Goal: Task Accomplishment & Management: Complete application form

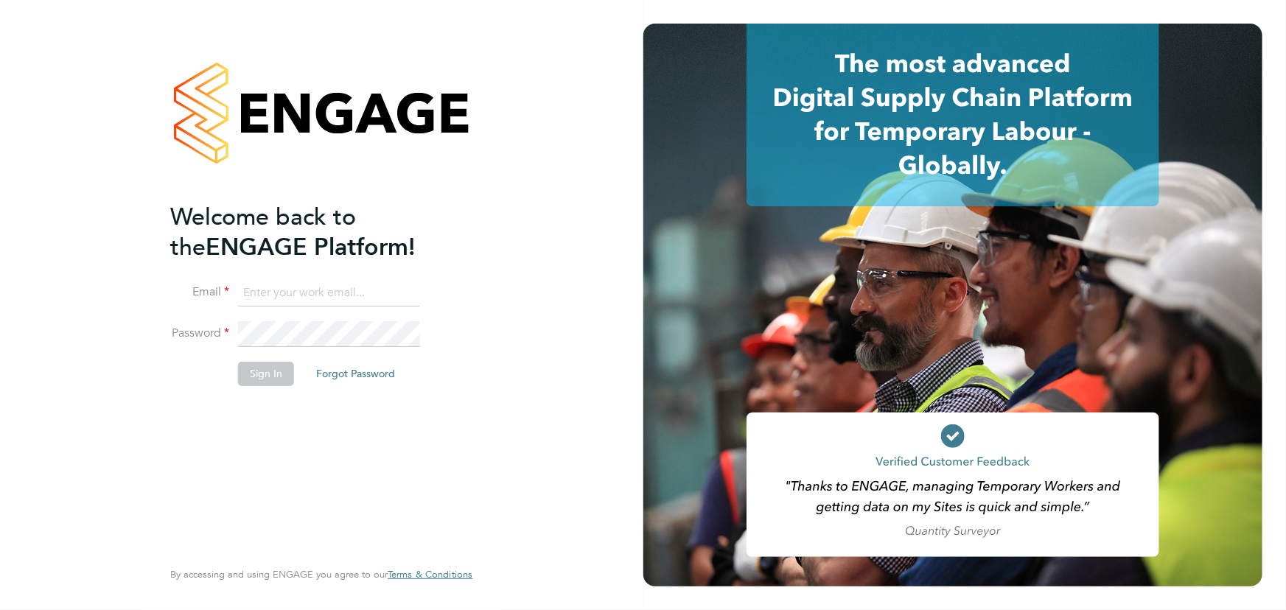
type input "jane.weitzman@mclarenresourcing.co.uk"
click at [282, 377] on button "Sign In" at bounding box center [266, 374] width 56 height 24
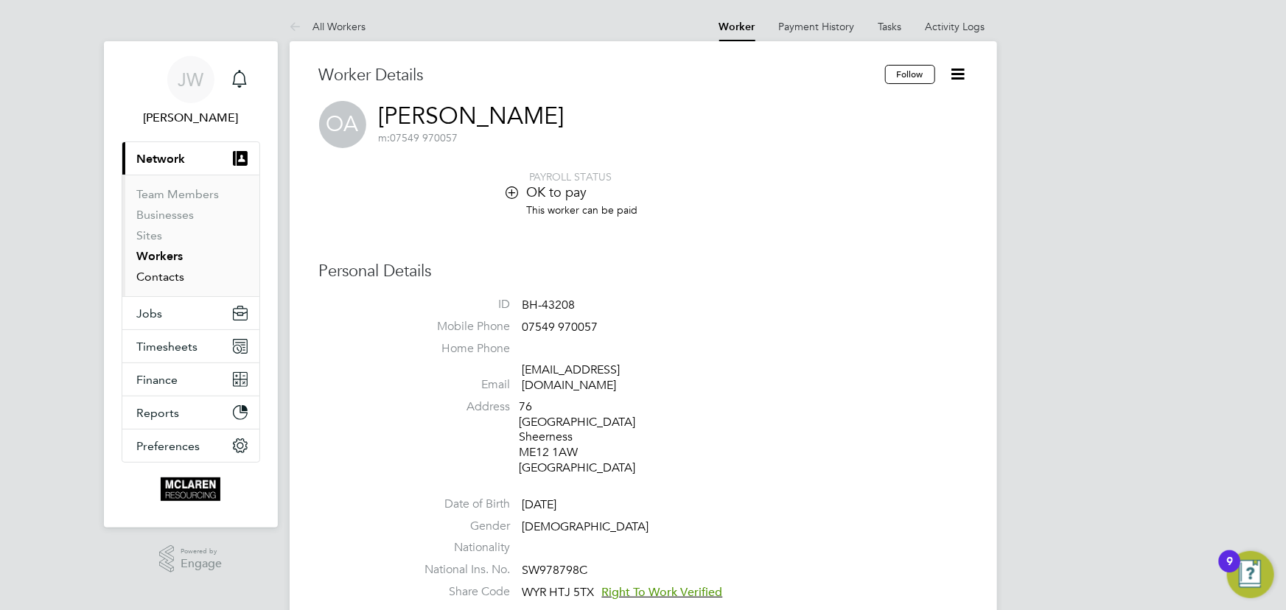
click at [158, 276] on link "Contacts" at bounding box center [161, 277] width 48 height 14
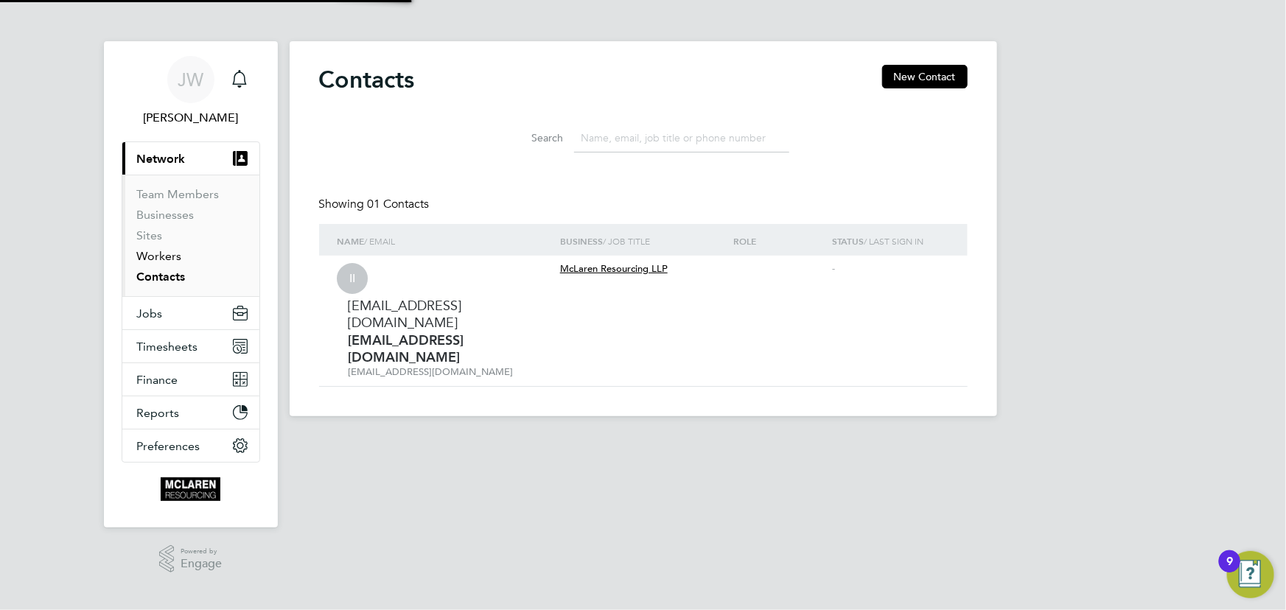
click at [158, 260] on link "Workers" at bounding box center [159, 256] width 45 height 14
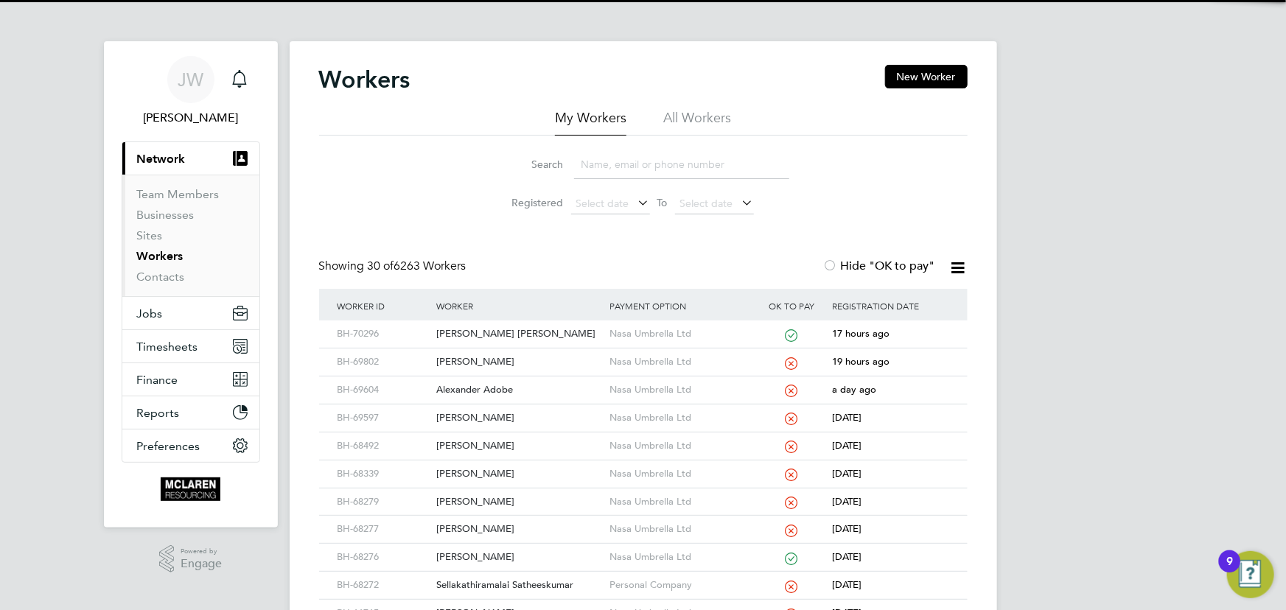
click at [648, 182] on li "Search" at bounding box center [643, 164] width 329 height 43
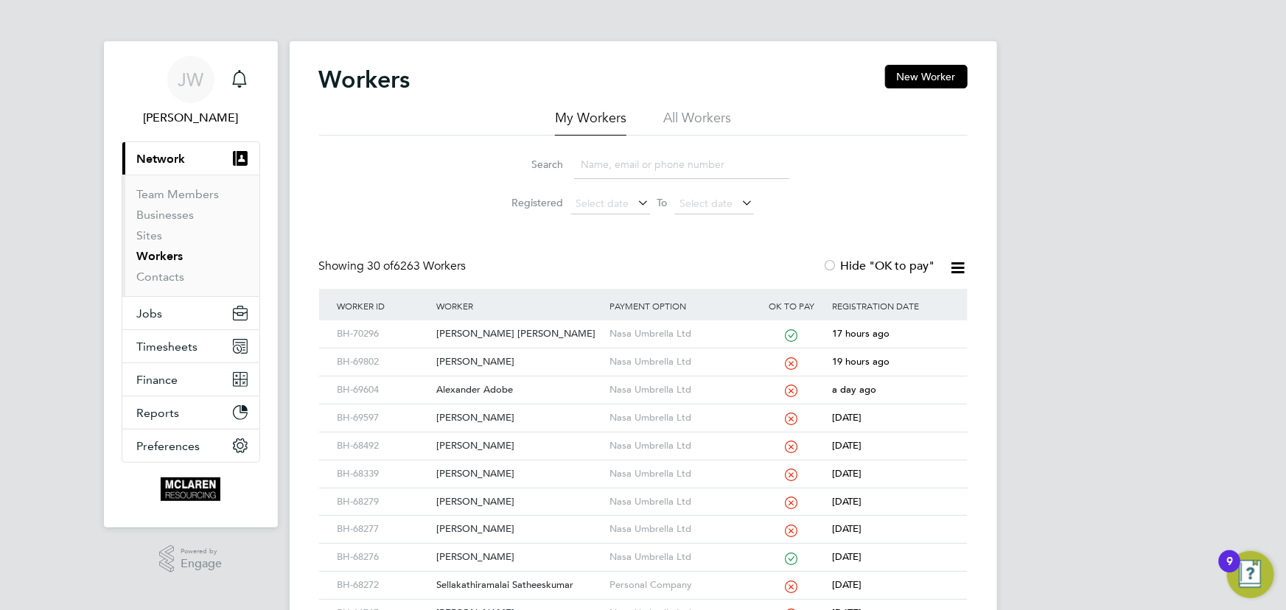
click at [654, 164] on input at bounding box center [681, 164] width 215 height 29
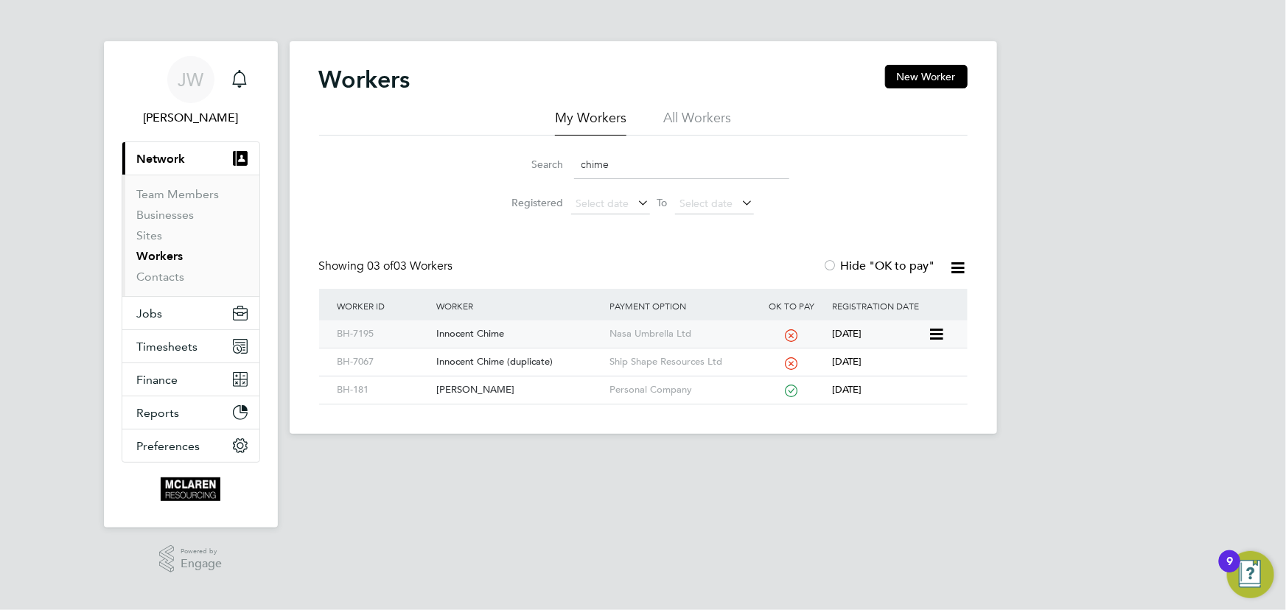
click at [468, 333] on div "Innocent Chime" at bounding box center [519, 334] width 173 height 27
drag, startPoint x: 610, startPoint y: 165, endPoint x: 565, endPoint y: 170, distance: 45.3
click at [565, 170] on div "Search chime" at bounding box center [644, 164] width 292 height 29
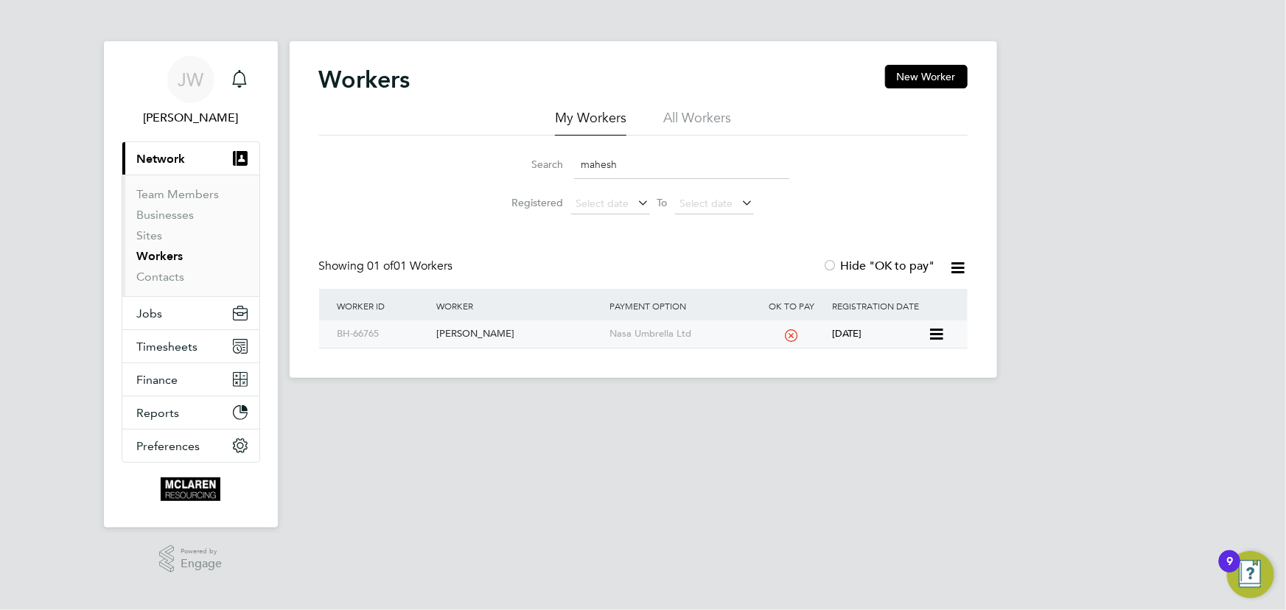
type input "mahesh"
click at [475, 333] on div "Mahesh Gohel" at bounding box center [519, 334] width 173 height 27
click at [168, 276] on link "Contacts" at bounding box center [161, 277] width 48 height 14
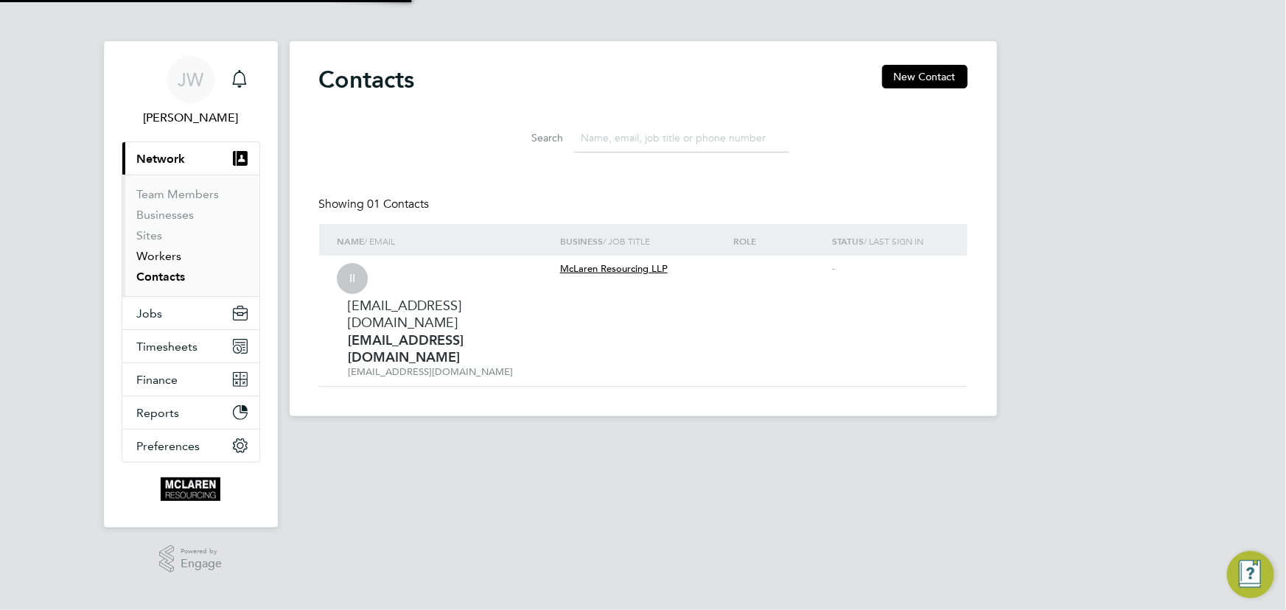
click at [161, 254] on link "Workers" at bounding box center [159, 256] width 45 height 14
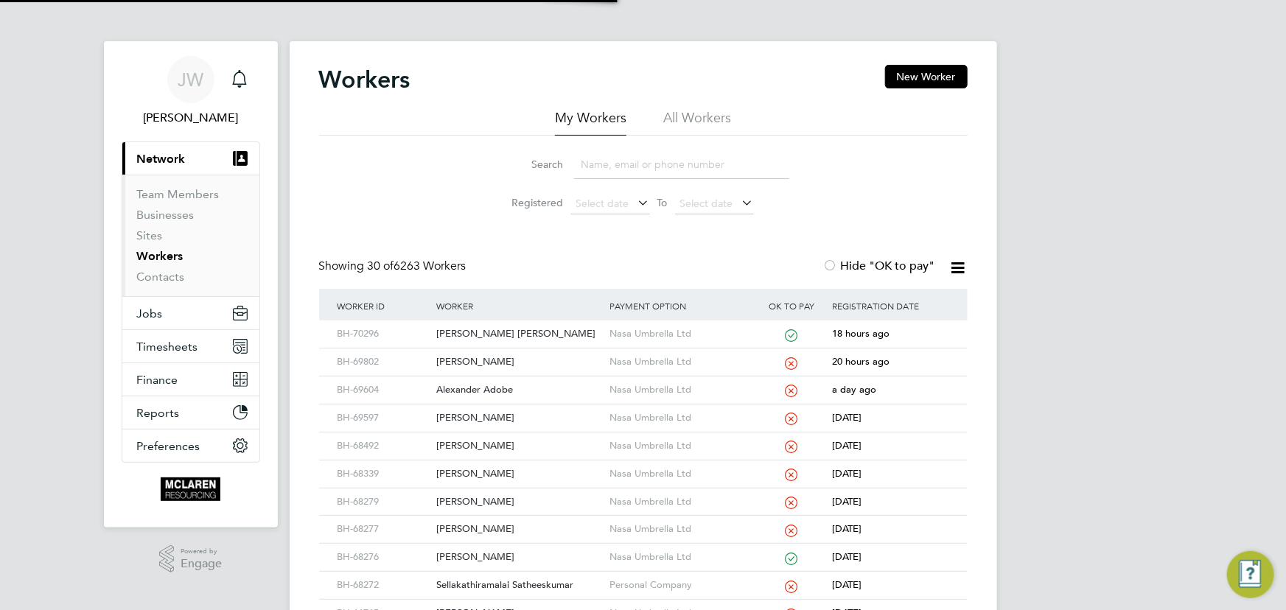
click at [636, 173] on input at bounding box center [681, 164] width 215 height 29
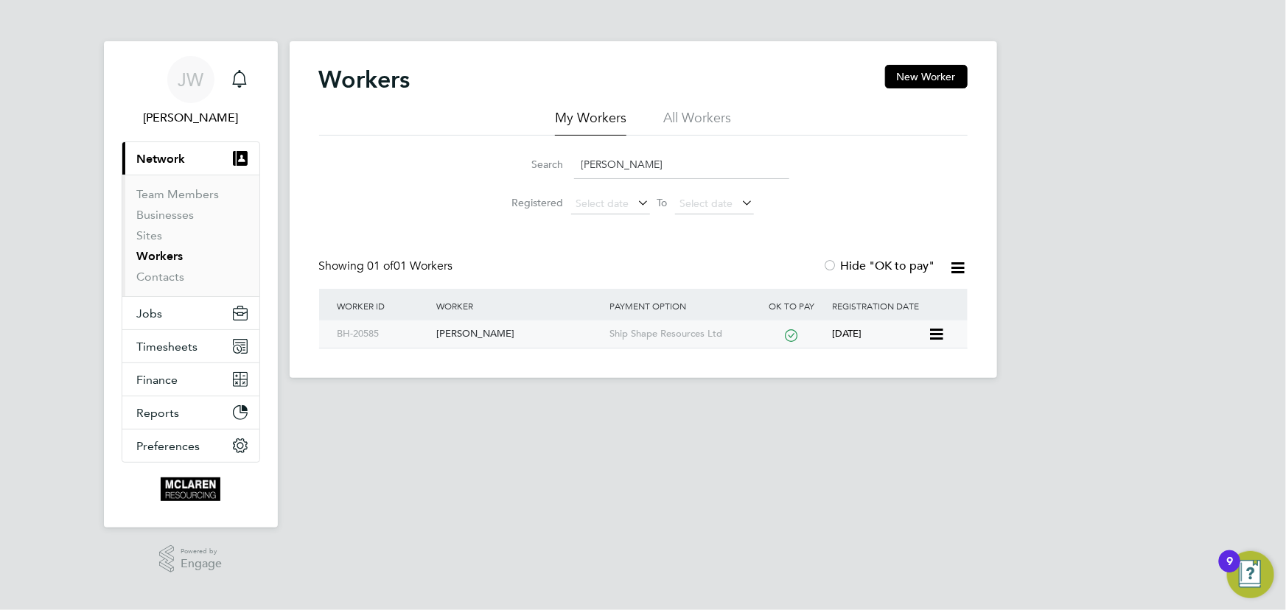
click at [507, 335] on div "[PERSON_NAME]" at bounding box center [519, 334] width 173 height 27
drag, startPoint x: 602, startPoint y: 159, endPoint x: 523, endPoint y: 174, distance: 80.2
click at [523, 174] on div "Search ludwig" at bounding box center [644, 164] width 292 height 29
drag, startPoint x: 472, startPoint y: 335, endPoint x: 483, endPoint y: 334, distance: 11.2
click at [472, 335] on div "Jake Jenner" at bounding box center [519, 334] width 173 height 27
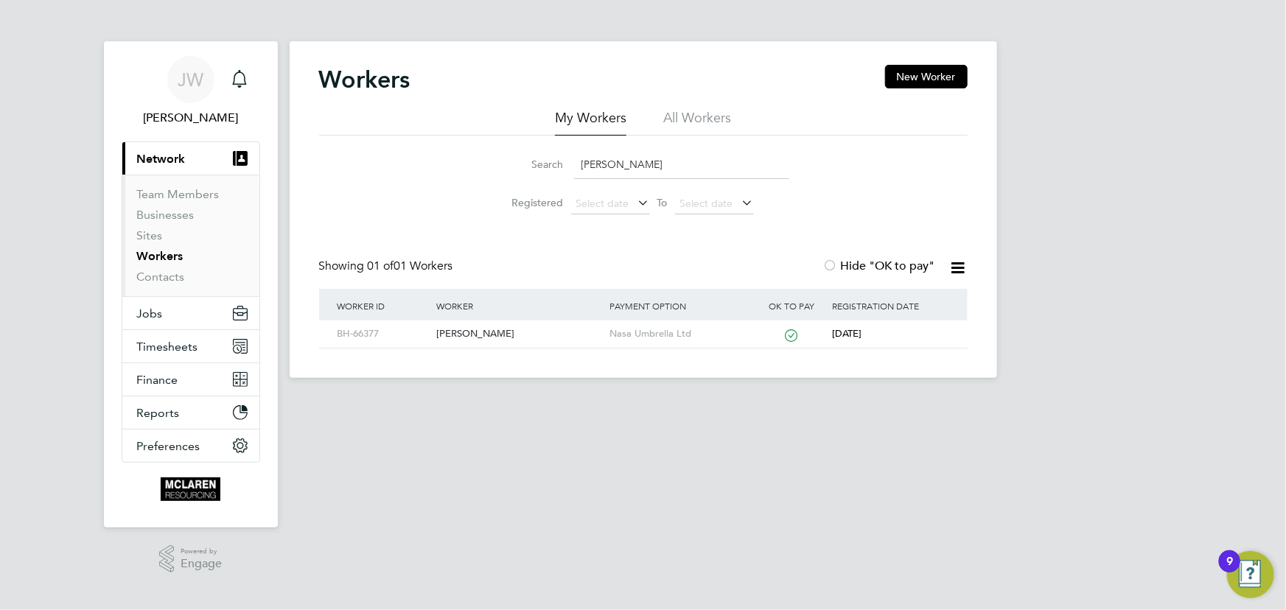
click at [576, 165] on input "jake jenne" at bounding box center [681, 164] width 215 height 29
click at [506, 335] on div "Oleka Odinachuckwu" at bounding box center [519, 334] width 173 height 27
drag, startPoint x: 633, startPoint y: 172, endPoint x: 558, endPoint y: 181, distance: 75.8
click at [558, 181] on li "Search oleka o" at bounding box center [643, 164] width 329 height 43
type input "noah"
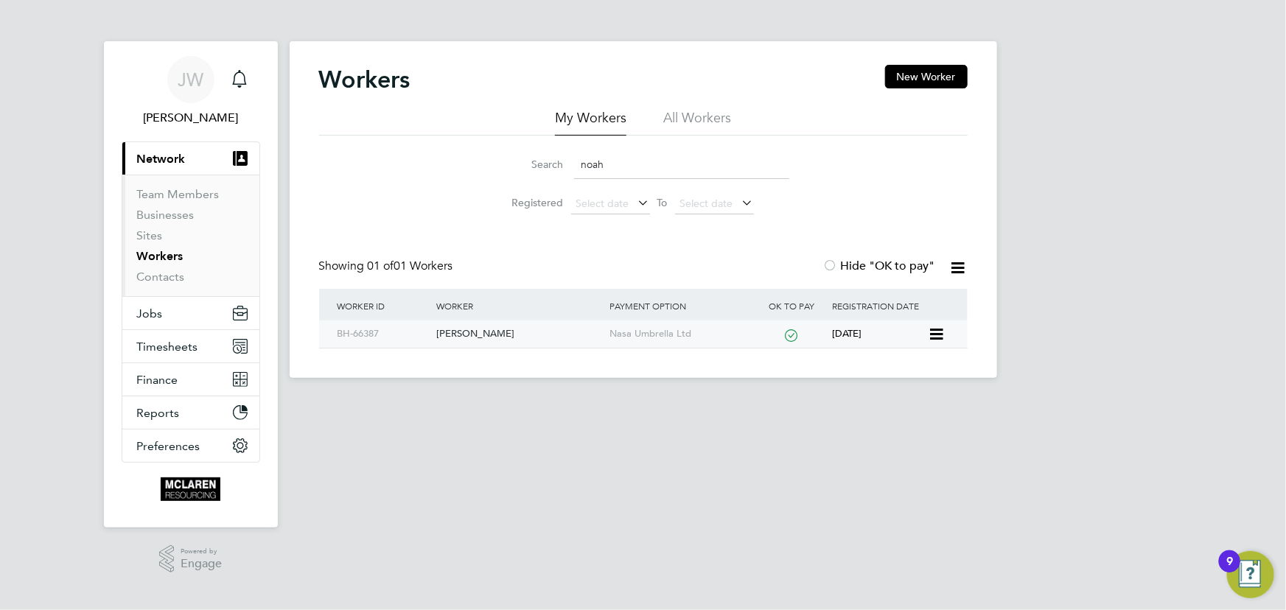
click at [472, 339] on div "Noah Assurreira" at bounding box center [519, 334] width 173 height 27
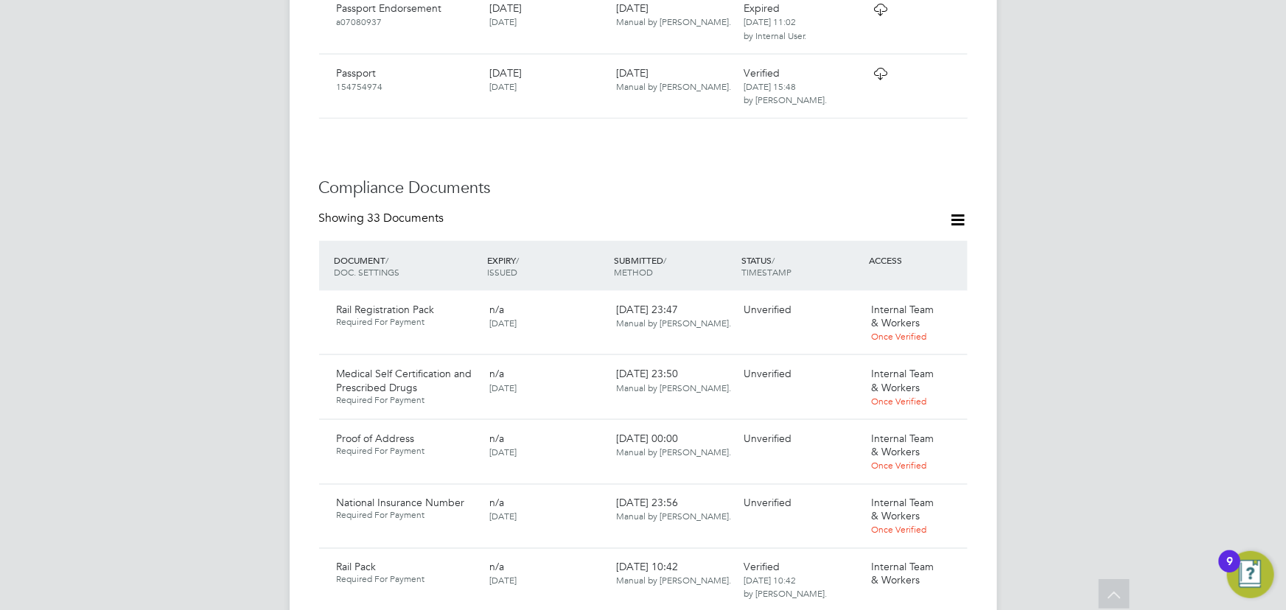
scroll to position [938, 0]
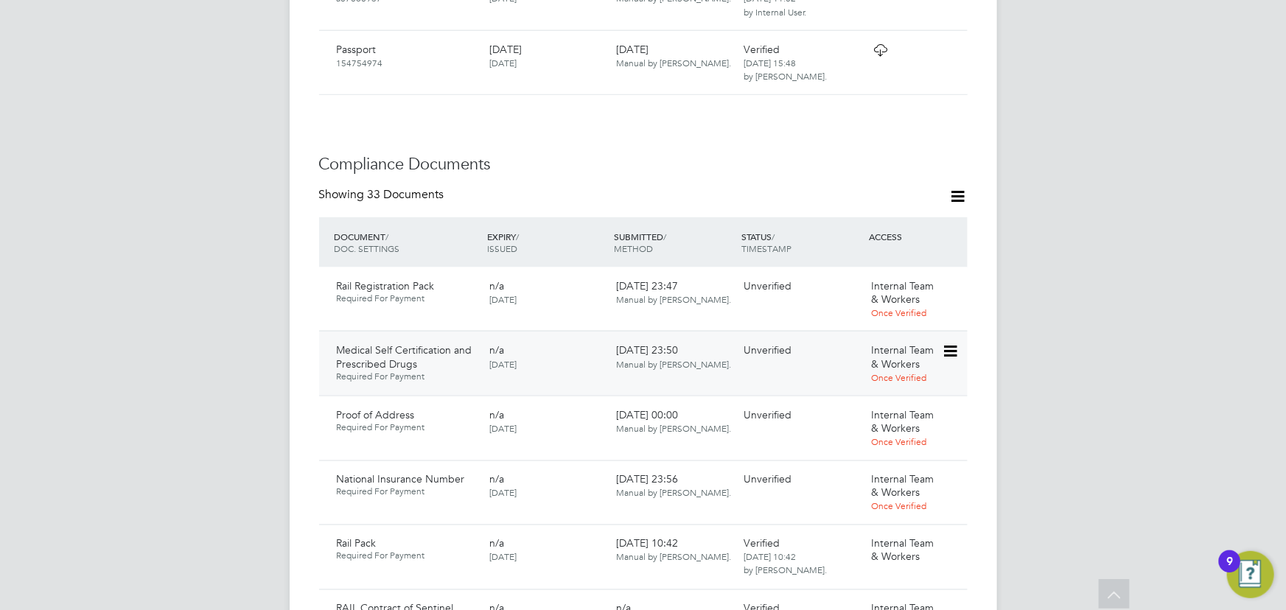
click at [957, 343] on icon at bounding box center [949, 352] width 15 height 18
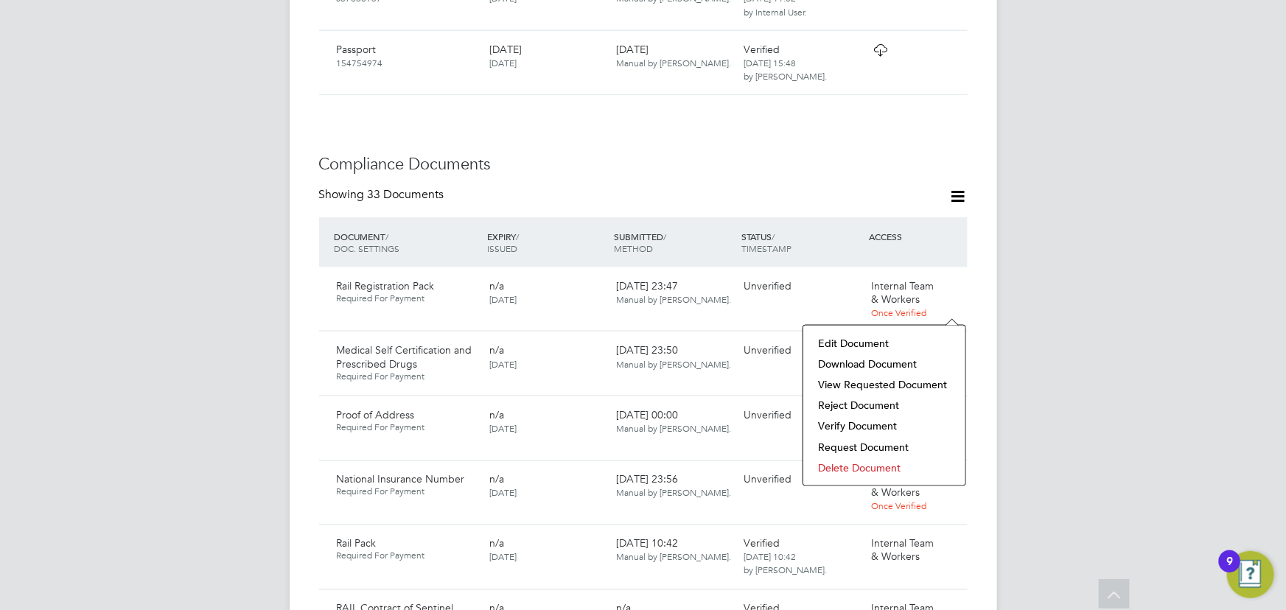
click at [901, 362] on li "Download Document" at bounding box center [884, 364] width 147 height 21
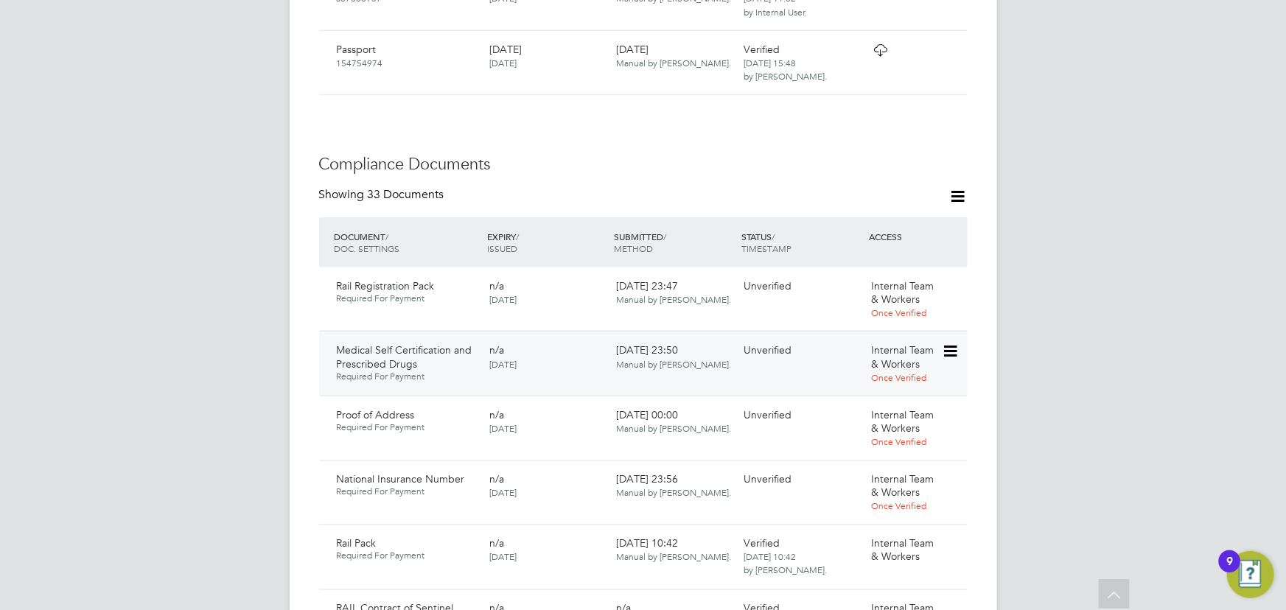
drag, startPoint x: 949, startPoint y: 301, endPoint x: 962, endPoint y: 313, distance: 17.8
click at [949, 343] on icon at bounding box center [949, 352] width 15 height 18
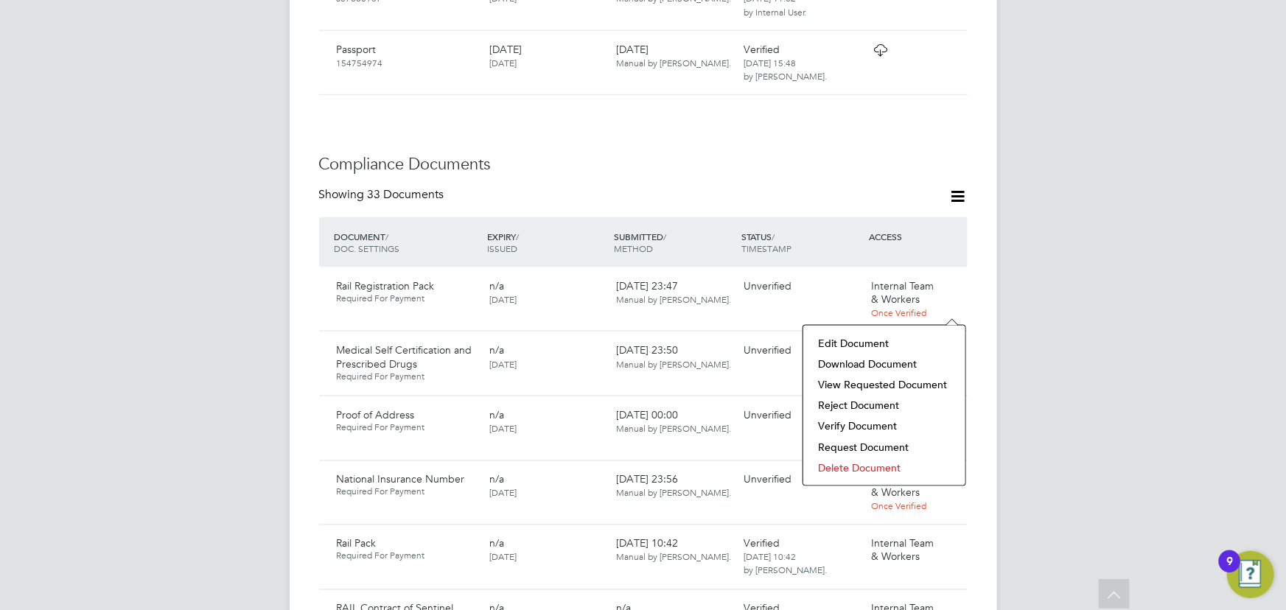
click at [868, 420] on li "Verify Document" at bounding box center [884, 426] width 147 height 21
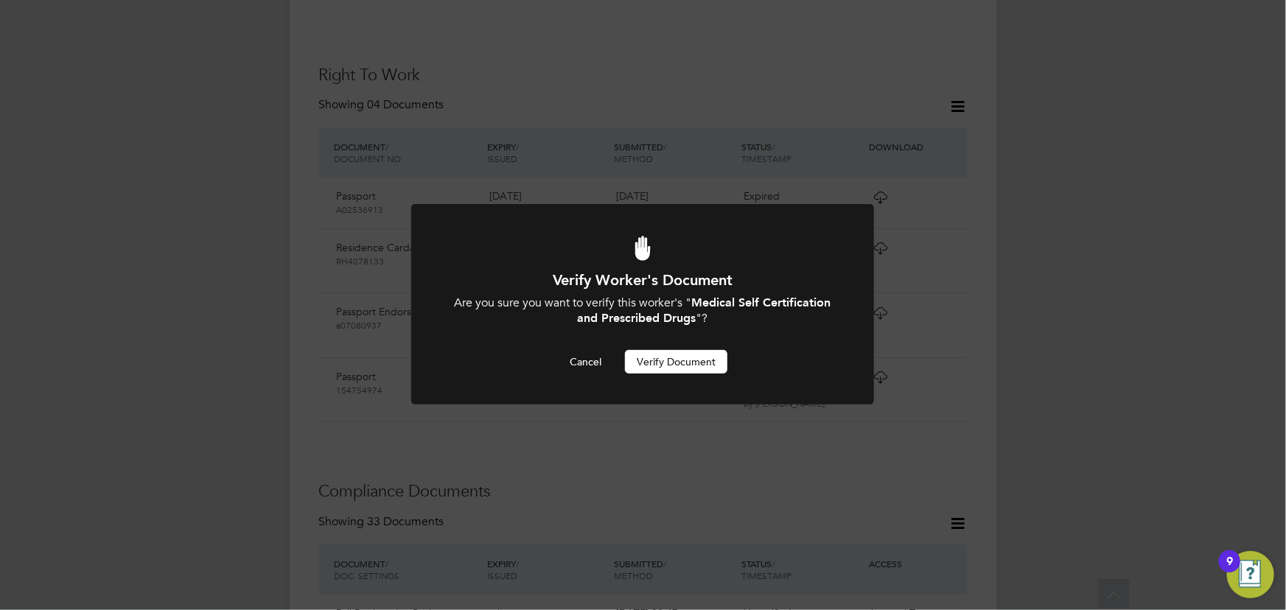
click at [663, 356] on button "Verify Document" at bounding box center [676, 362] width 102 height 24
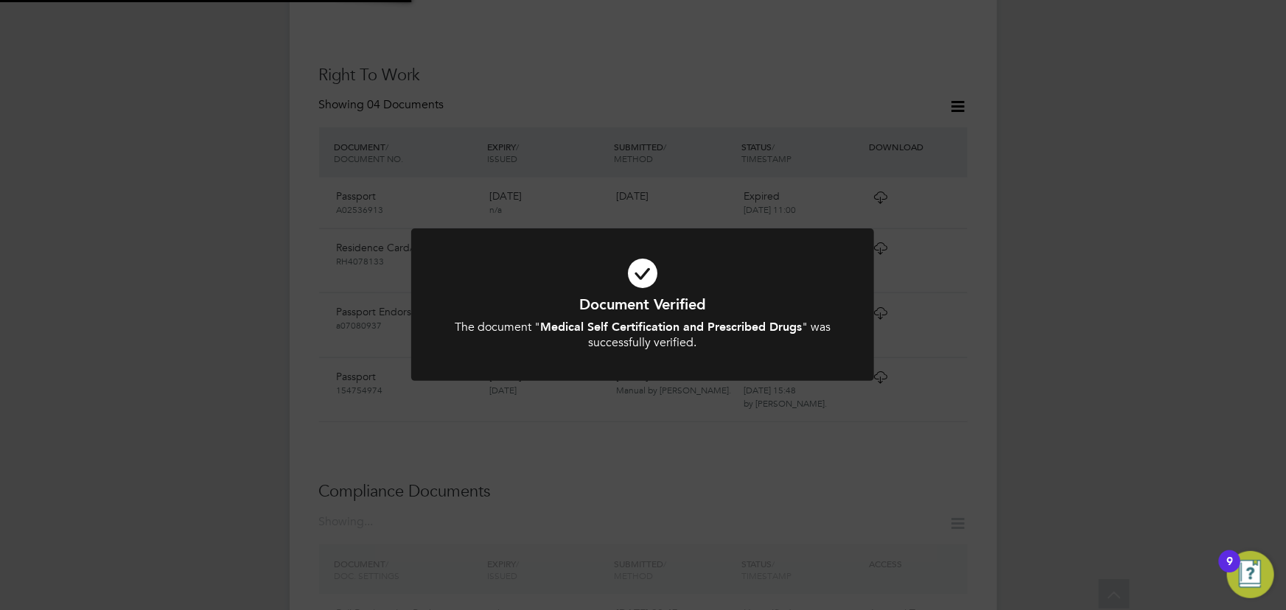
click at [1069, 301] on div "Document Verified The document " Medical Self Certification and Prescribed Drug…" at bounding box center [643, 305] width 1286 height 610
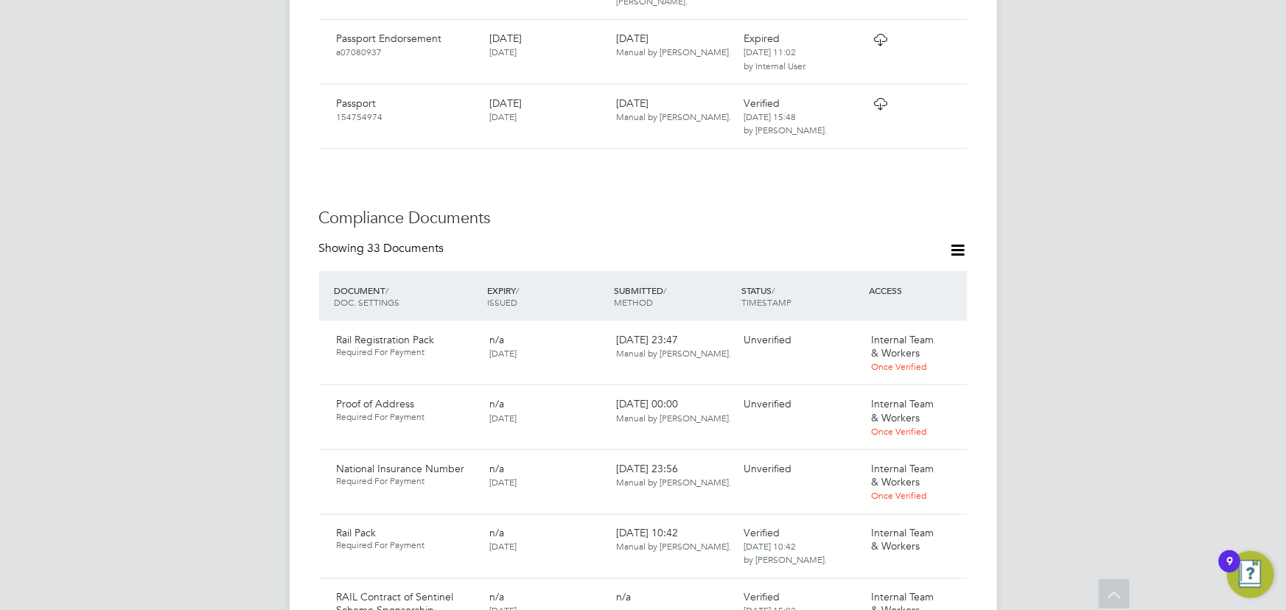
scroll to position [1012, 0]
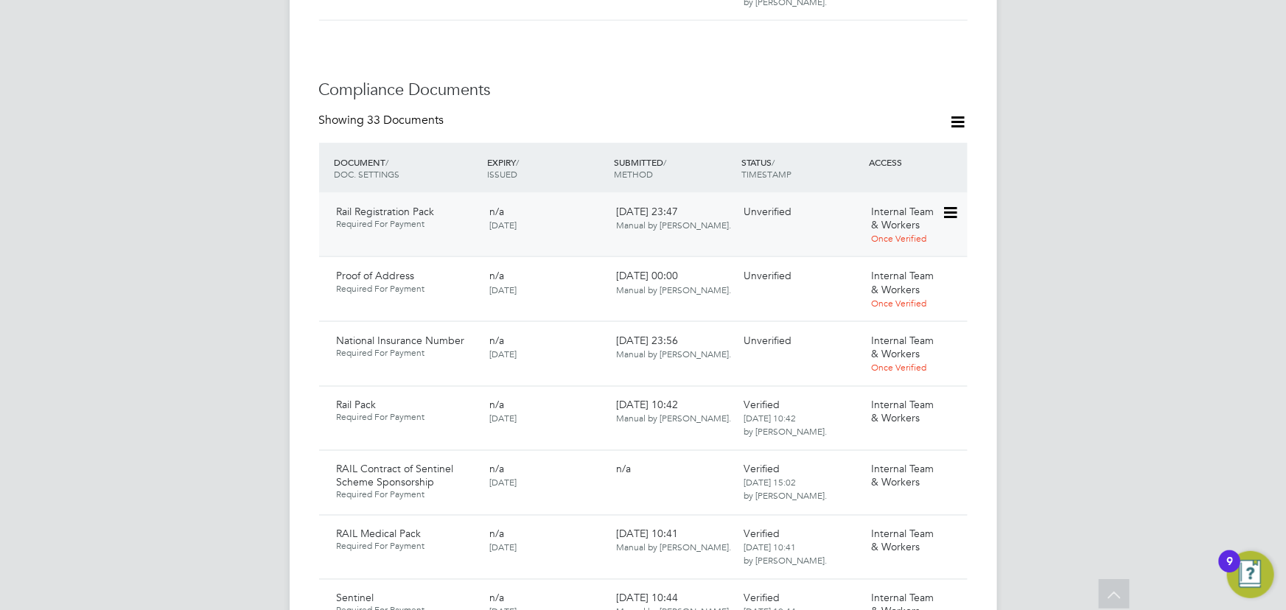
click at [957, 204] on icon at bounding box center [949, 213] width 15 height 18
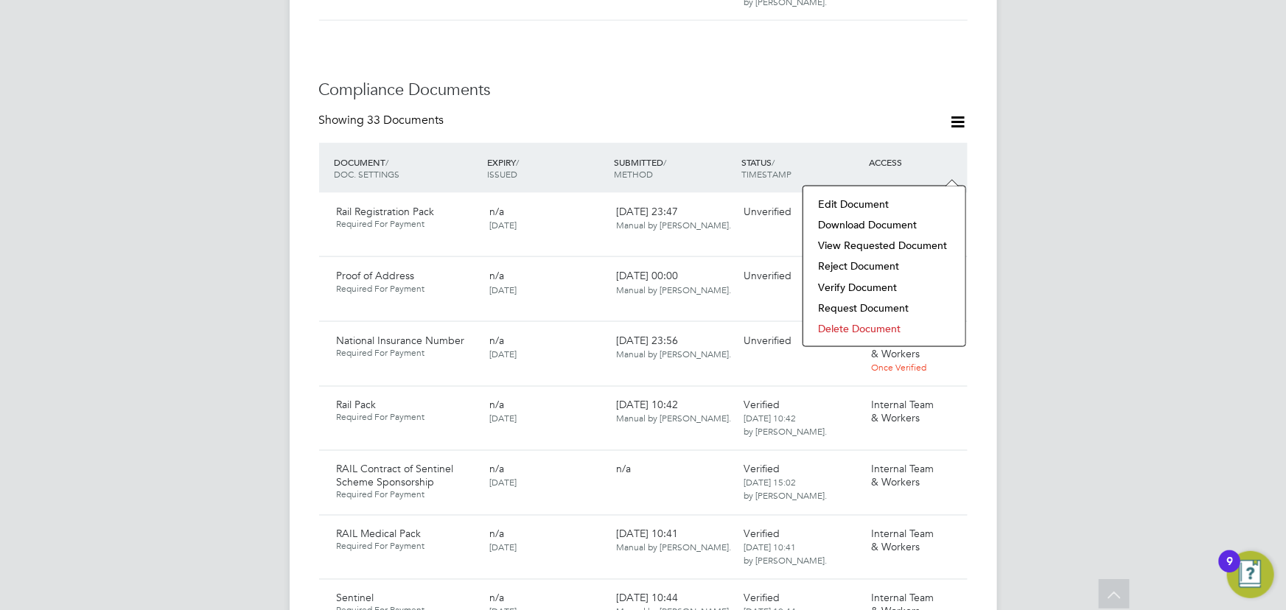
click at [905, 222] on li "Download Document" at bounding box center [884, 224] width 147 height 21
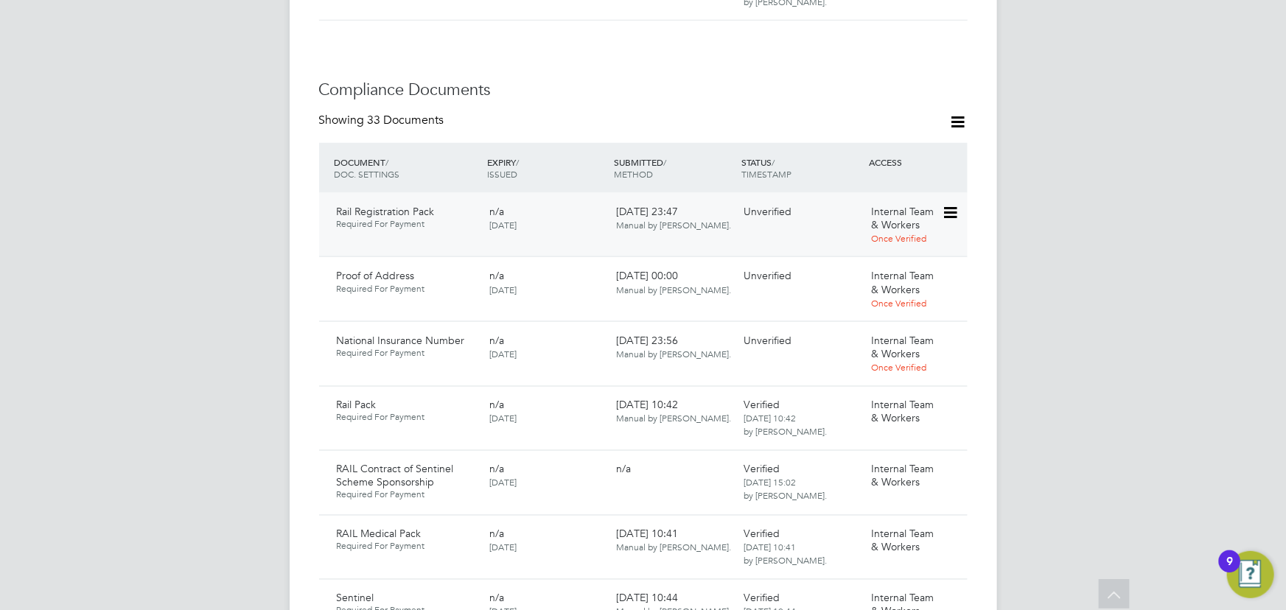
click at [954, 204] on icon at bounding box center [949, 213] width 15 height 18
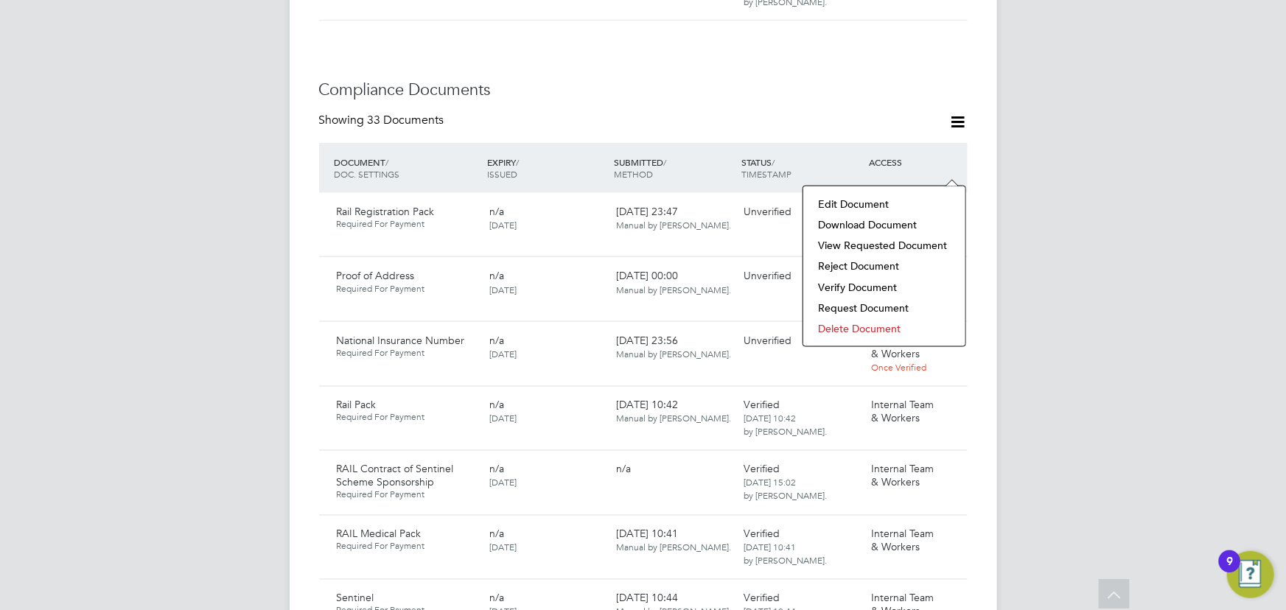
click at [854, 282] on li "Verify Document" at bounding box center [884, 287] width 147 height 21
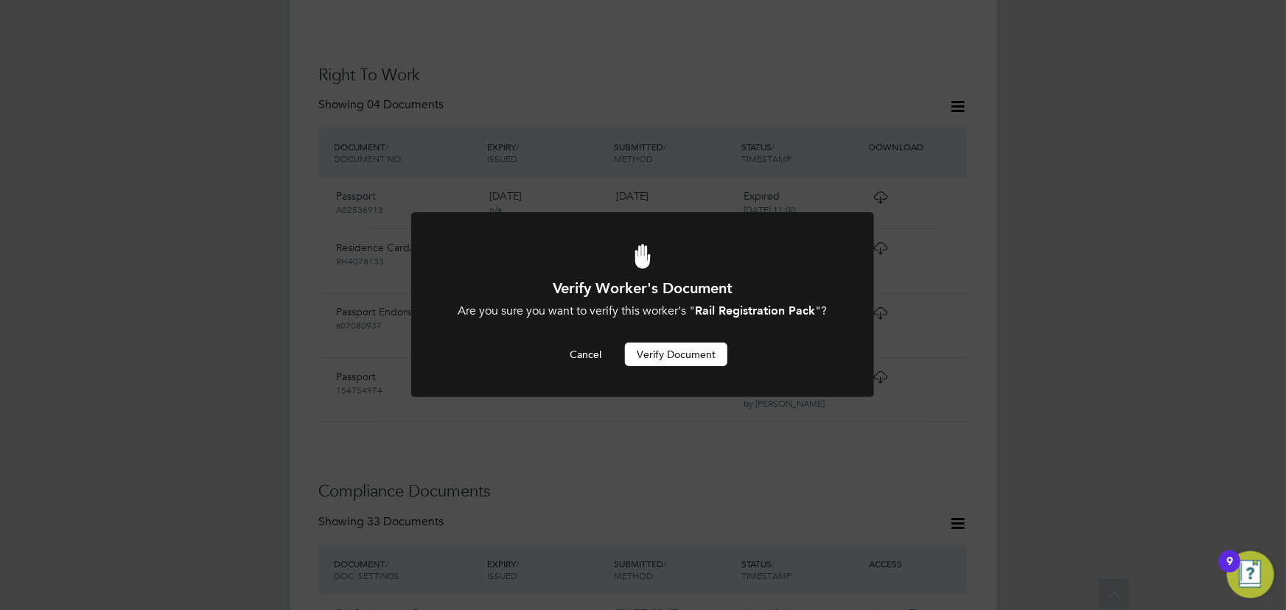
scroll to position [0, 0]
click at [678, 357] on button "Verify Document" at bounding box center [676, 355] width 102 height 24
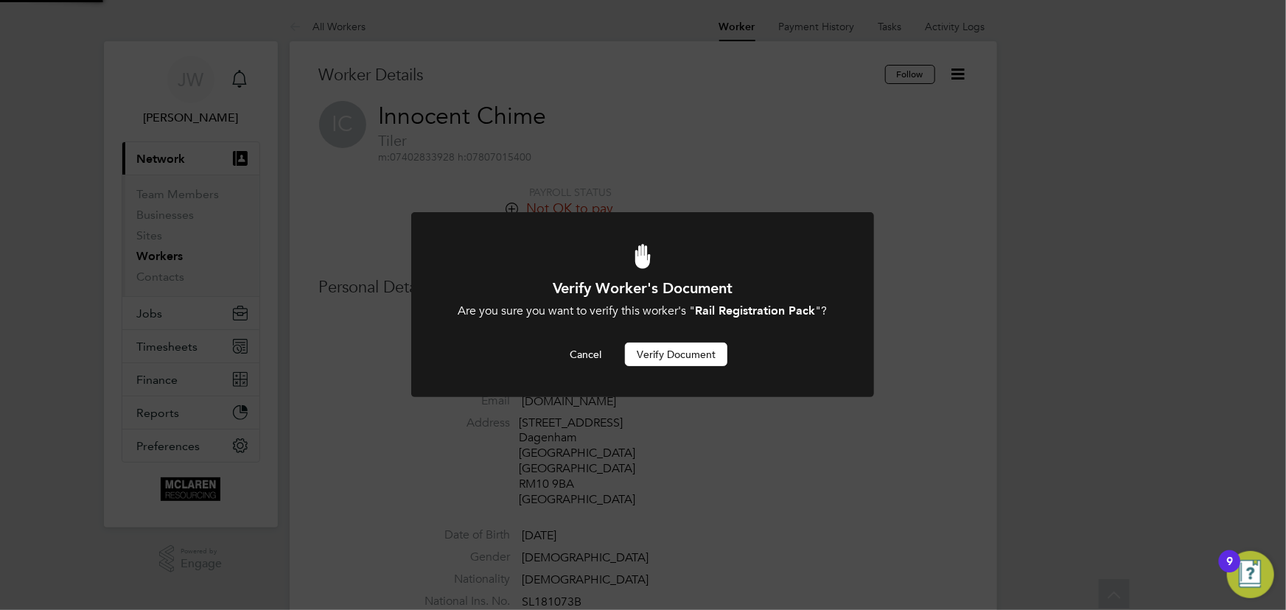
scroll to position [610, 0]
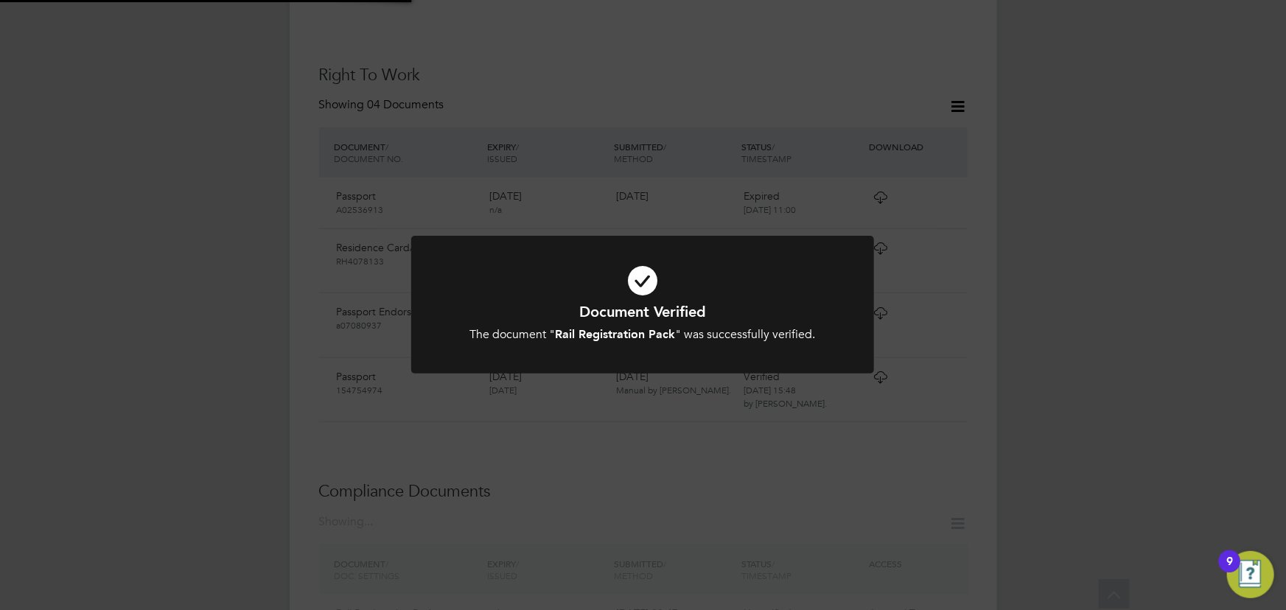
click at [1088, 275] on div "Document Verified The document " Rail Registration Pack " was successfully veri…" at bounding box center [643, 305] width 1286 height 610
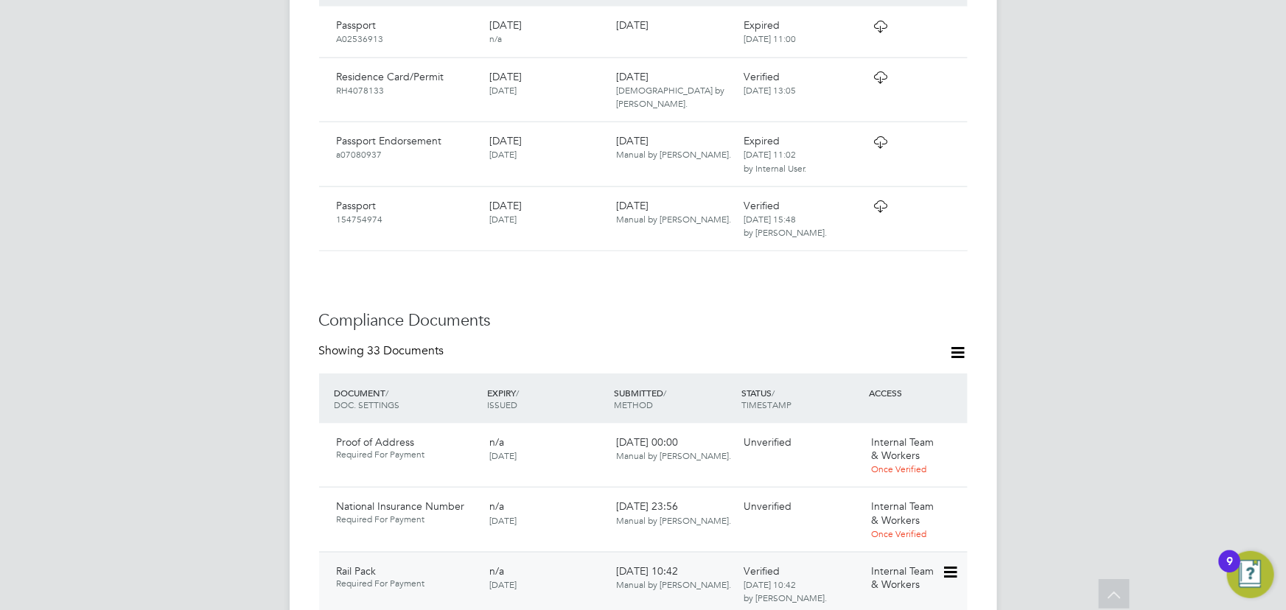
scroll to position [1079, 0]
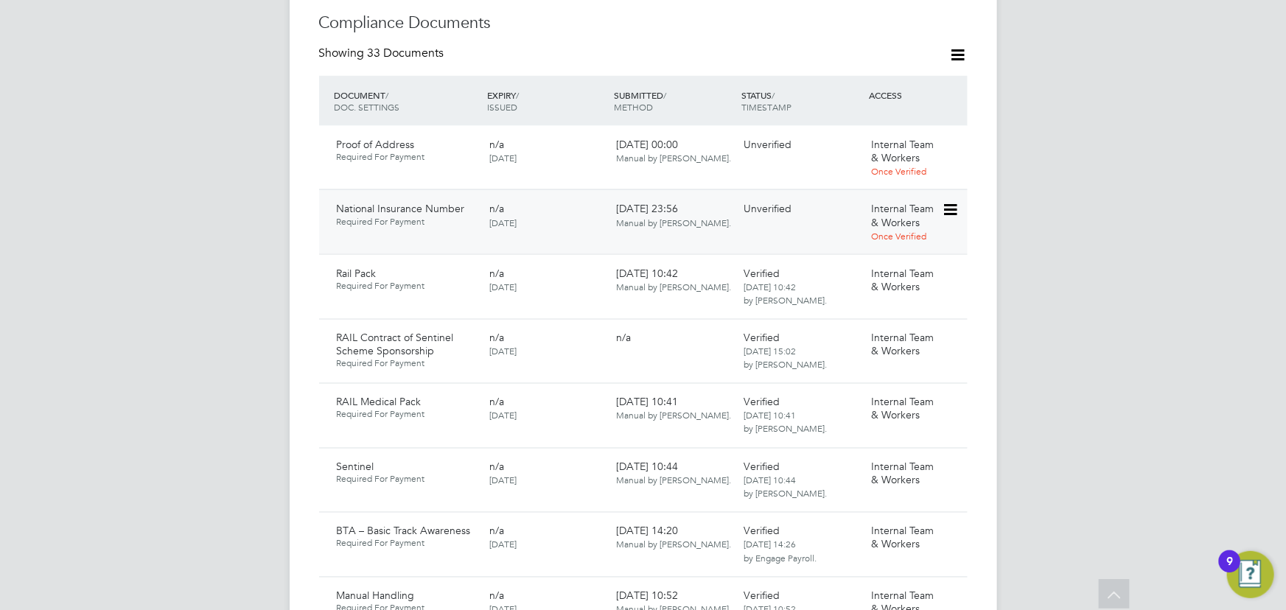
click at [956, 201] on icon at bounding box center [949, 210] width 15 height 18
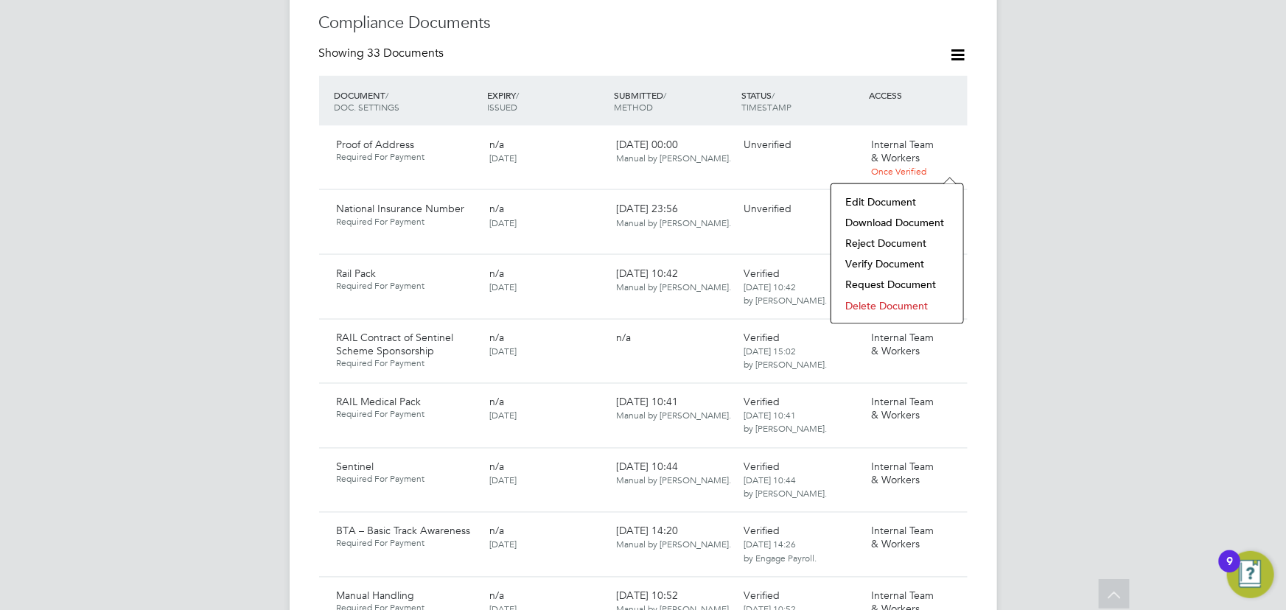
click at [897, 222] on li "Download Document" at bounding box center [897, 222] width 117 height 21
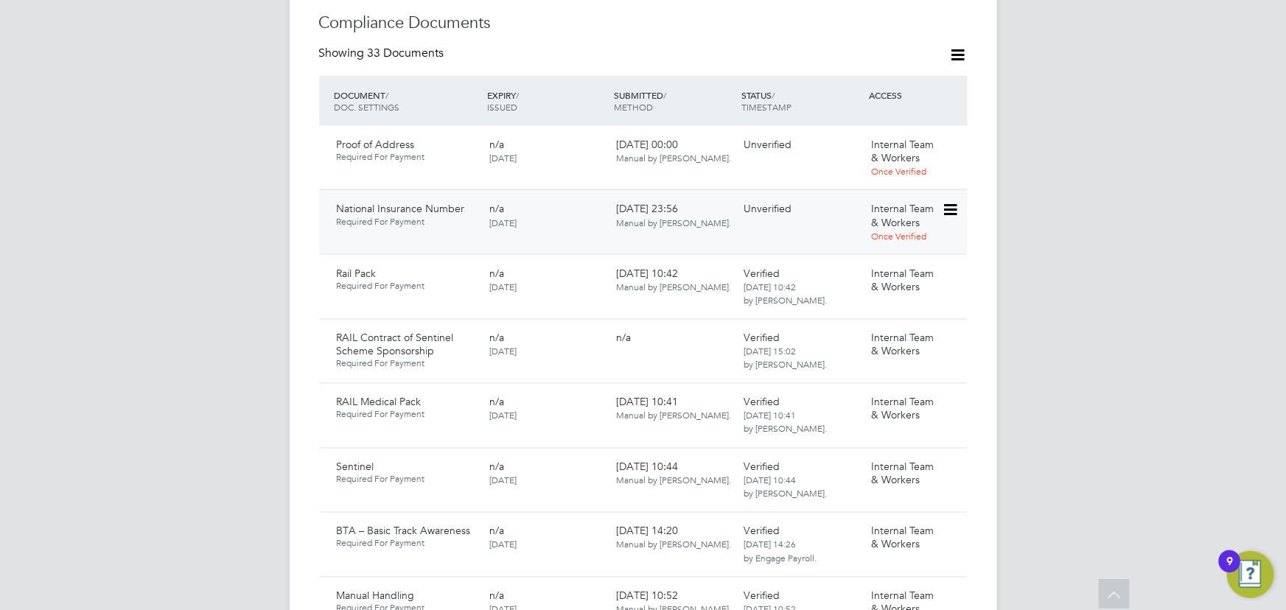
drag, startPoint x: 950, startPoint y: 167, endPoint x: 966, endPoint y: 203, distance: 38.6
click at [951, 201] on icon at bounding box center [949, 210] width 15 height 18
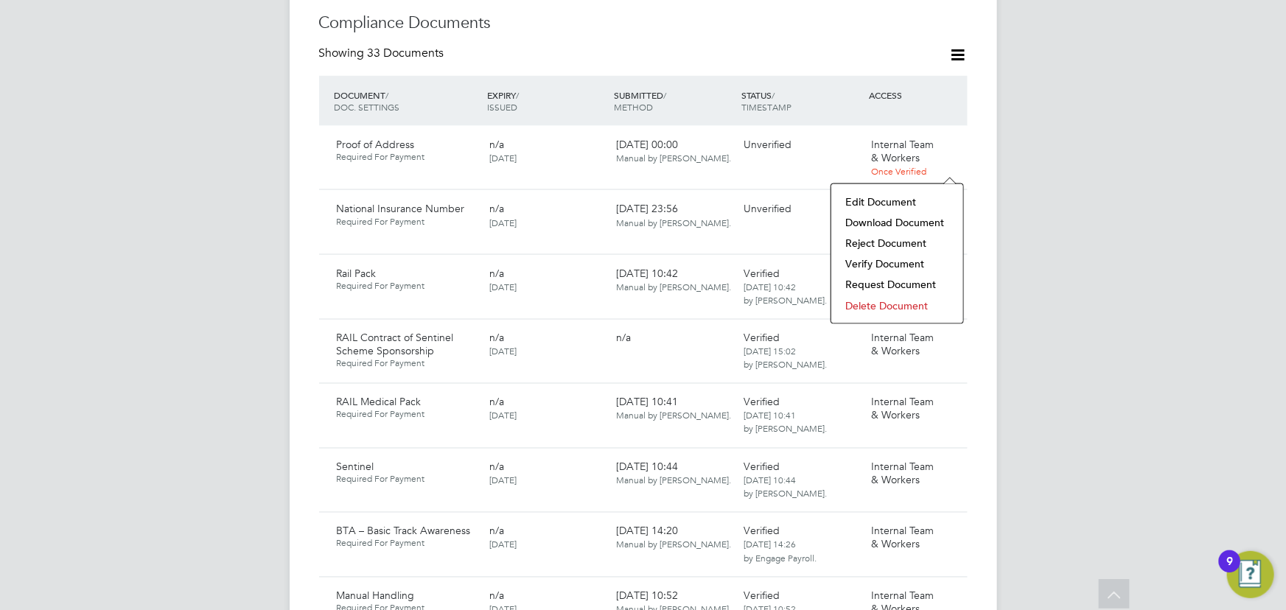
click at [892, 266] on li "Verify Document" at bounding box center [897, 264] width 117 height 21
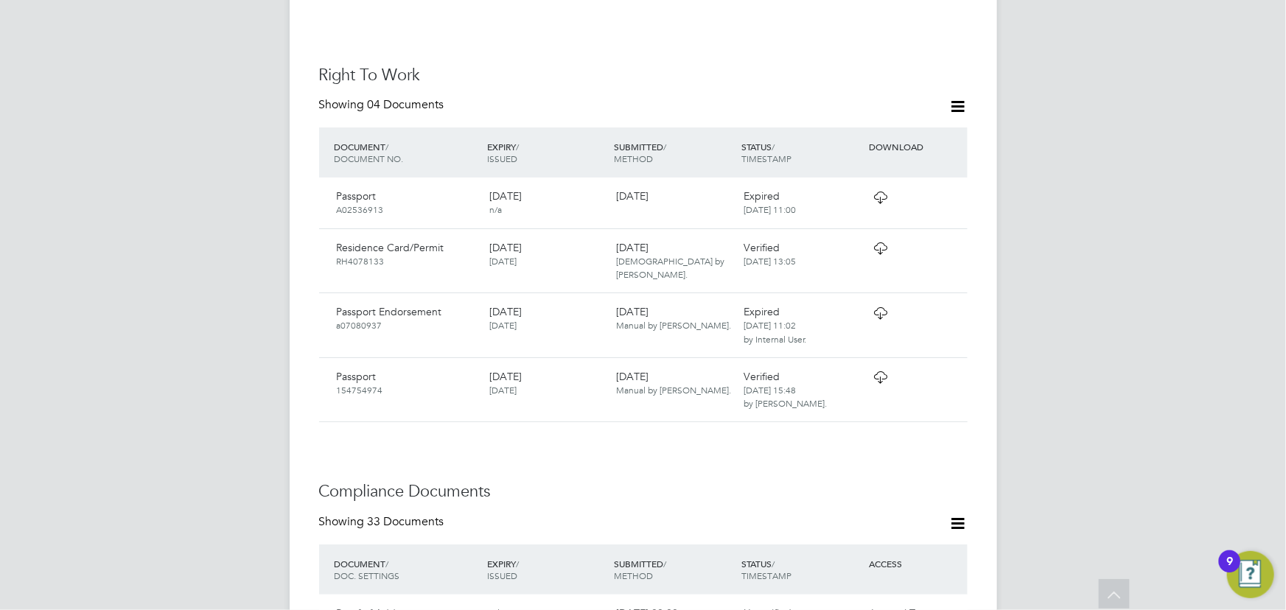
scroll to position [0, 0]
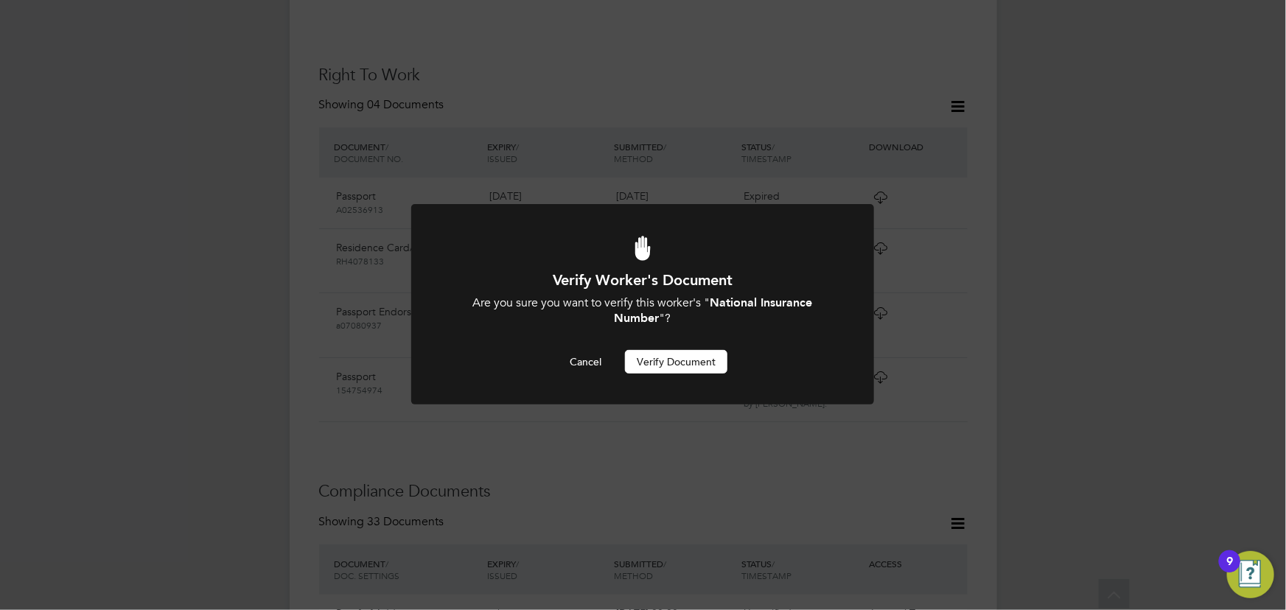
click at [688, 366] on button "Verify Document" at bounding box center [676, 362] width 102 height 24
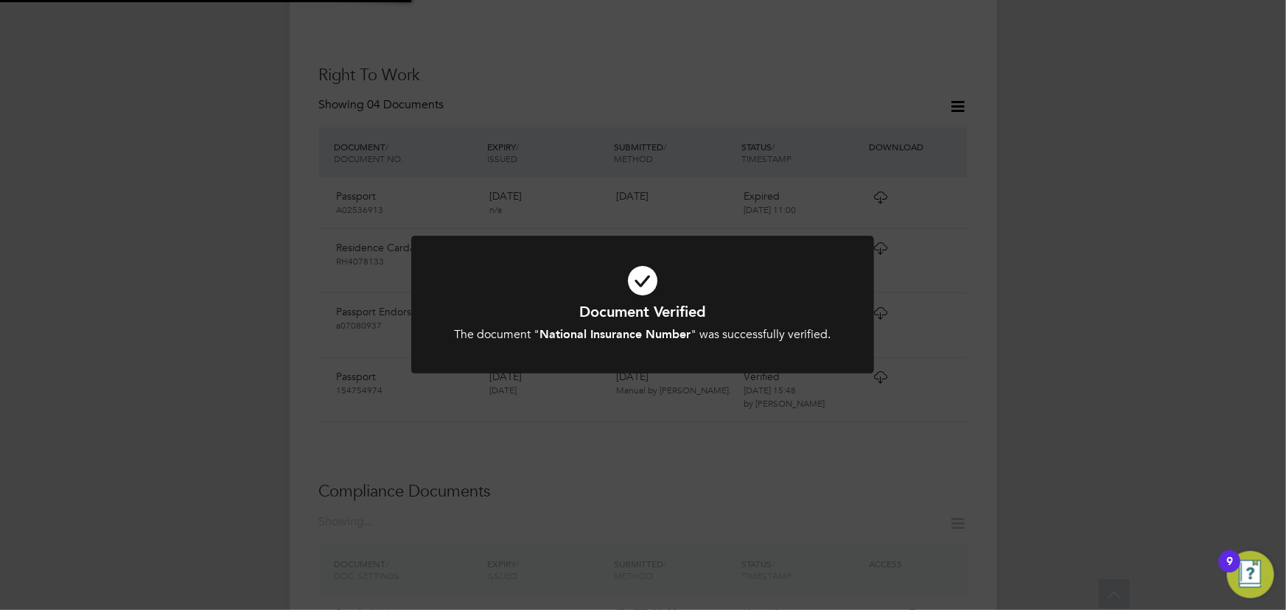
click at [1056, 170] on div "Document Verified The document " National Insurance Number " was successfully v…" at bounding box center [643, 305] width 1286 height 610
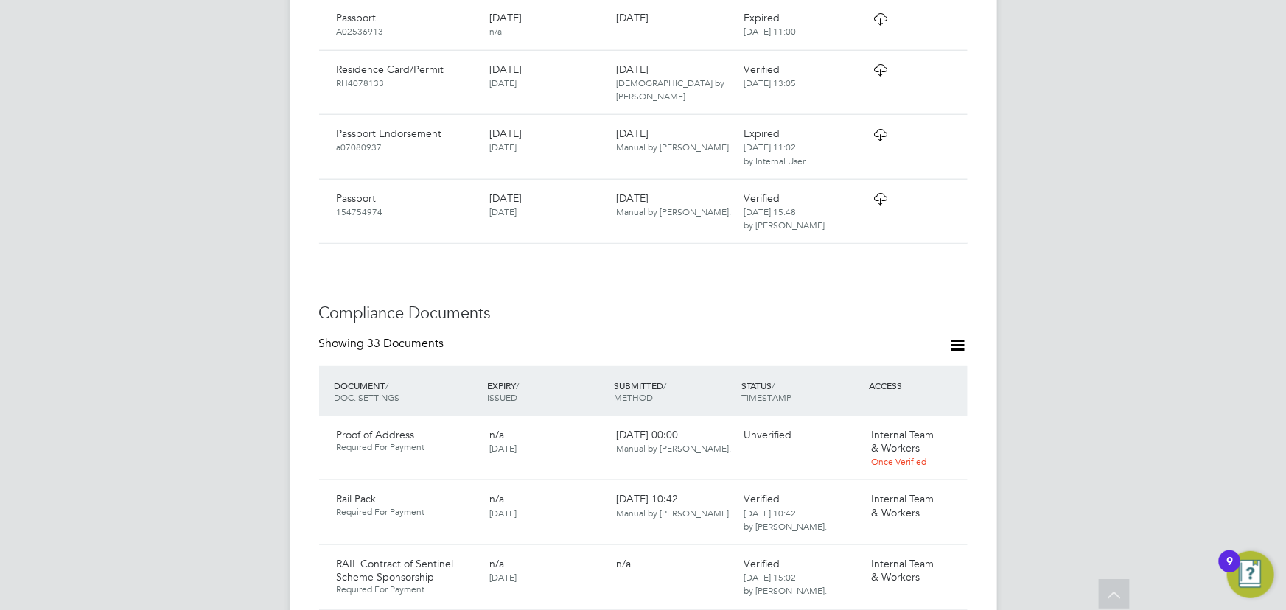
scroll to position [945, 0]
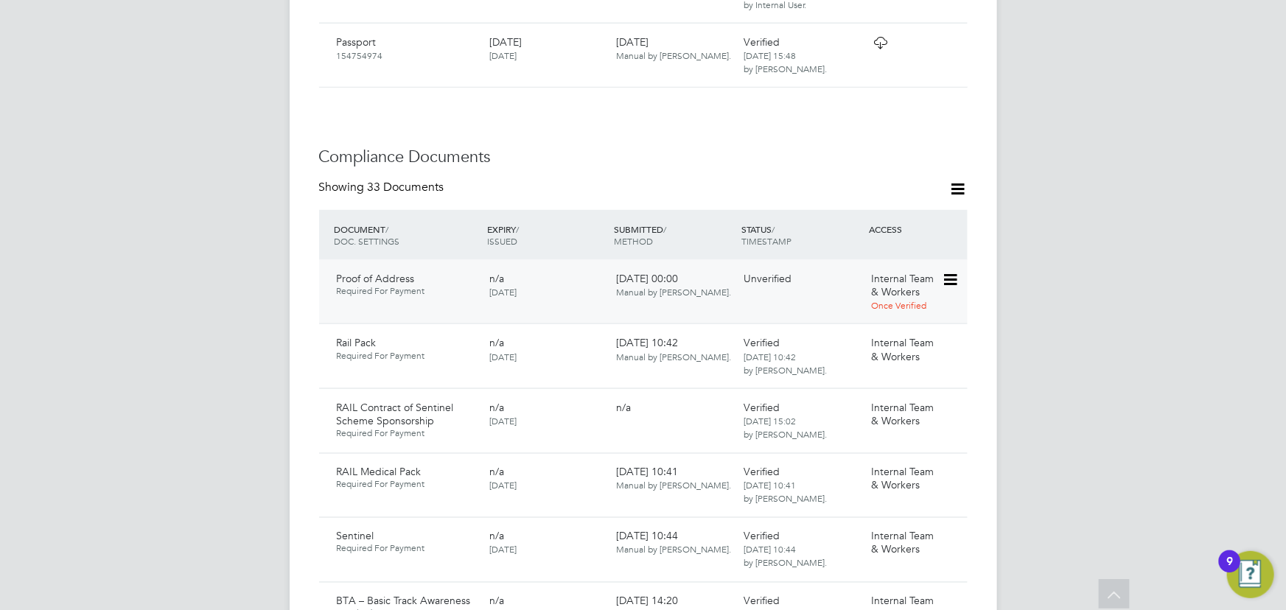
click at [939, 266] on div "Internal Team & Workers Once Verified" at bounding box center [903, 292] width 77 height 52
click at [954, 271] on icon at bounding box center [949, 280] width 15 height 18
click at [880, 295] on li "Download Document" at bounding box center [897, 292] width 117 height 21
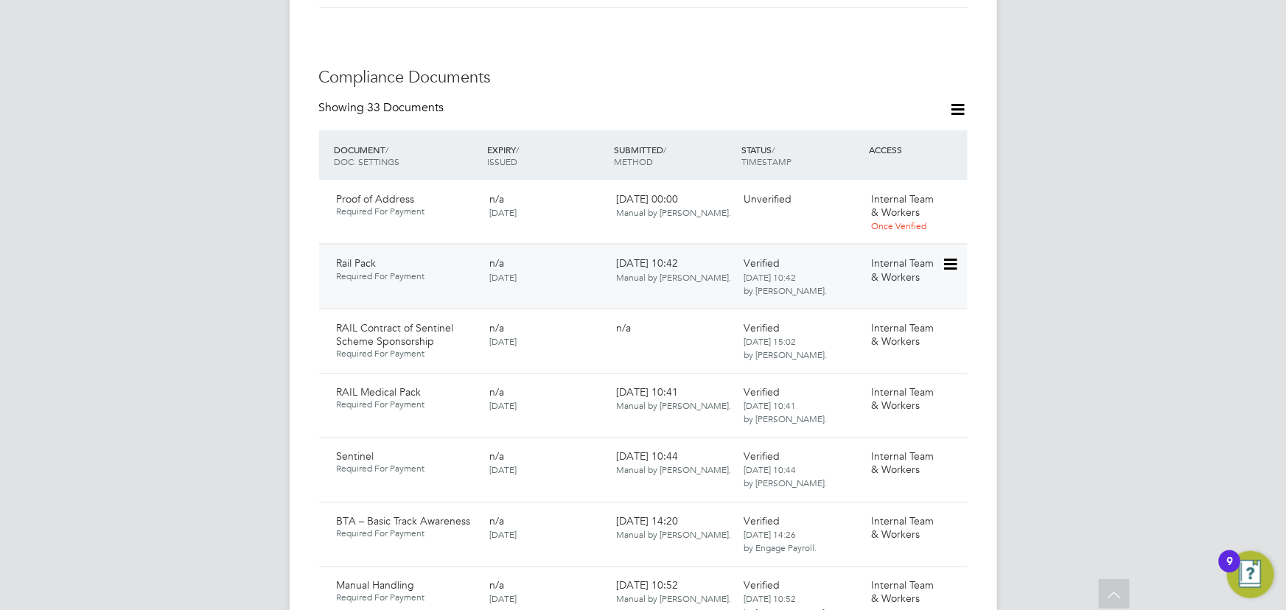
scroll to position [1146, 0]
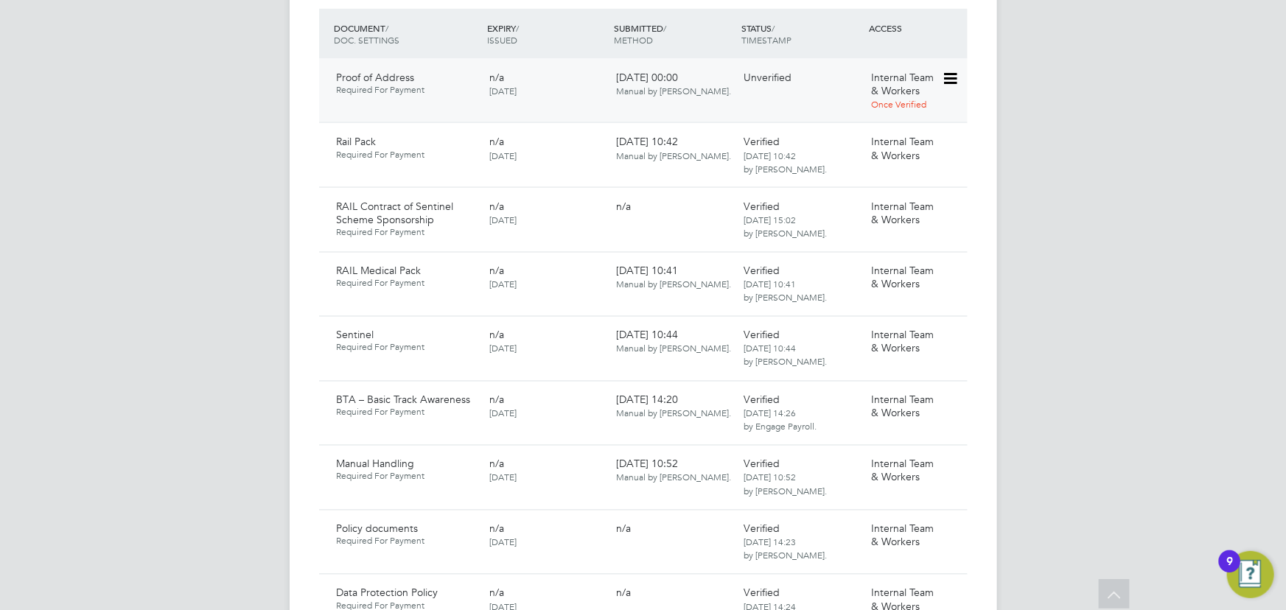
click at [956, 70] on icon at bounding box center [949, 79] width 15 height 18
click at [904, 134] on li "Verify Document" at bounding box center [897, 132] width 117 height 21
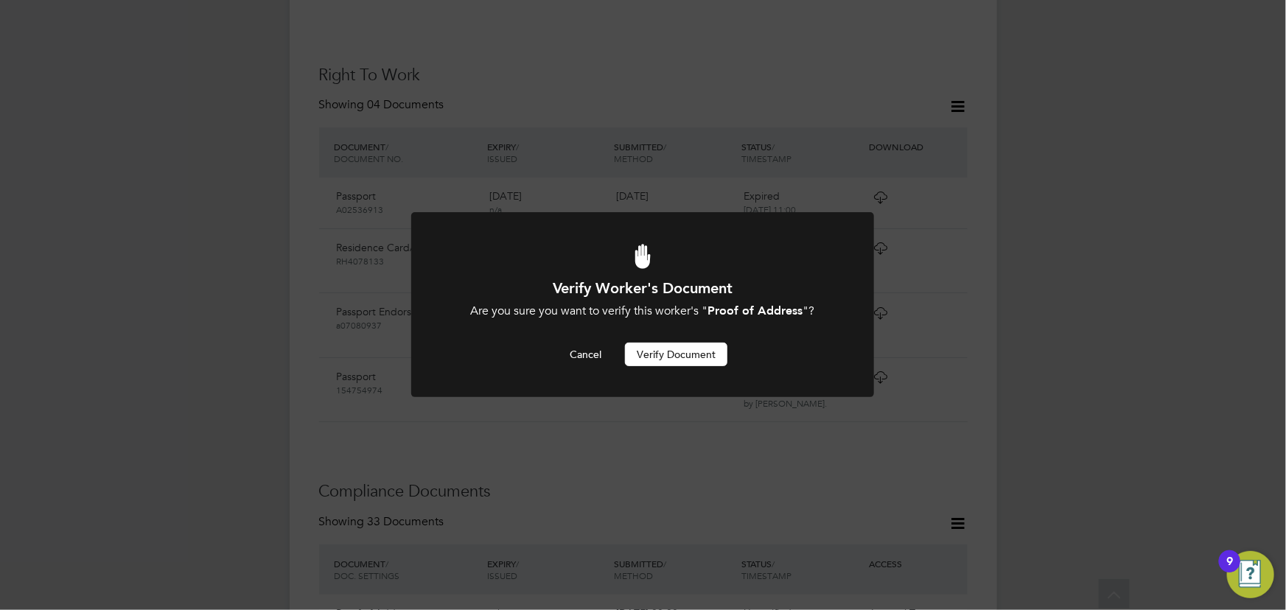
click at [674, 358] on button "Verify Document" at bounding box center [676, 355] width 102 height 24
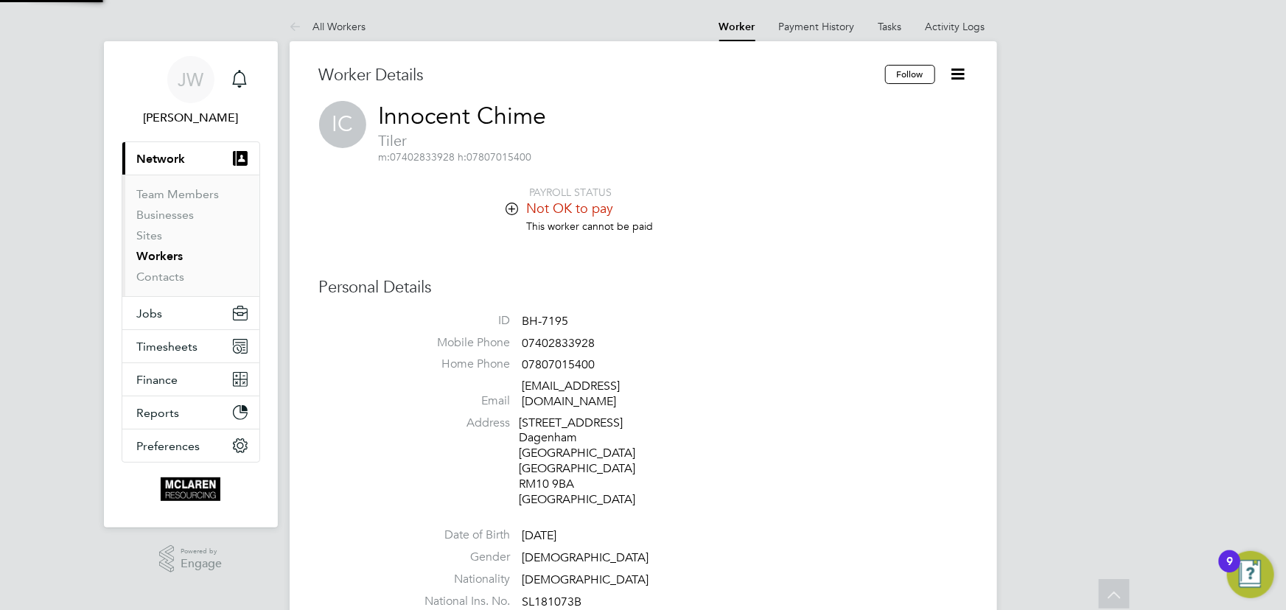
scroll to position [610, 0]
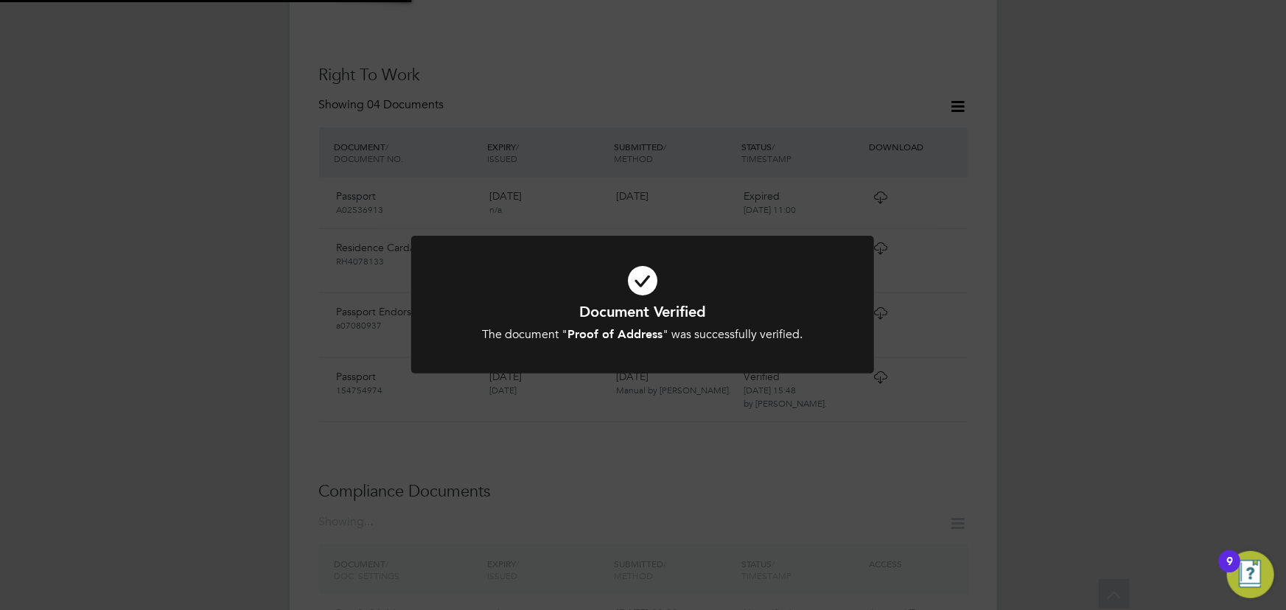
click at [1043, 231] on div "Document Verified The document " Proof of Address " was successfully verified. …" at bounding box center [643, 305] width 1286 height 610
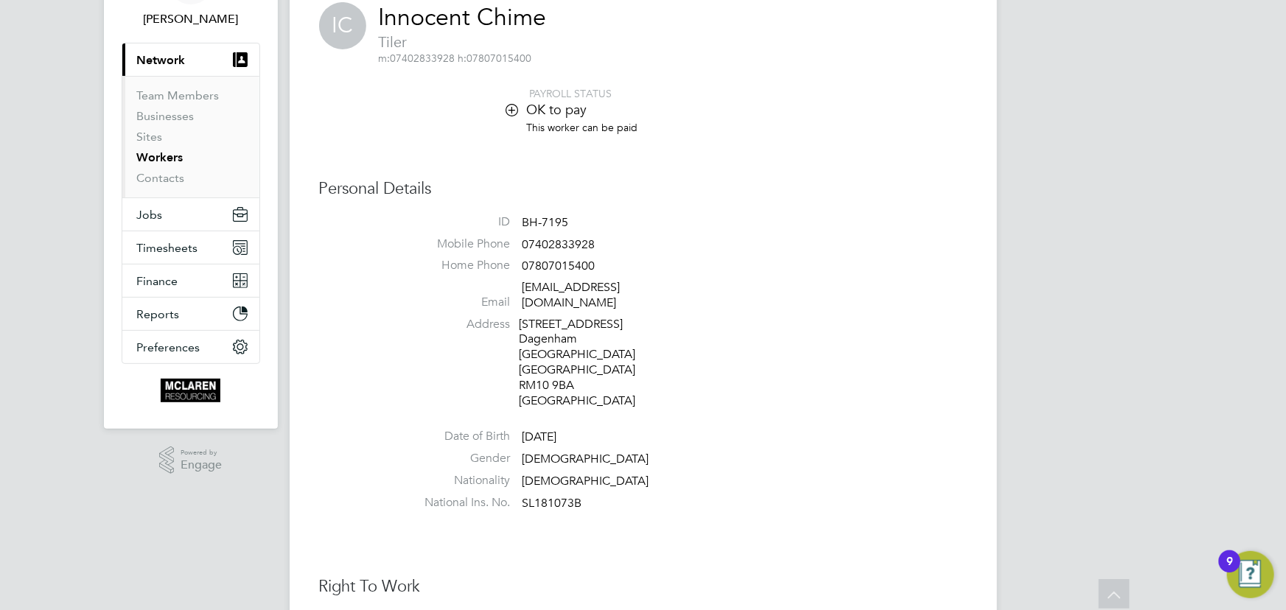
scroll to position [0, 0]
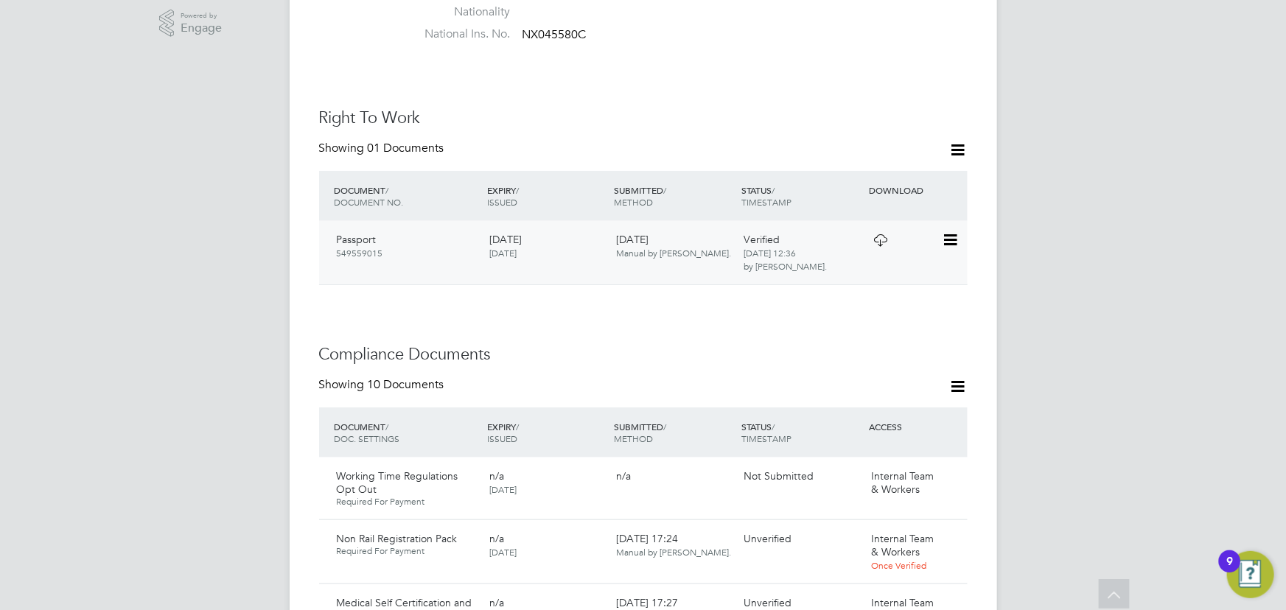
scroll to position [803, 0]
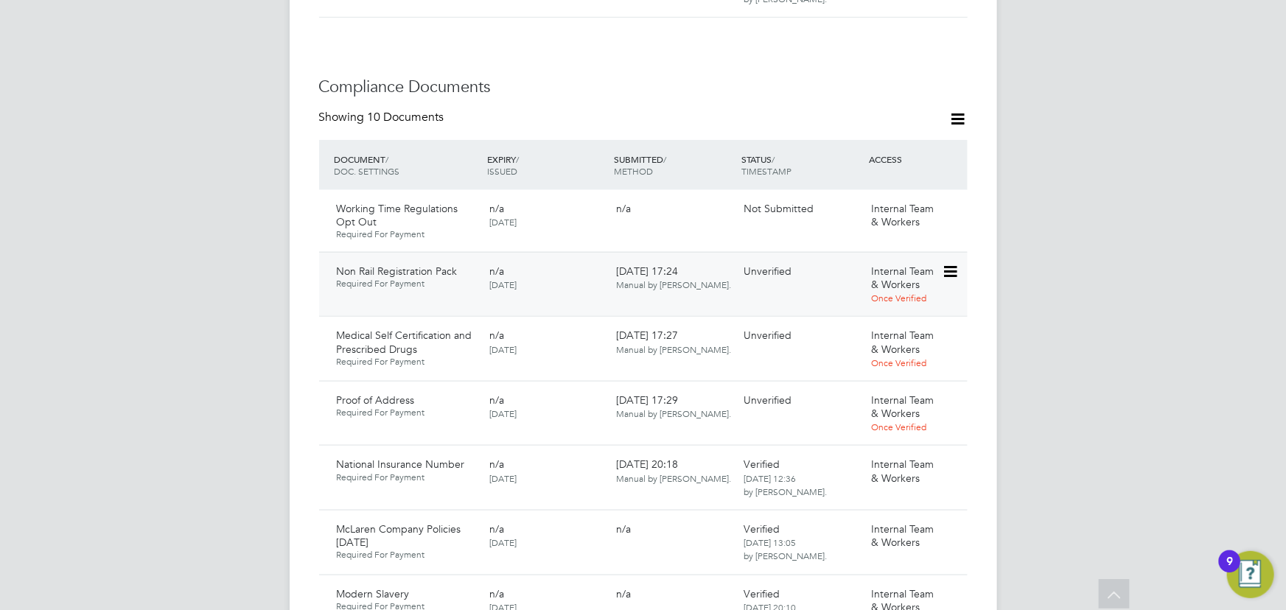
click at [957, 263] on icon at bounding box center [949, 272] width 15 height 18
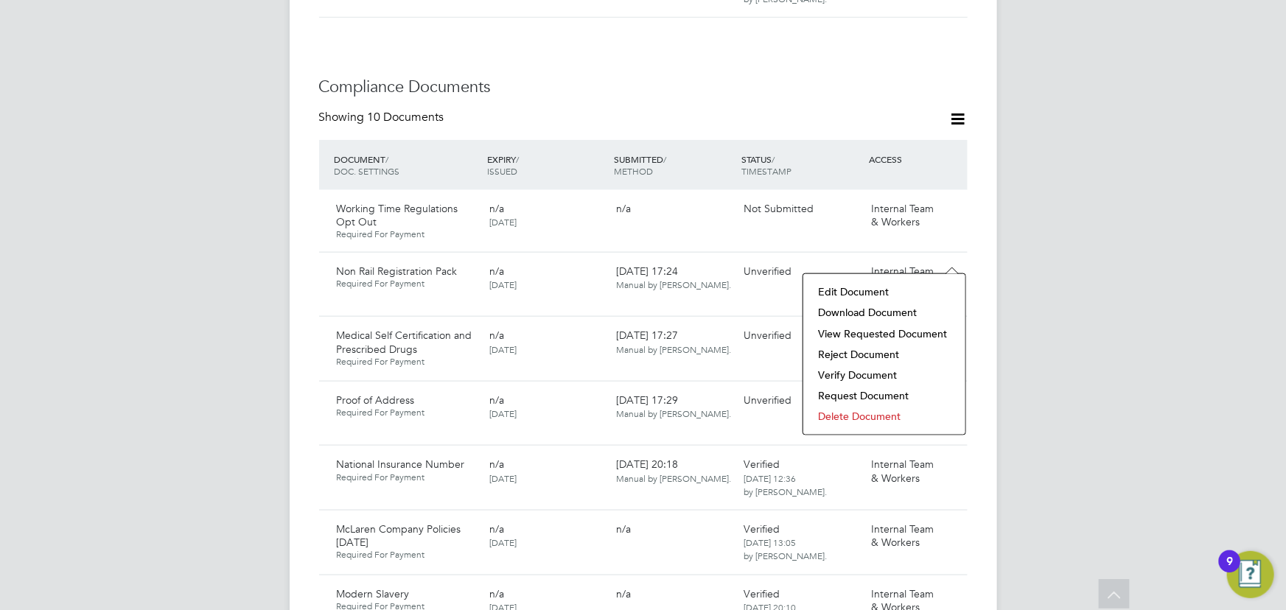
click at [908, 310] on li "Download Document" at bounding box center [884, 312] width 147 height 21
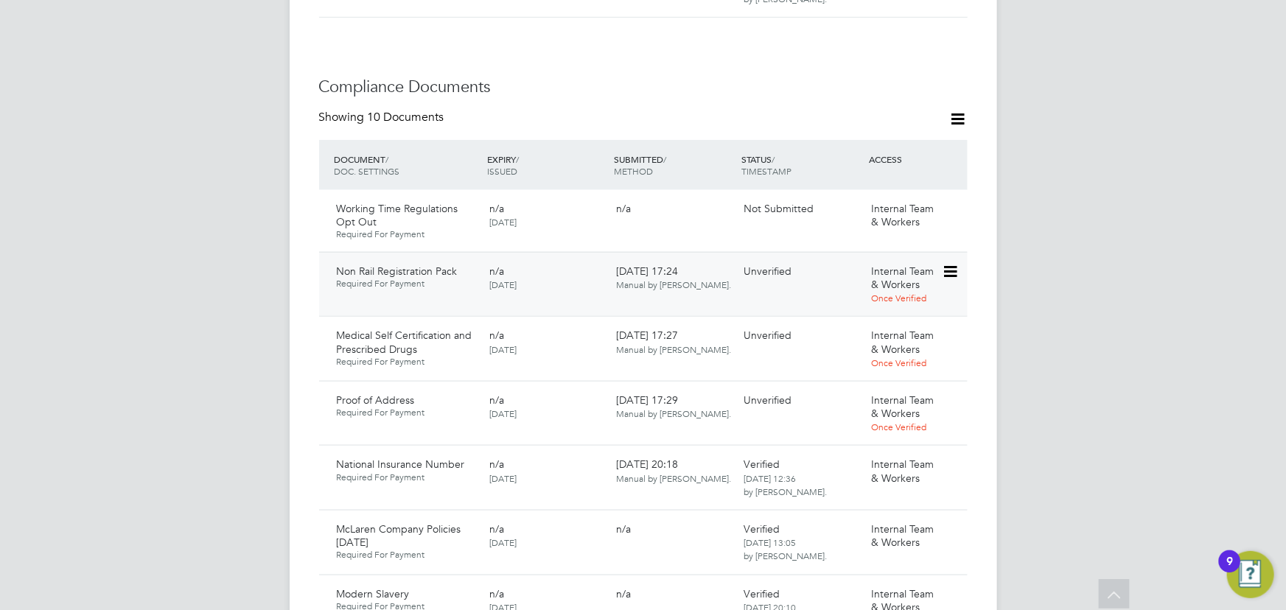
click at [950, 263] on icon at bounding box center [949, 272] width 15 height 18
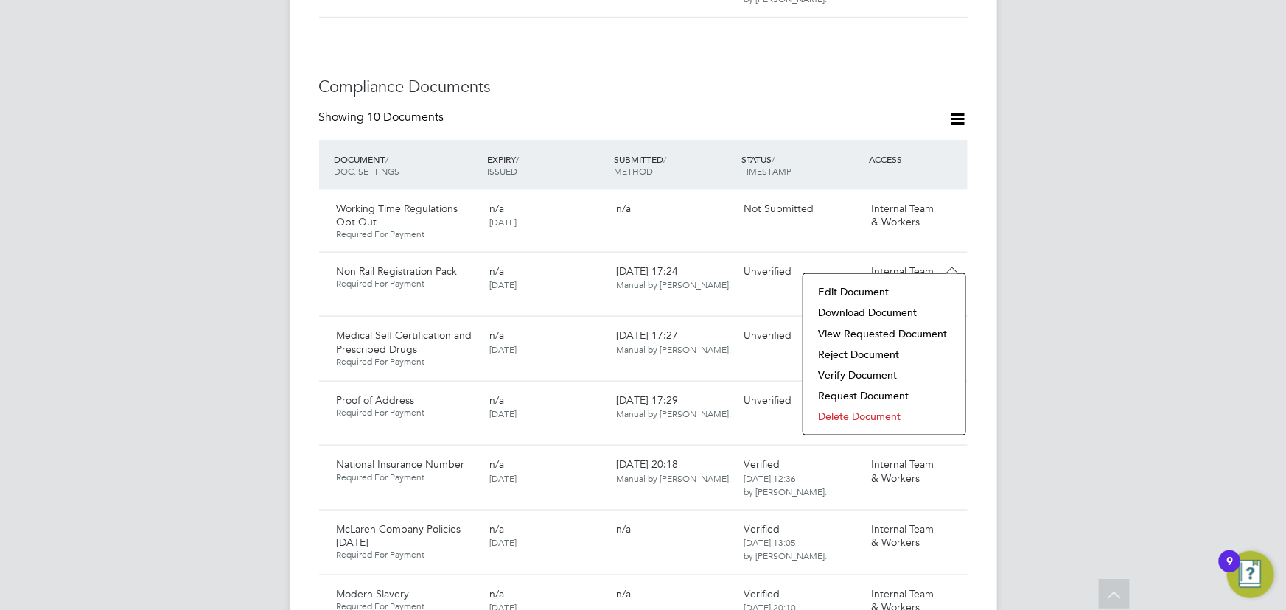
click at [868, 371] on li "Verify Document" at bounding box center [884, 375] width 147 height 21
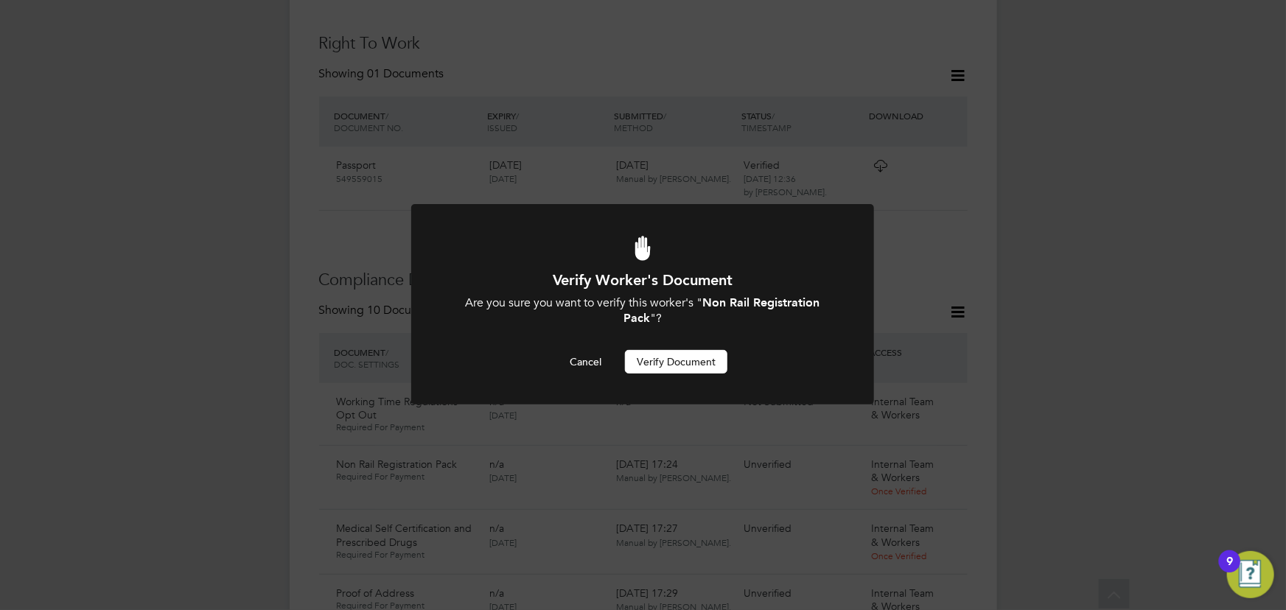
scroll to position [0, 0]
click at [713, 368] on button "Verify Document" at bounding box center [676, 362] width 102 height 24
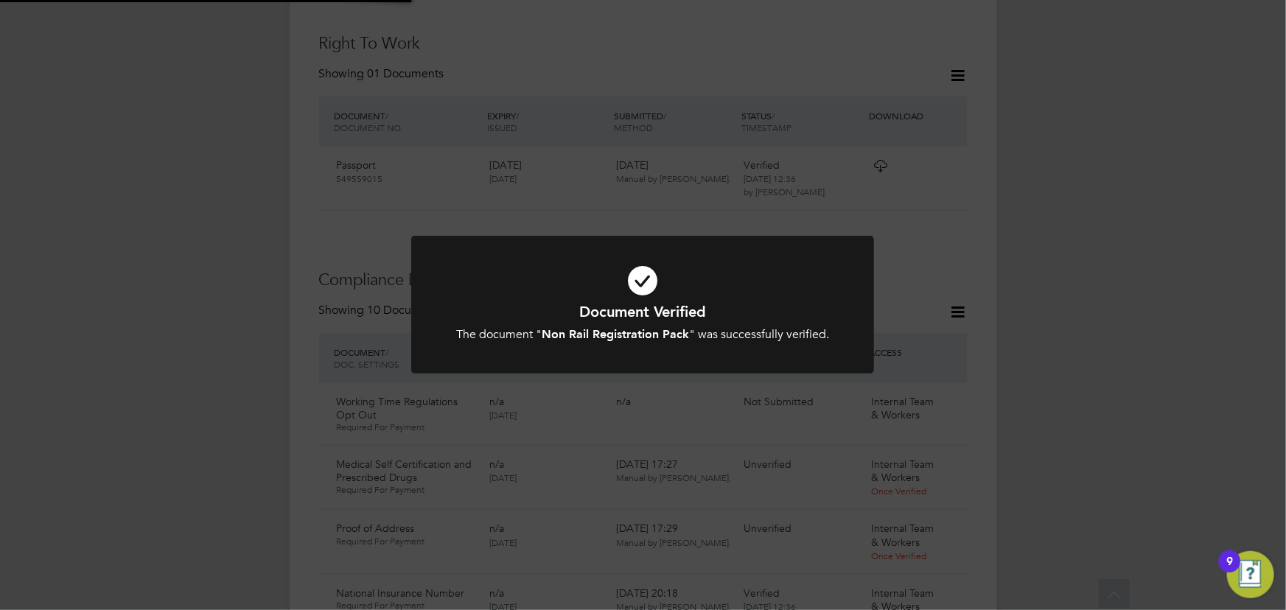
click at [1095, 282] on div "Document Verified The document " Non Rail Registration Pack " was successfully …" at bounding box center [643, 305] width 1286 height 610
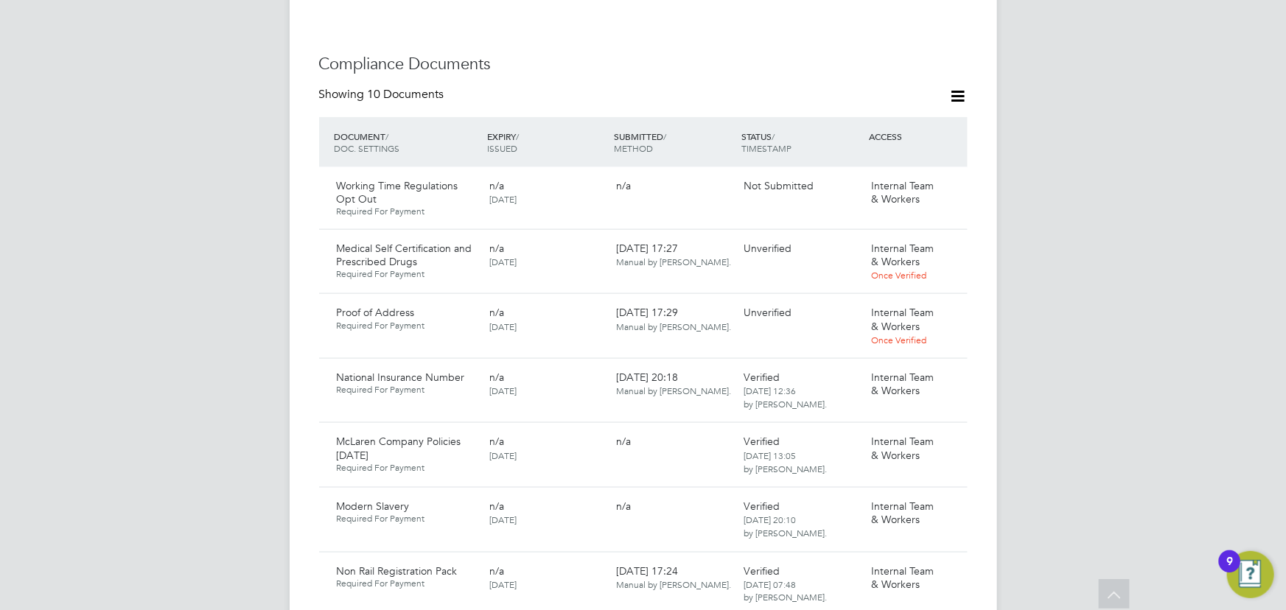
scroll to position [945, 0]
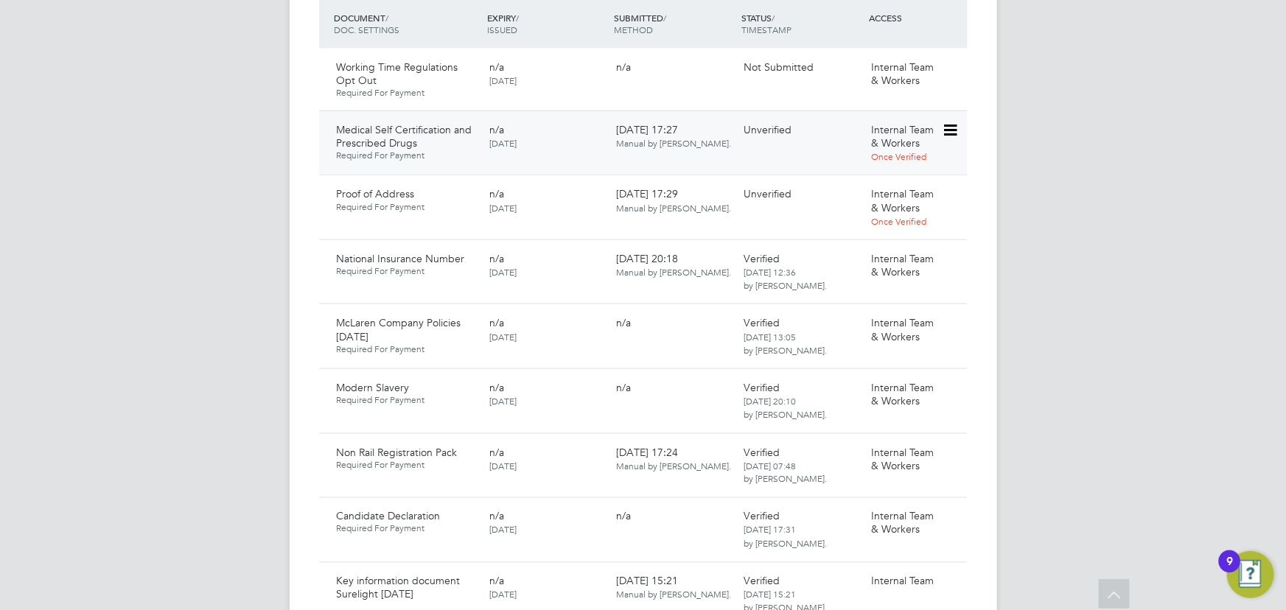
click at [950, 122] on icon at bounding box center [949, 131] width 15 height 18
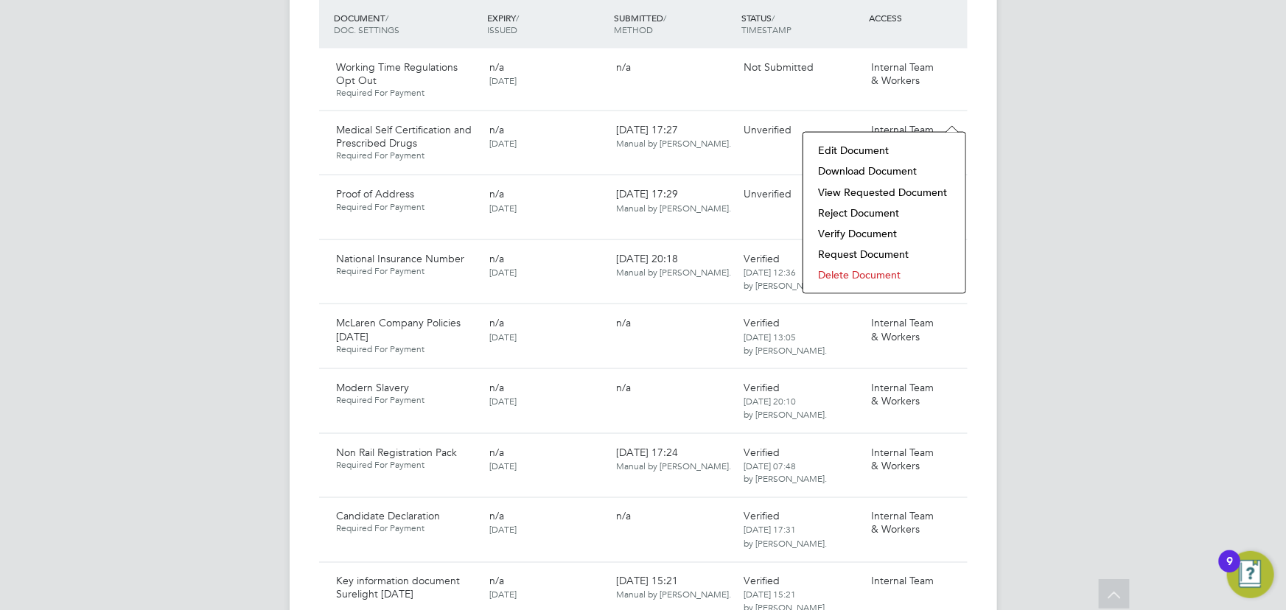
click at [899, 169] on li "Download Document" at bounding box center [884, 171] width 147 height 21
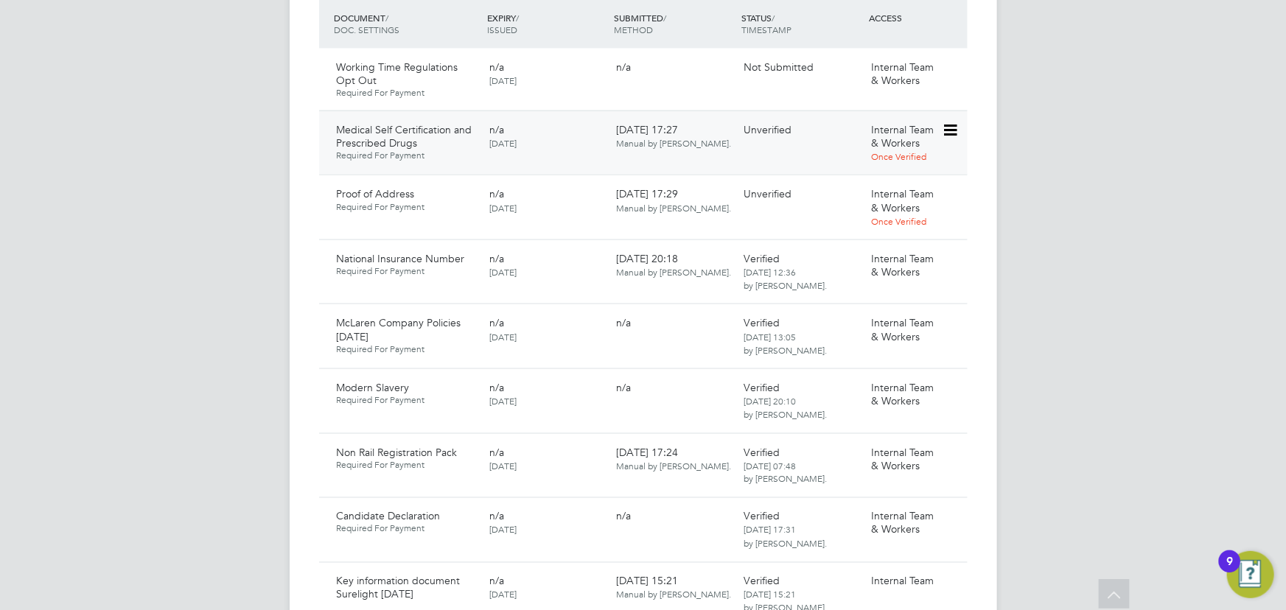
click at [944, 122] on icon at bounding box center [949, 131] width 15 height 18
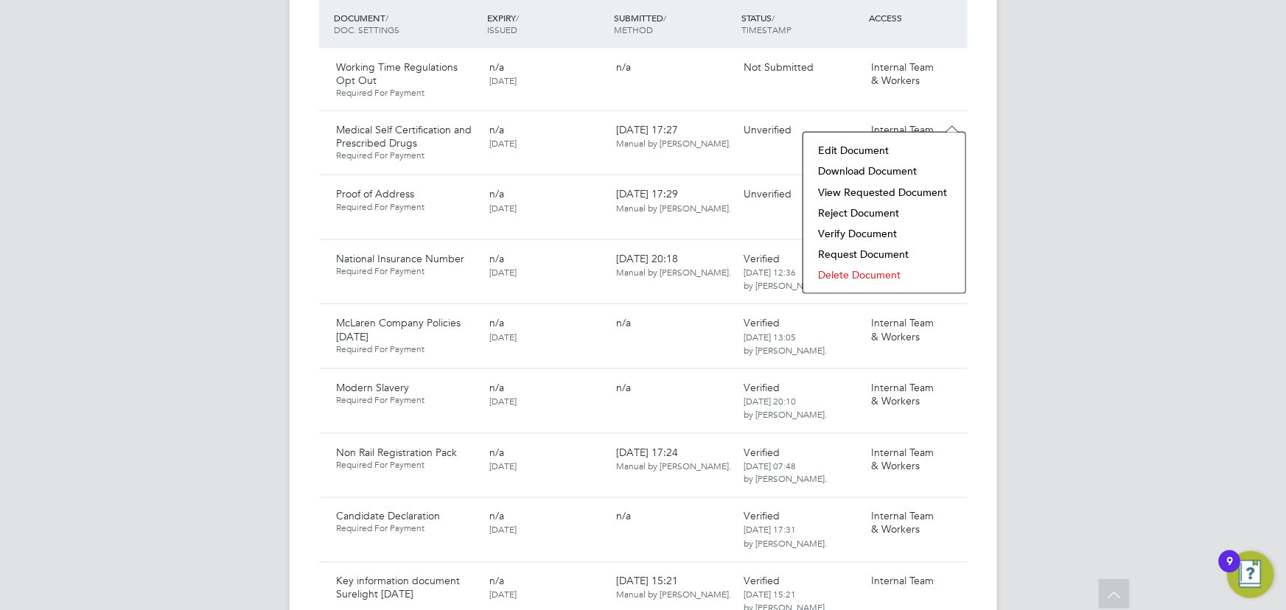
click at [883, 228] on li "Verify Document" at bounding box center [884, 233] width 147 height 21
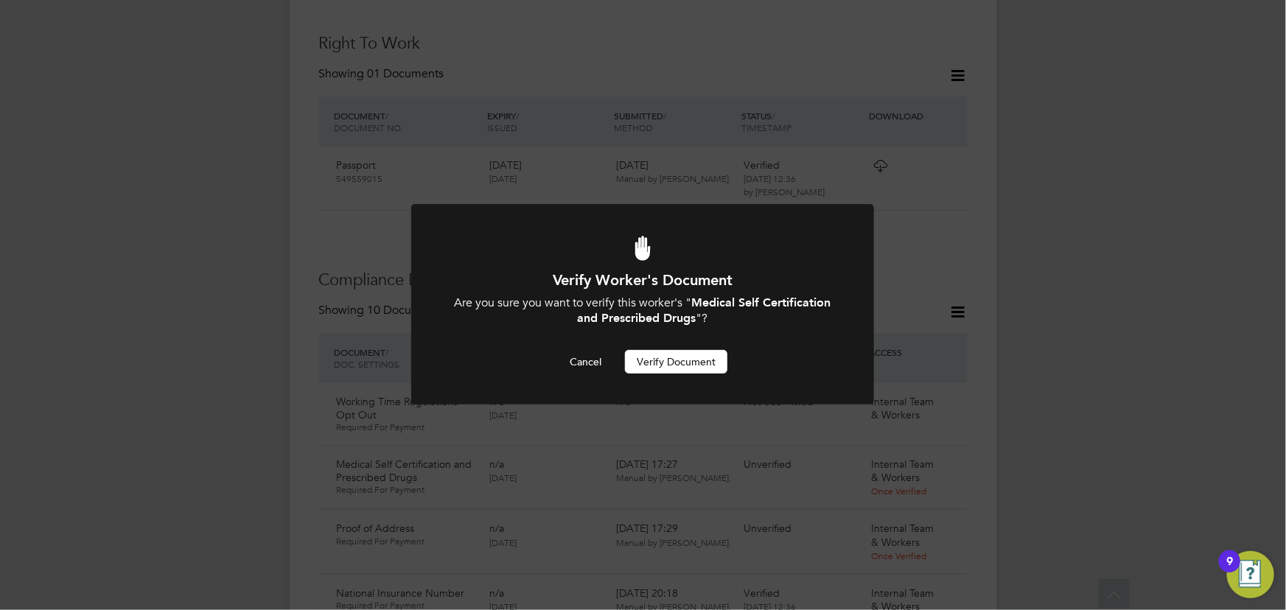
click at [671, 355] on button "Verify Document" at bounding box center [676, 362] width 102 height 24
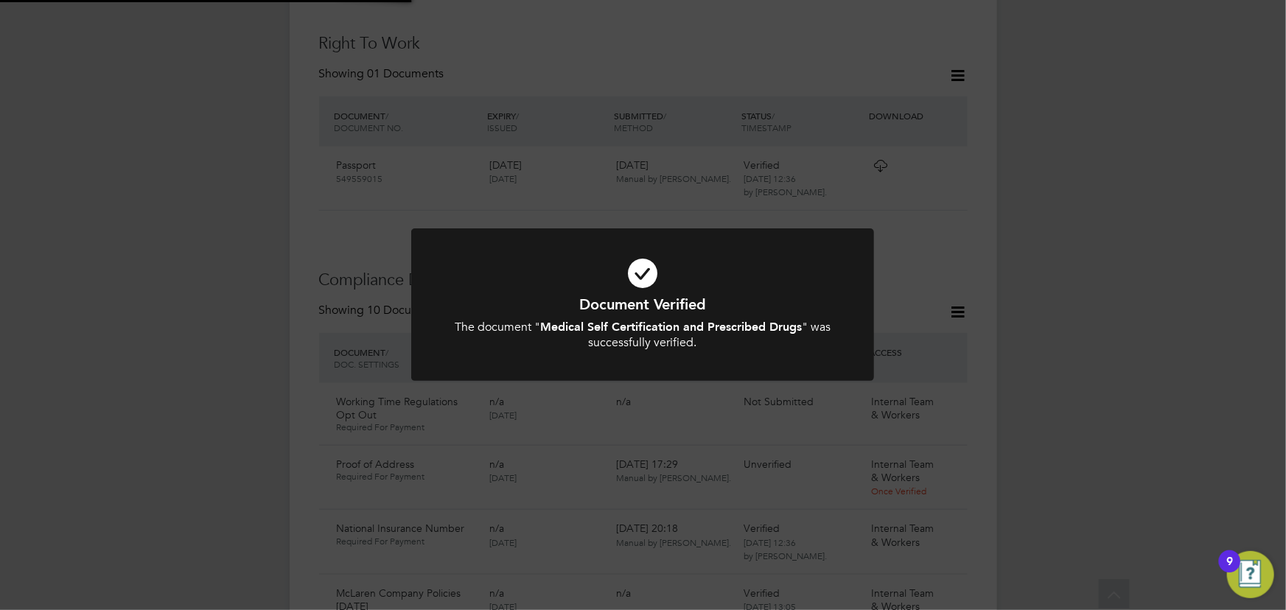
click at [1149, 218] on div "Document Verified The document " Medical Self Certification and Prescribed Drug…" at bounding box center [643, 305] width 1286 height 610
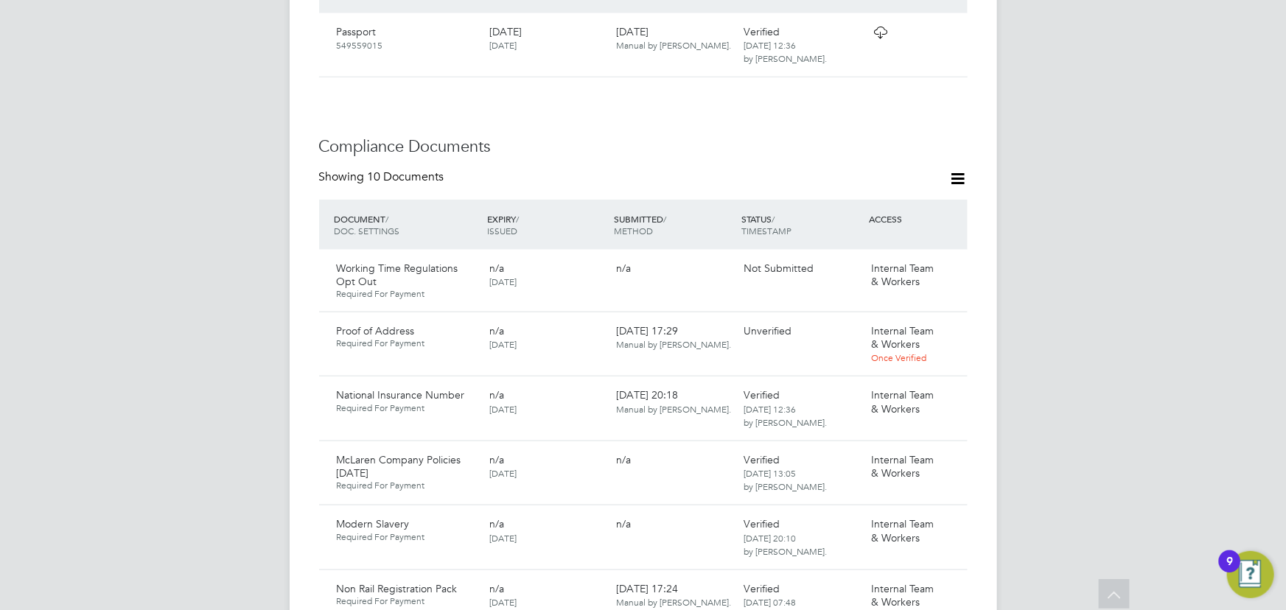
scroll to position [878, 0]
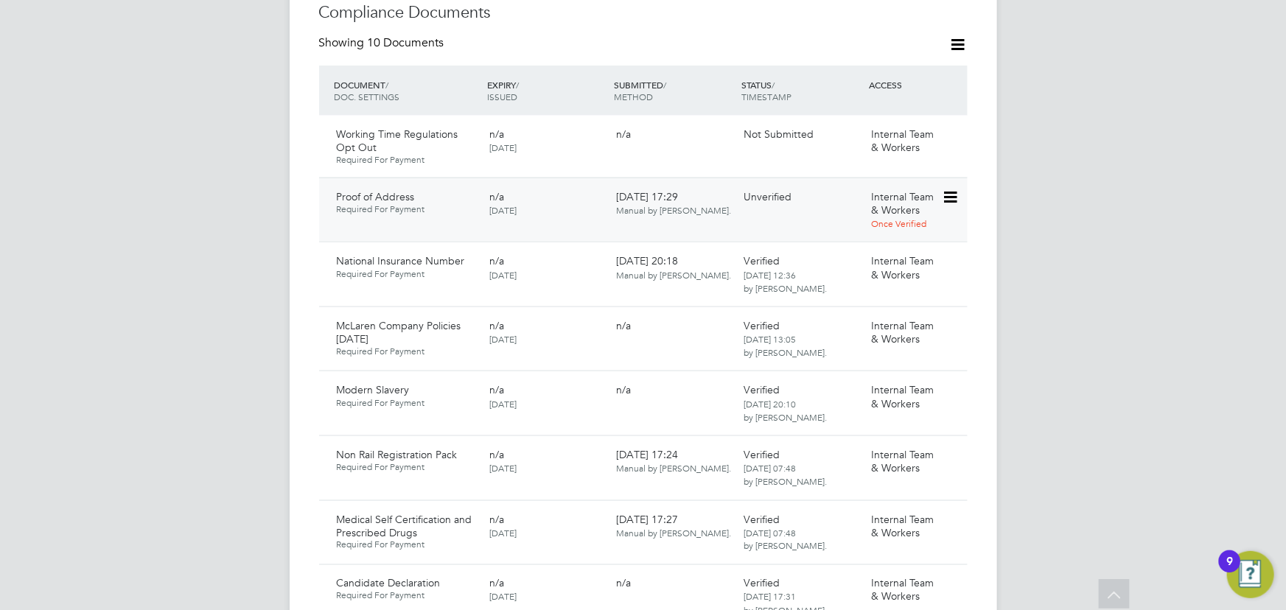
click at [953, 189] on icon at bounding box center [949, 198] width 15 height 18
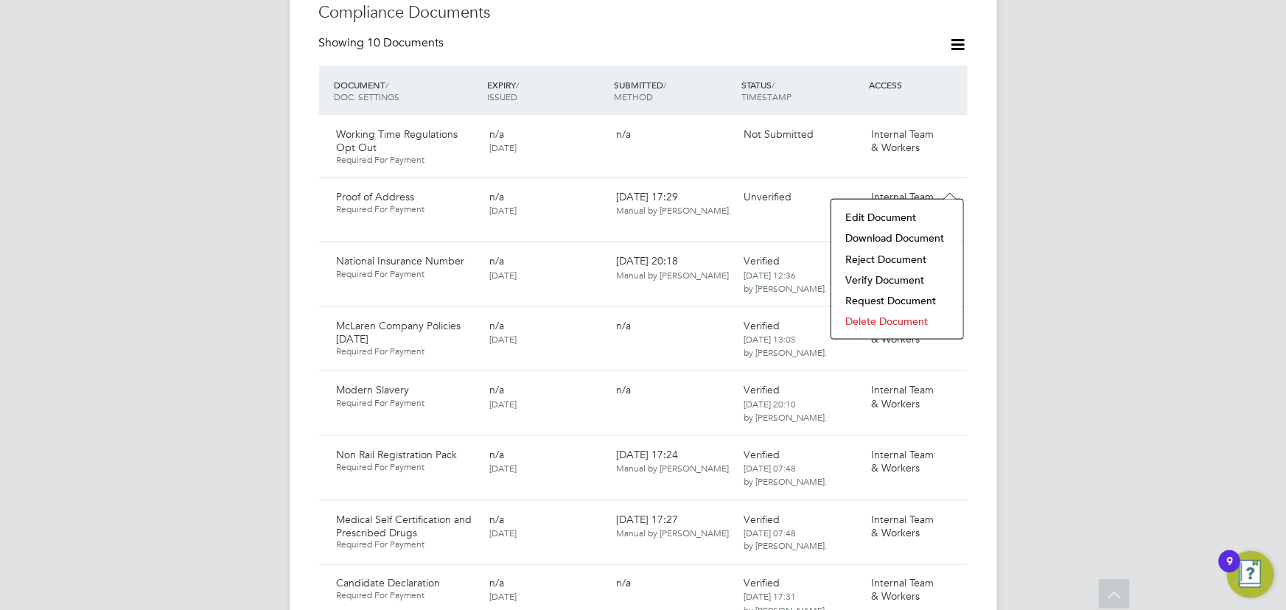
click at [879, 237] on li "Download Document" at bounding box center [897, 238] width 117 height 21
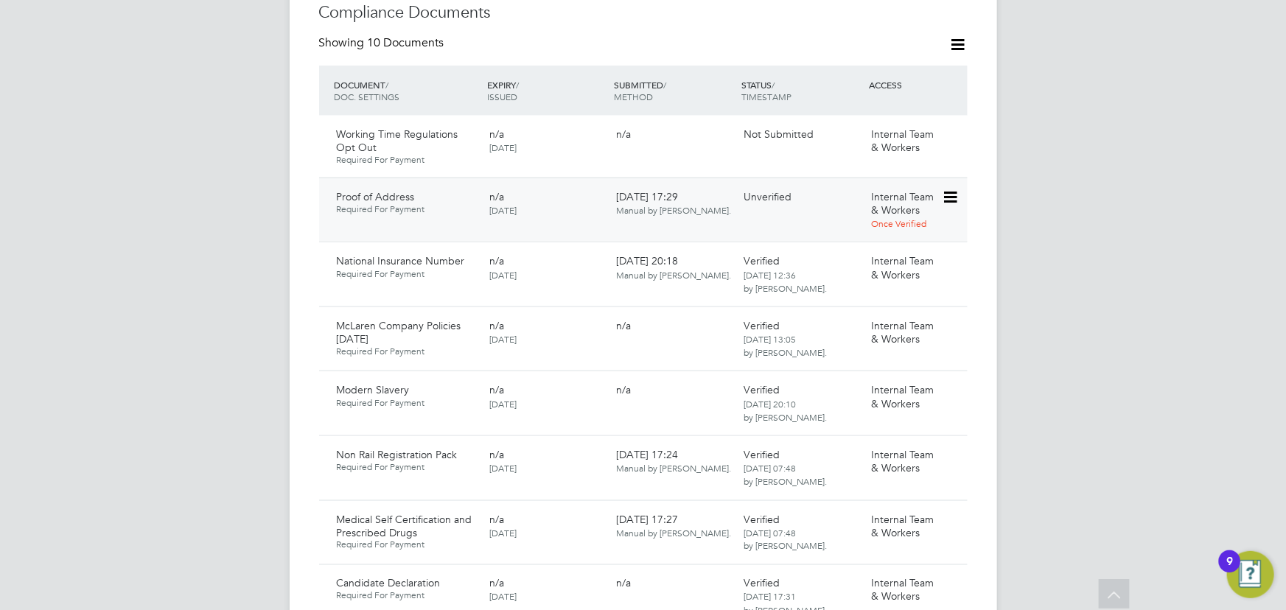
click at [948, 189] on icon at bounding box center [949, 198] width 15 height 18
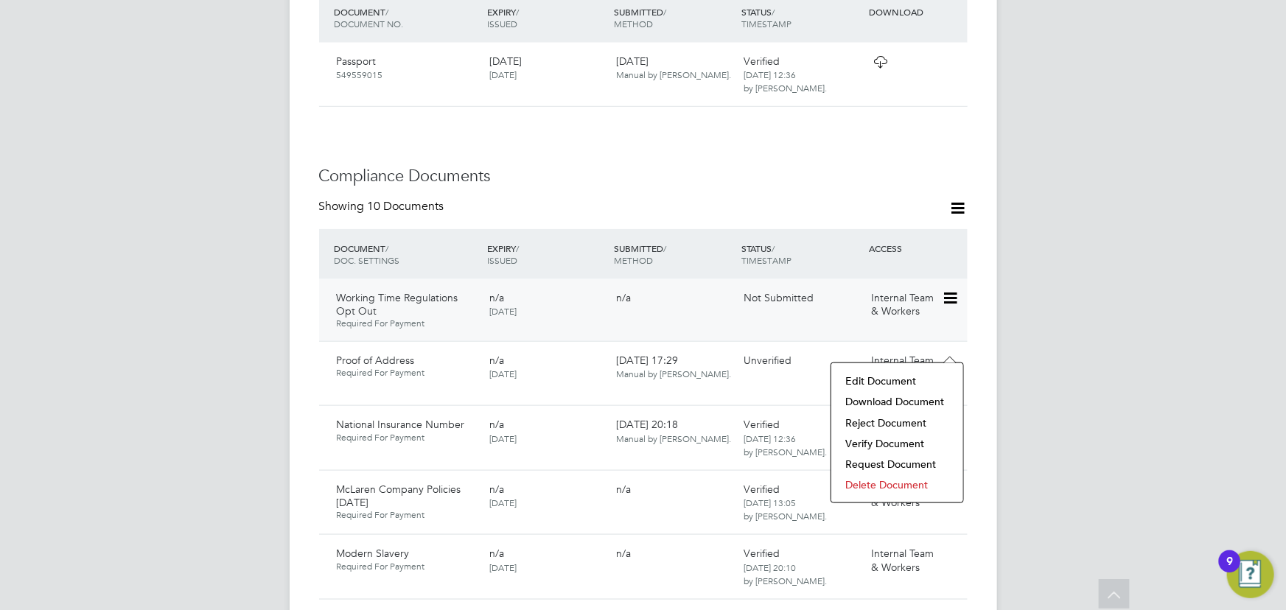
scroll to position [811, 0]
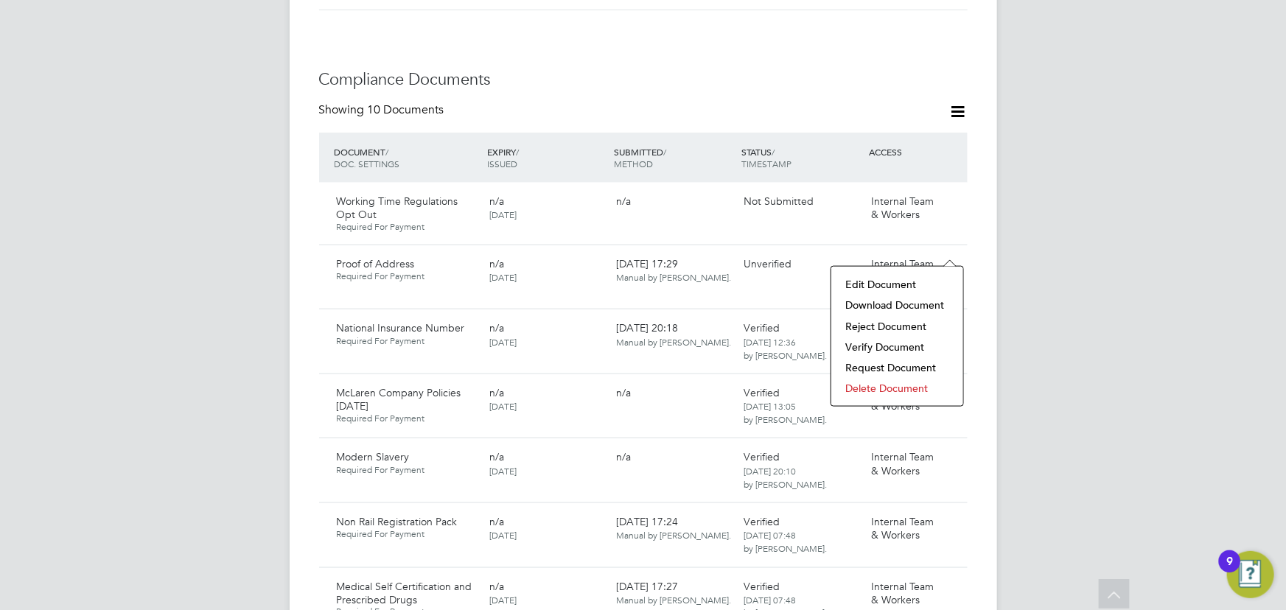
click at [906, 307] on li "Download Document" at bounding box center [897, 305] width 117 height 21
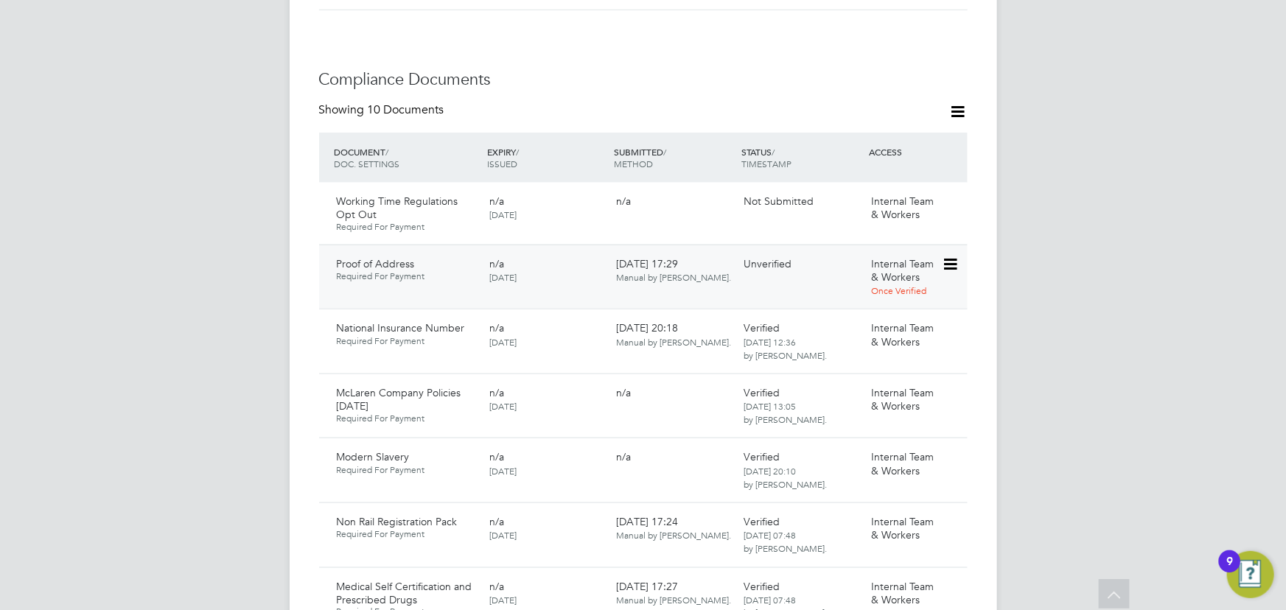
click at [949, 256] on icon at bounding box center [949, 265] width 15 height 18
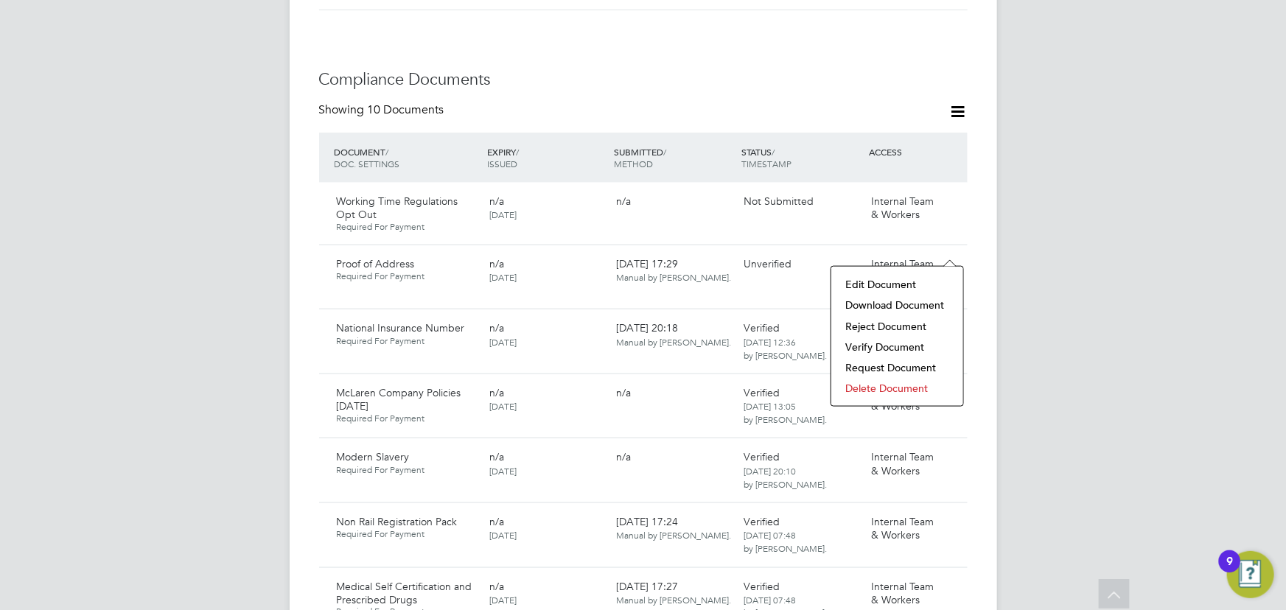
click at [904, 349] on li "Verify Document" at bounding box center [897, 347] width 117 height 21
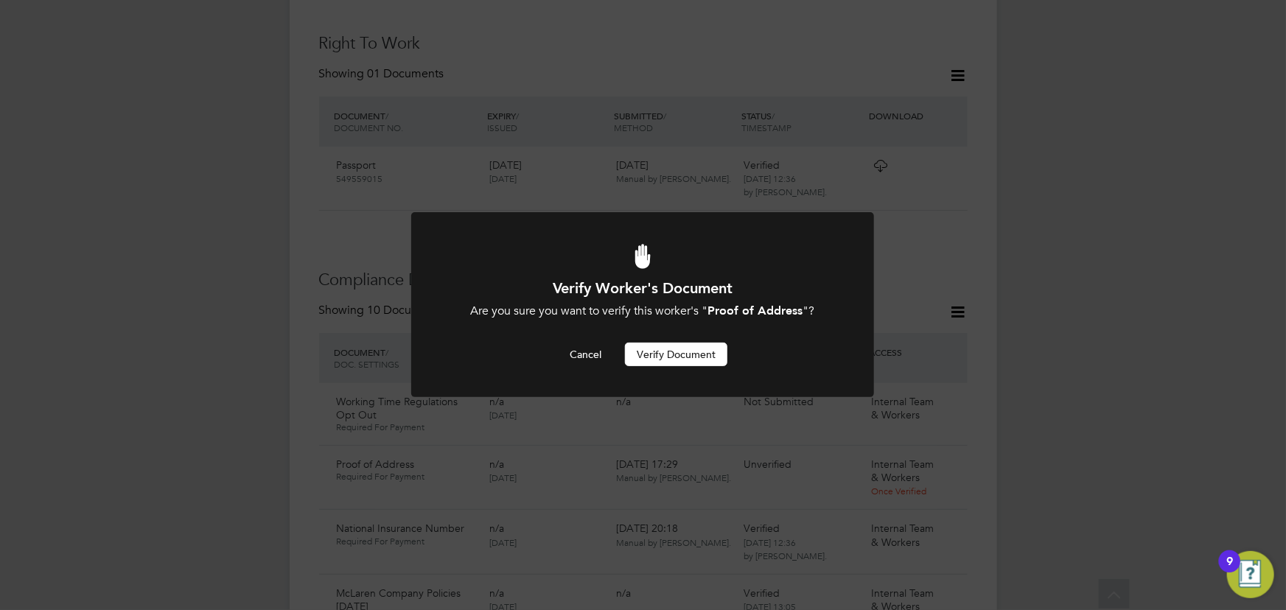
scroll to position [0, 0]
click at [649, 353] on button "Verify Document" at bounding box center [676, 355] width 102 height 24
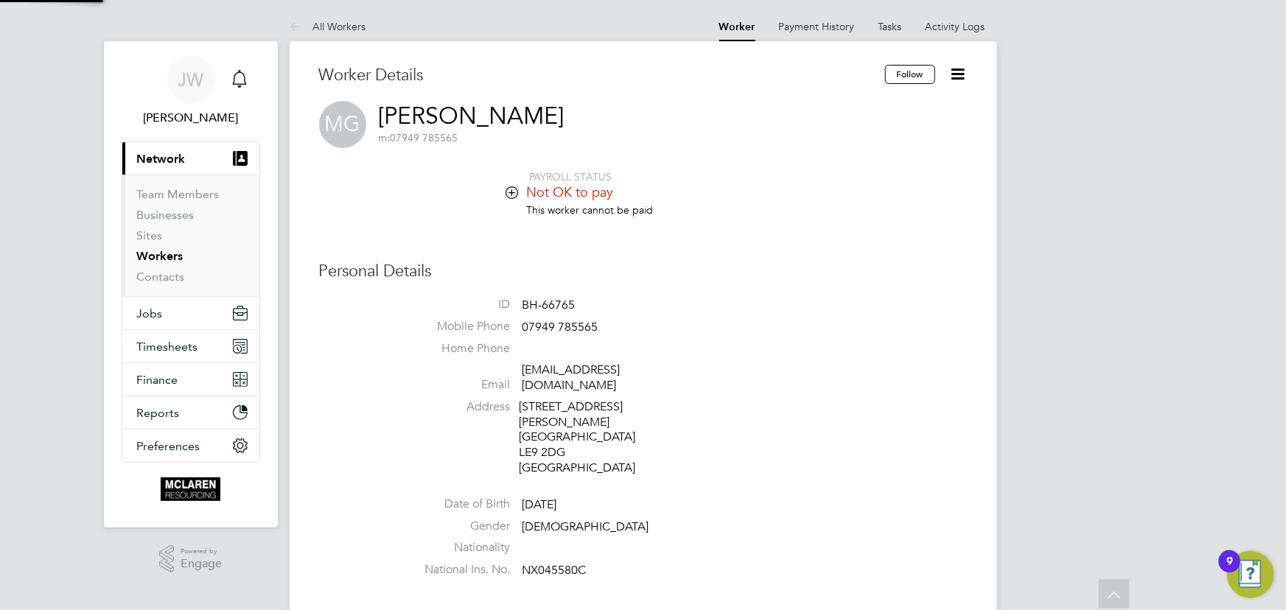
scroll to position [610, 0]
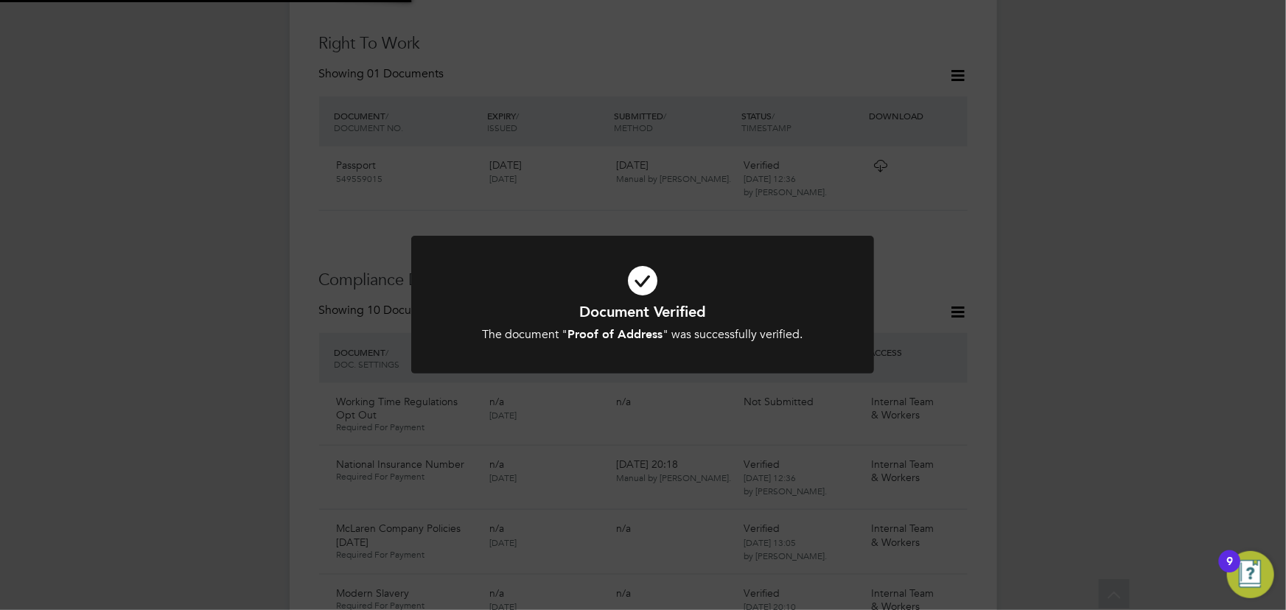
click at [1100, 287] on div "Document Verified The document " Proof of Address " was successfully verified. …" at bounding box center [643, 305] width 1286 height 610
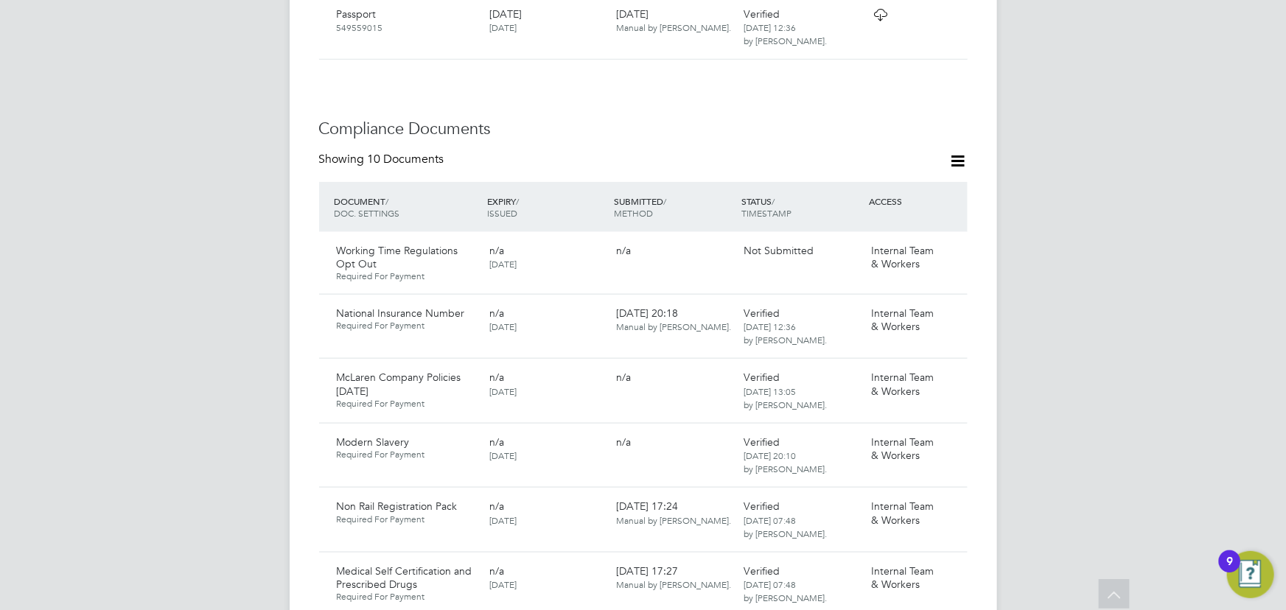
scroll to position [945, 0]
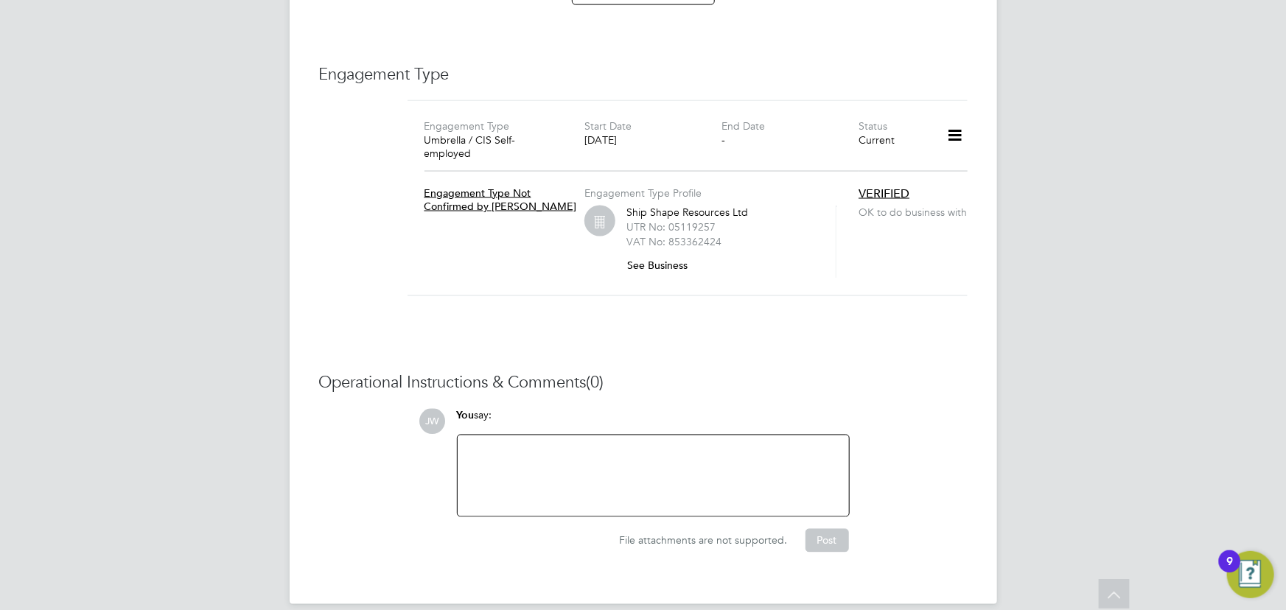
scroll to position [6475, 0]
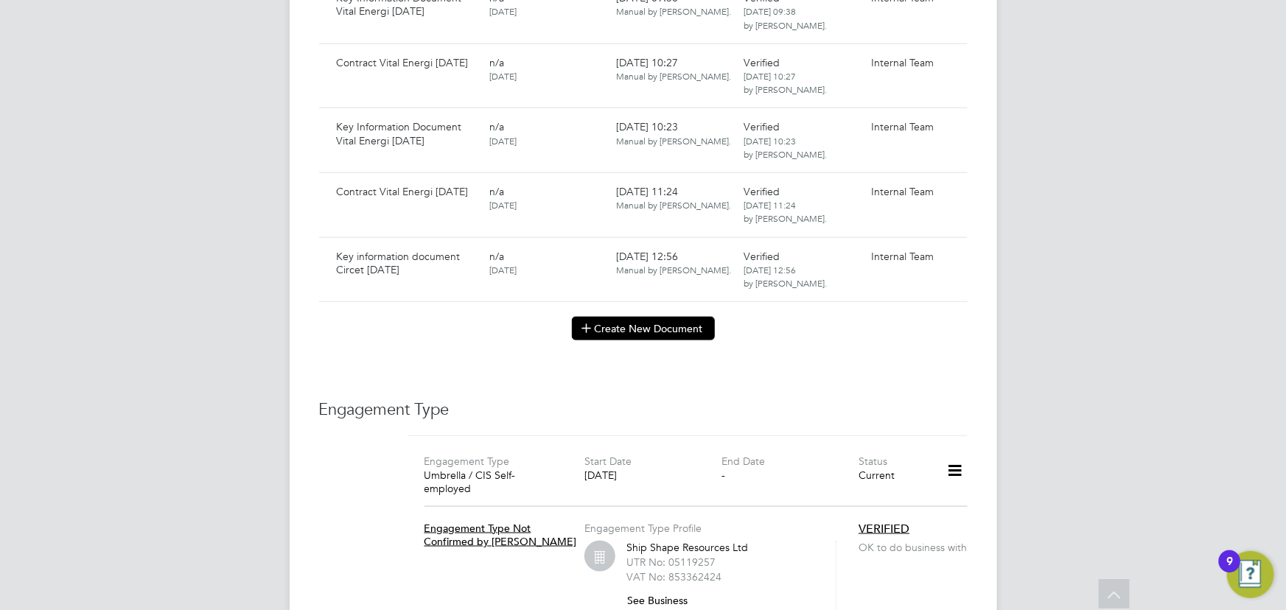
click at [628, 317] on button "Create New Document" at bounding box center [643, 329] width 143 height 24
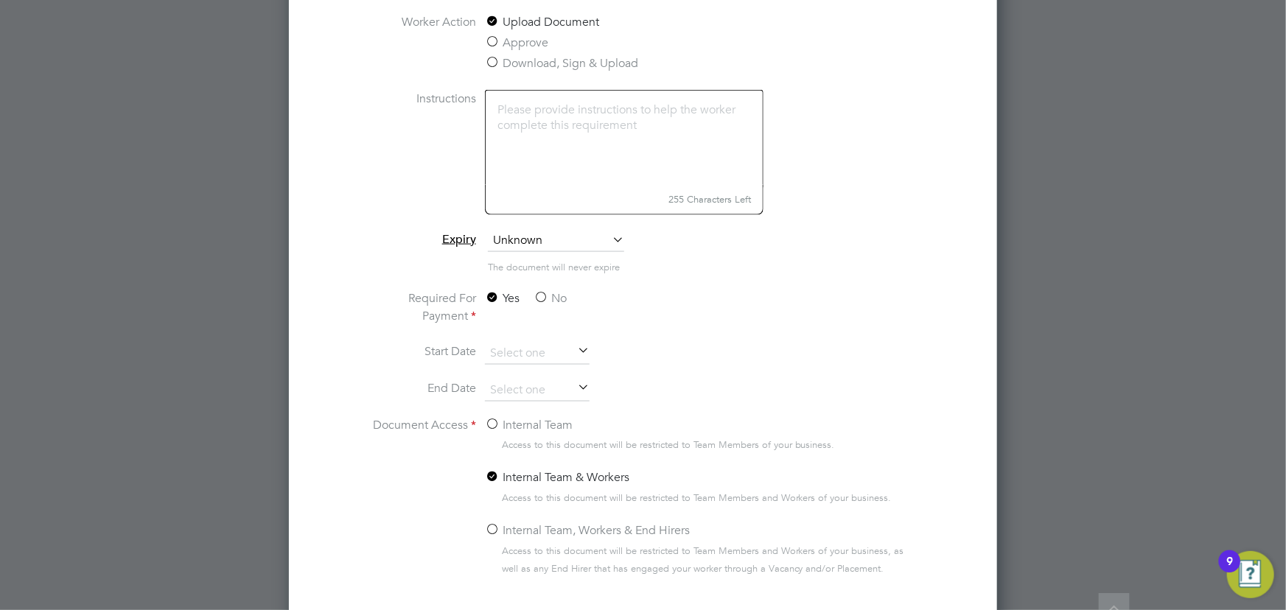
scroll to position [6810, 0]
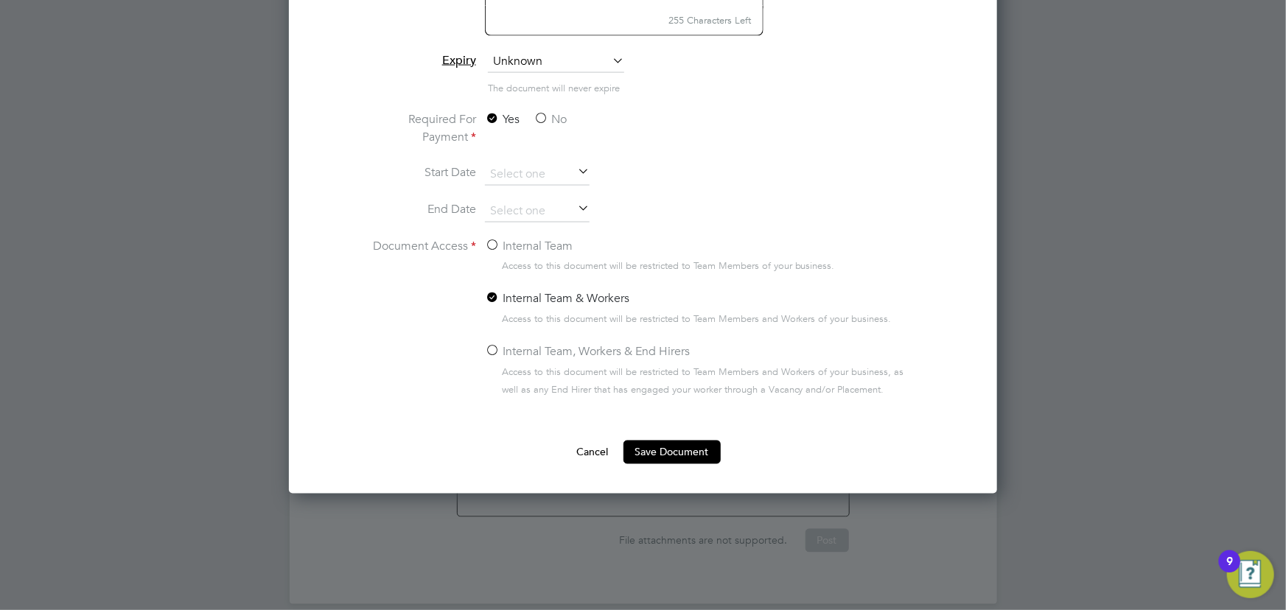
type input "Contract Circet [DATE]"
click at [549, 115] on label "No" at bounding box center [550, 120] width 33 height 18
click at [0, 0] on input "No" at bounding box center [0, 0] width 0 height 0
click at [523, 244] on label "Internal Team" at bounding box center [529, 246] width 88 height 18
click at [0, 0] on input "Internal Team" at bounding box center [0, 0] width 0 height 0
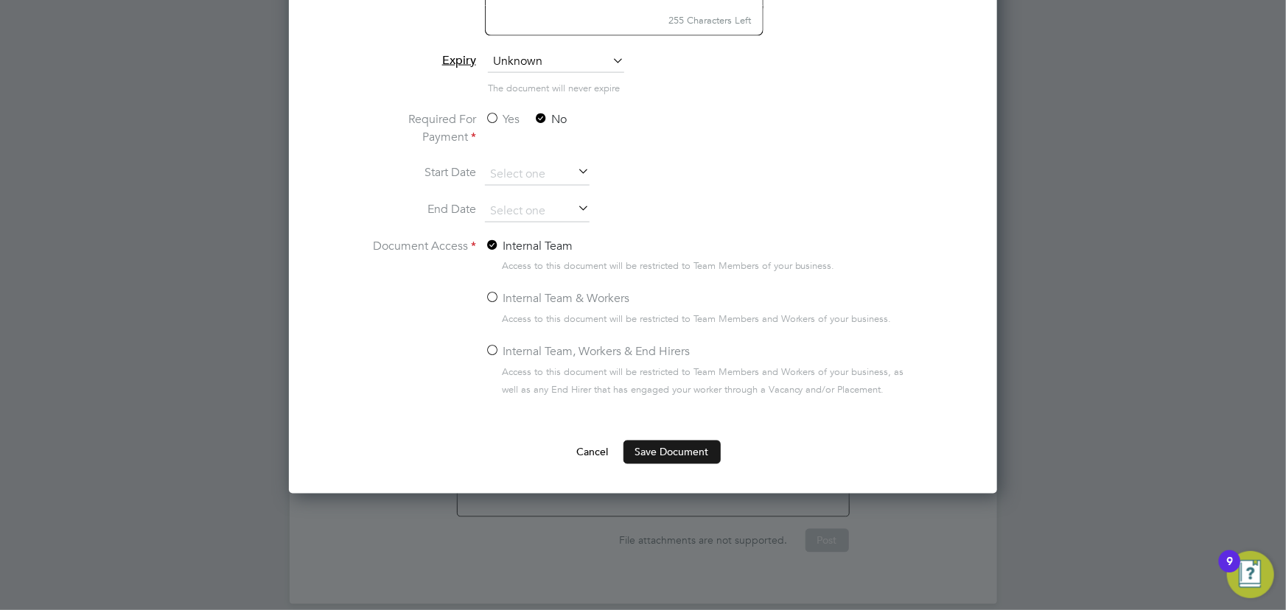
click at [694, 456] on button "Save Document" at bounding box center [672, 453] width 97 height 24
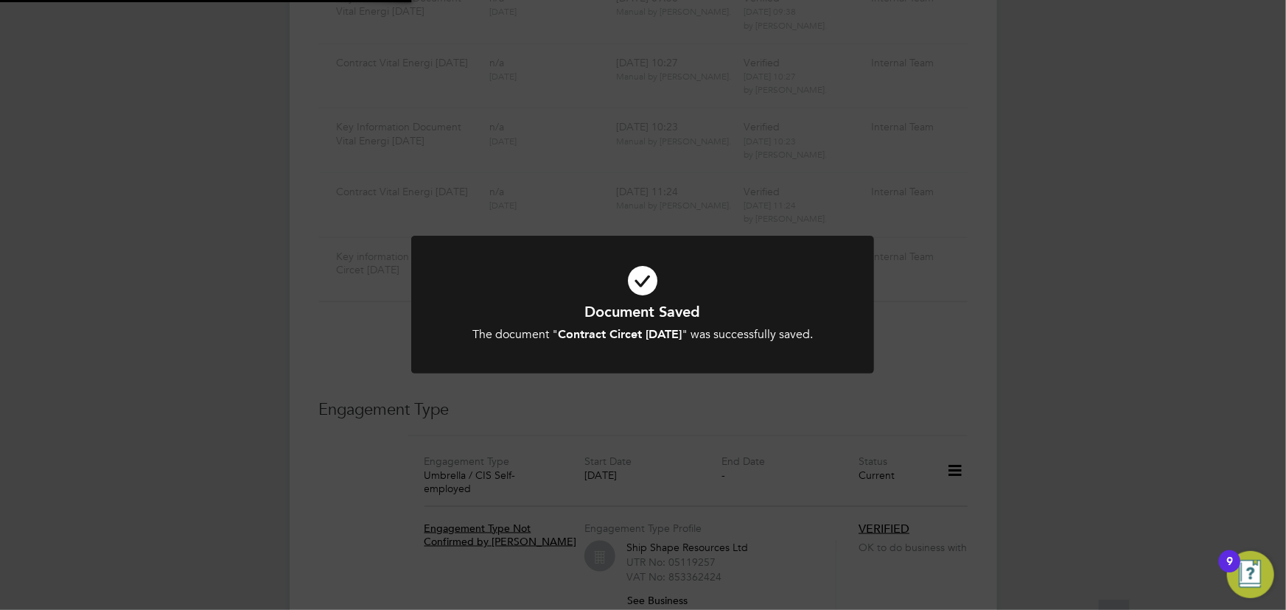
click at [1170, 327] on div "Document Saved The document " Contract Circet [DATE] " was successfully saved. …" at bounding box center [643, 305] width 1286 height 610
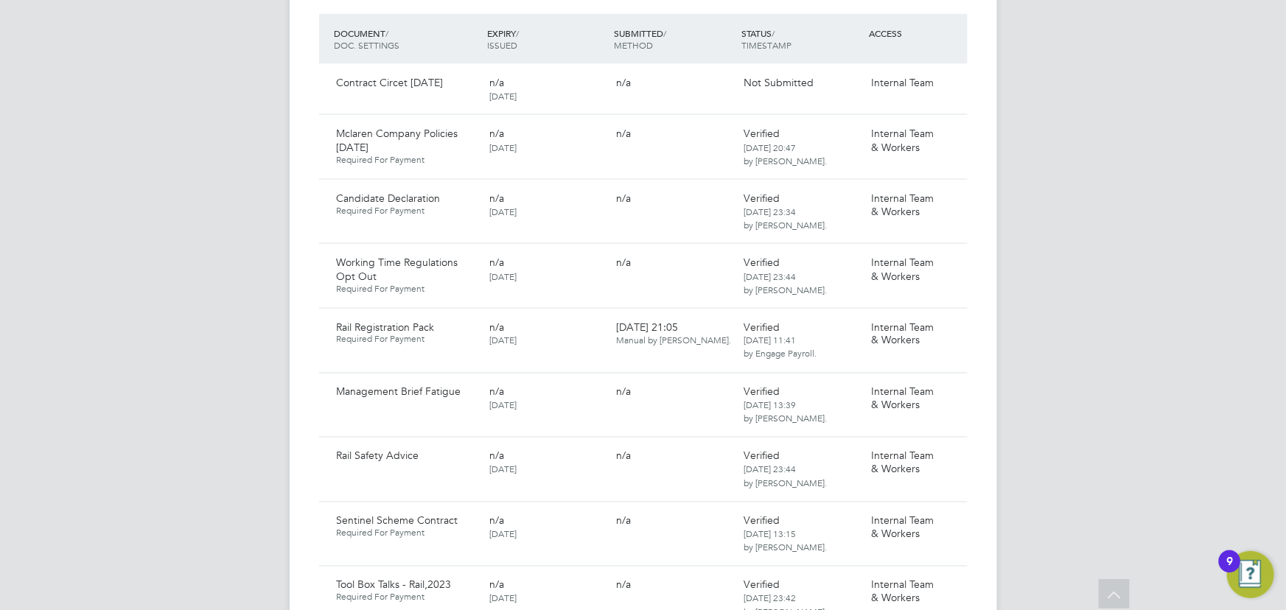
scroll to position [994, 0]
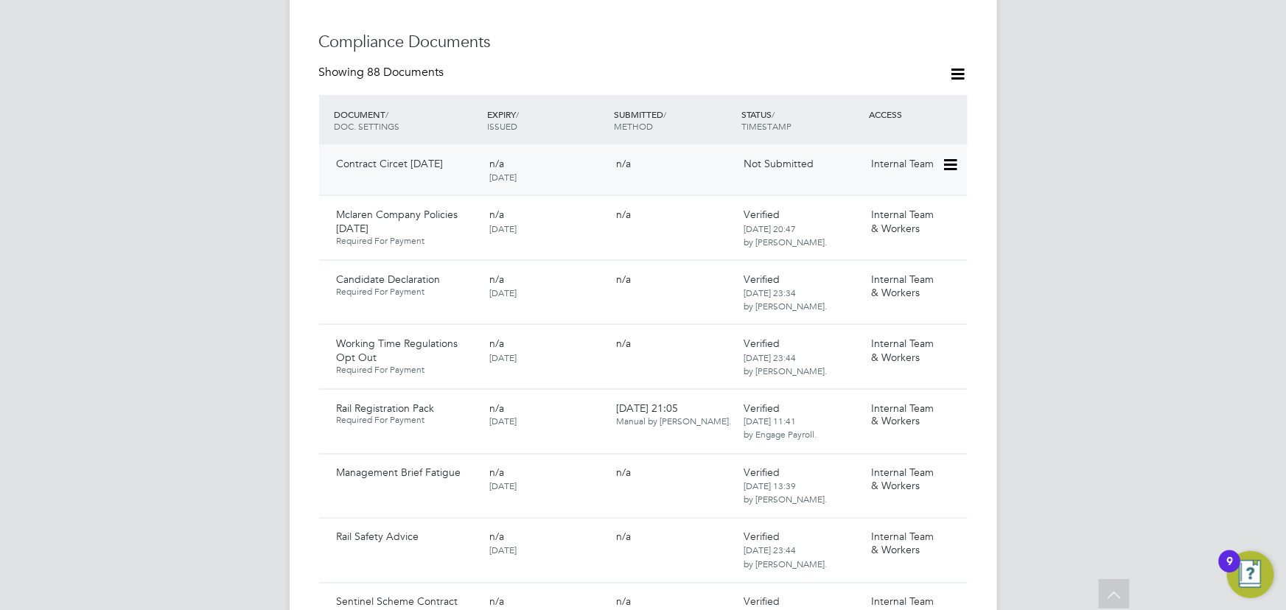
click at [951, 156] on icon at bounding box center [949, 165] width 15 height 18
click at [899, 184] on li "Submit Document" at bounding box center [905, 189] width 103 height 21
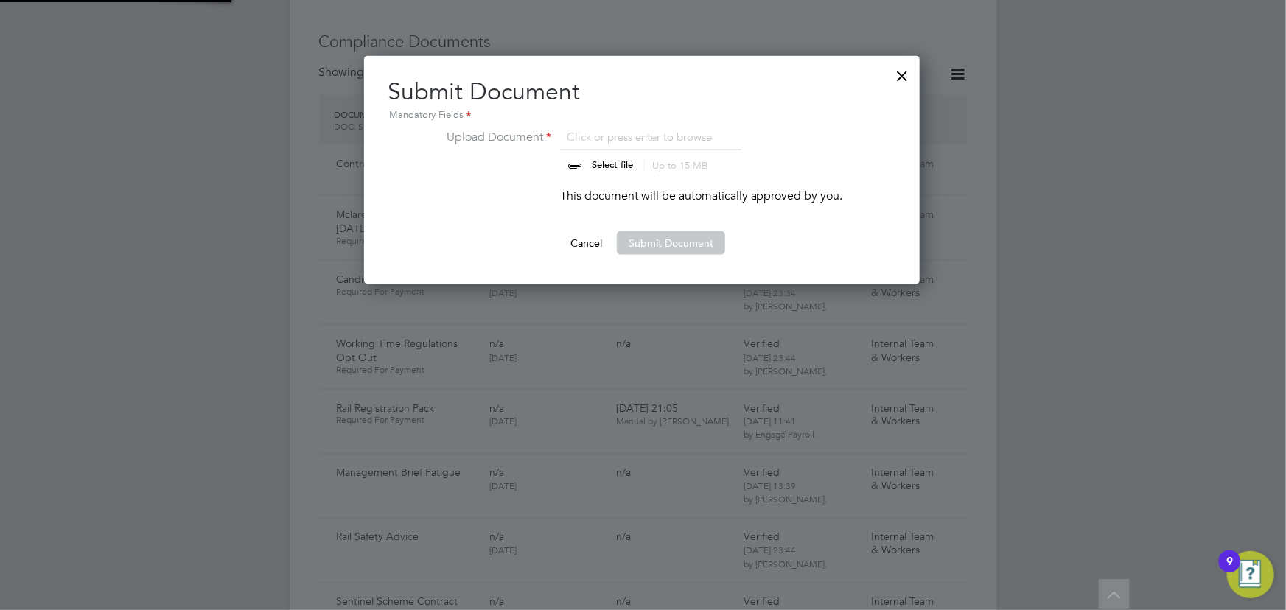
scroll to position [228, 557]
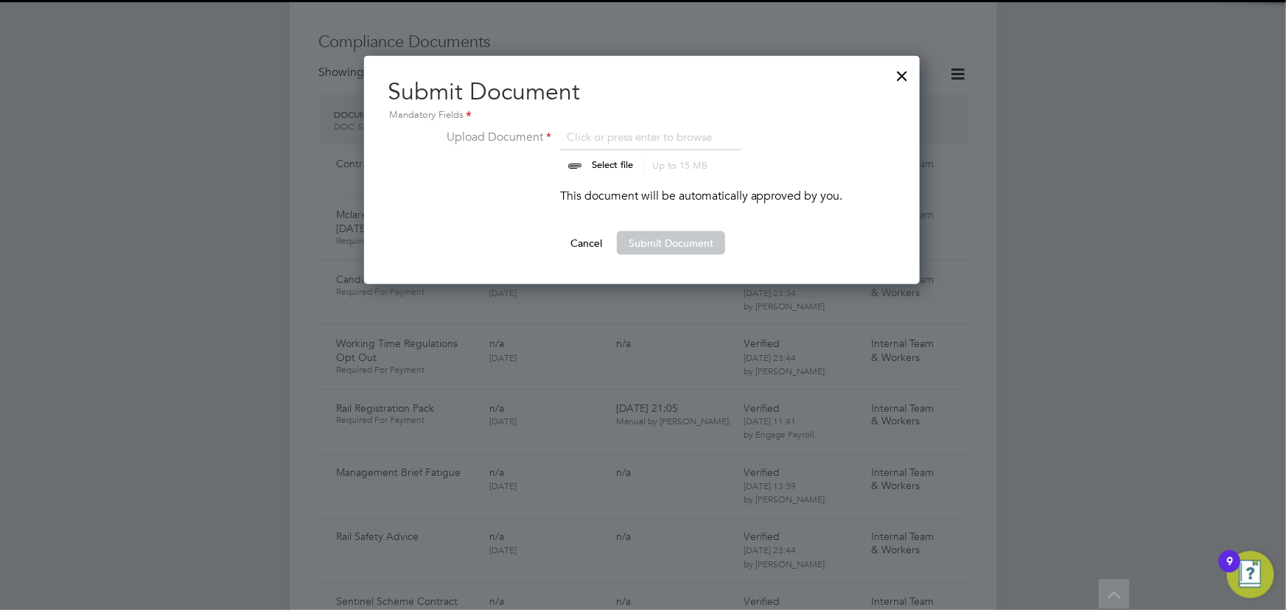
click at [608, 161] on input "file" at bounding box center [626, 150] width 231 height 44
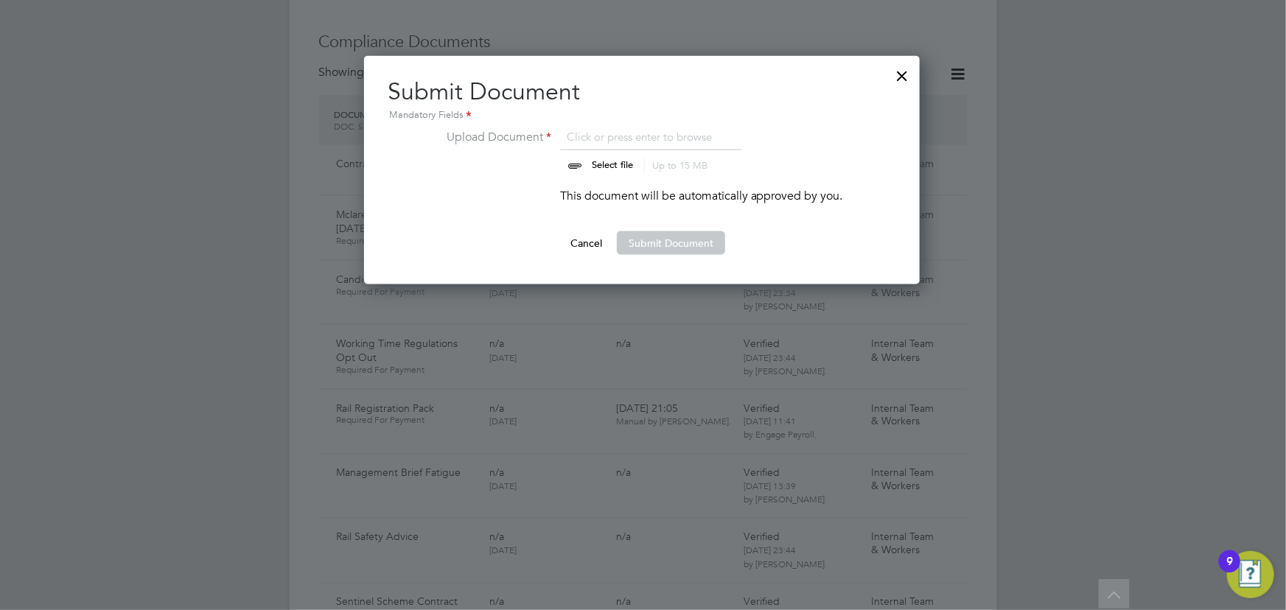
type input "C:\fakepath\Complete_with_Docusign_Candidate_Terms_CIS_L (8).pdf"
click at [638, 241] on button "Submit Document" at bounding box center [671, 243] width 108 height 24
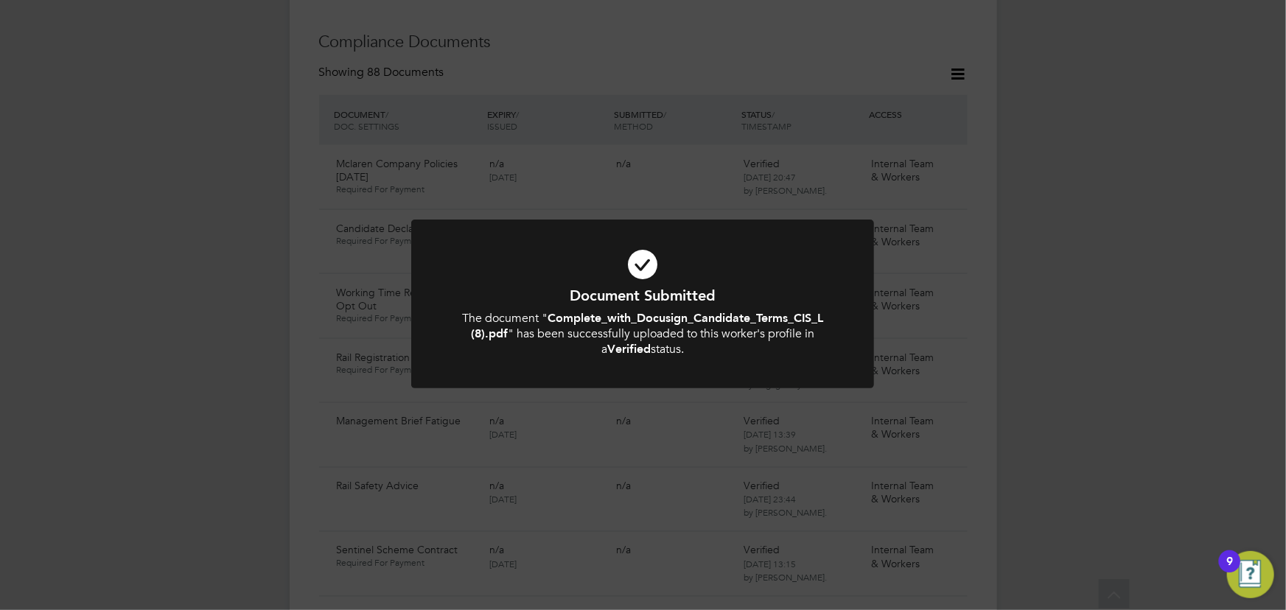
click at [1105, 298] on div "Document Submitted The document " Complete_with_Docusign_Candidate_Terms_CIS_L …" at bounding box center [643, 305] width 1286 height 610
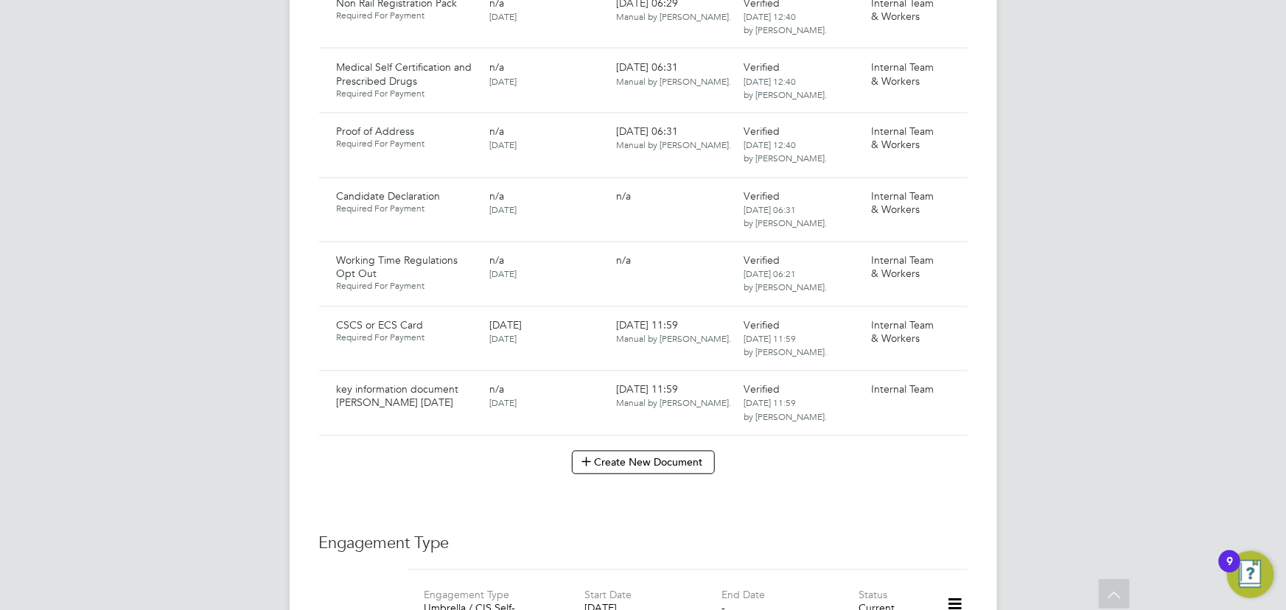
scroll to position [1474, 0]
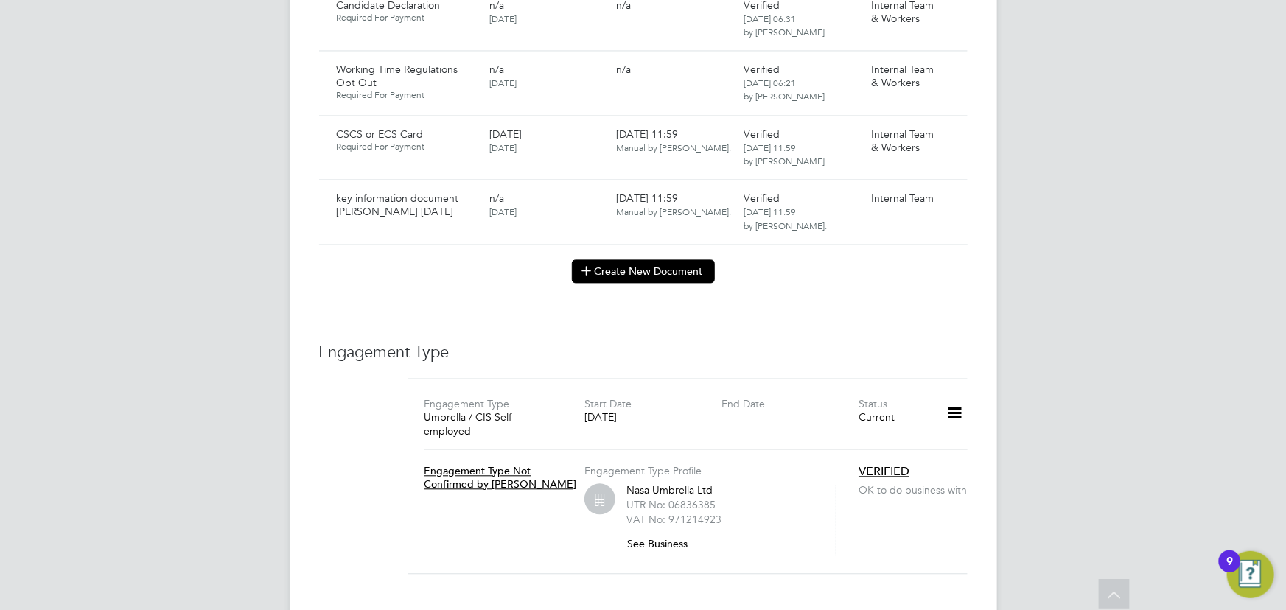
click at [619, 259] on button "Create New Document" at bounding box center [643, 271] width 143 height 24
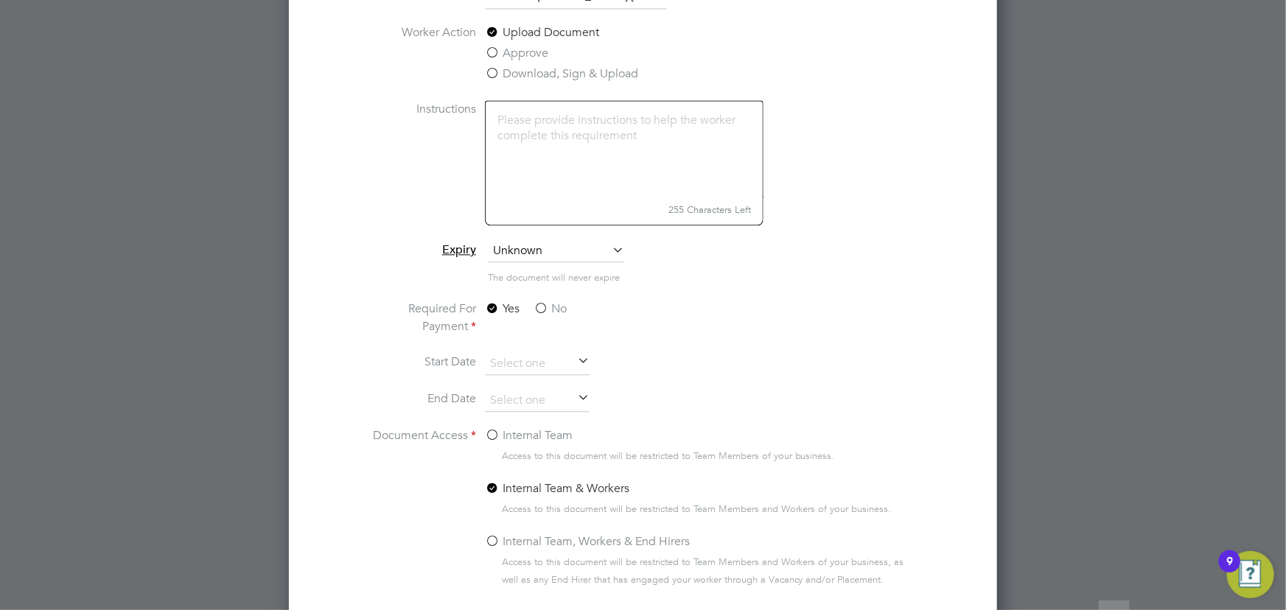
scroll to position [1731, 0]
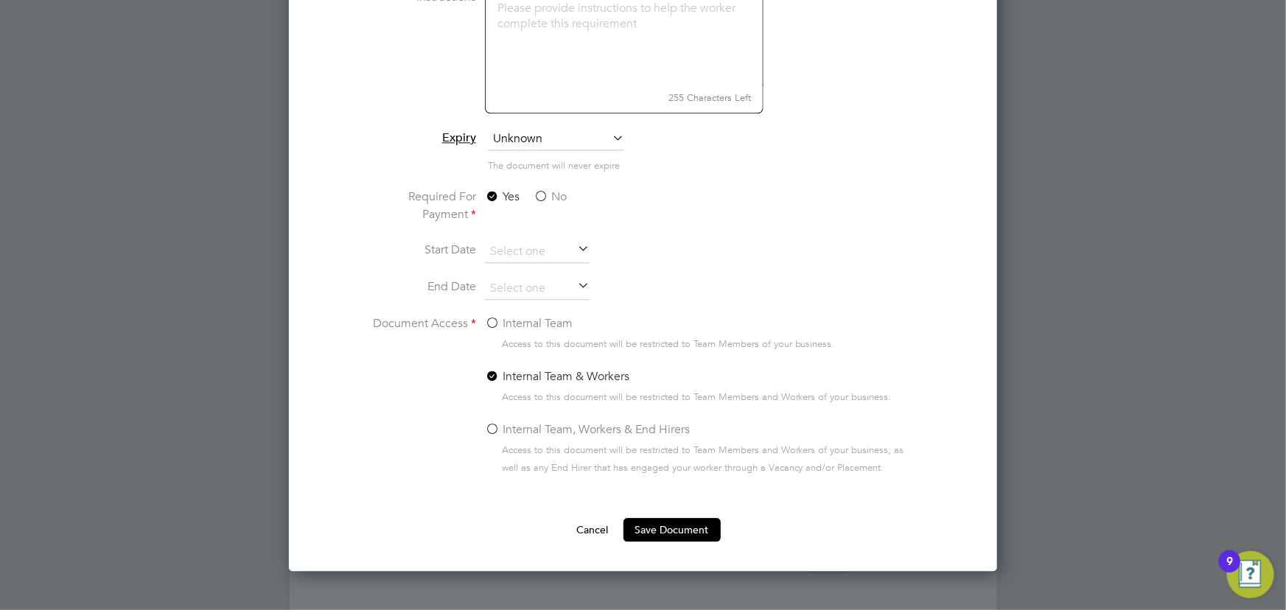
type input "Contract Wingate 18.08.25"
click at [550, 192] on label "No" at bounding box center [550, 197] width 33 height 18
click at [0, 0] on input "No" at bounding box center [0, 0] width 0 height 0
click at [517, 315] on label "Internal Team" at bounding box center [529, 324] width 88 height 18
click at [0, 0] on input "Internal Team" at bounding box center [0, 0] width 0 height 0
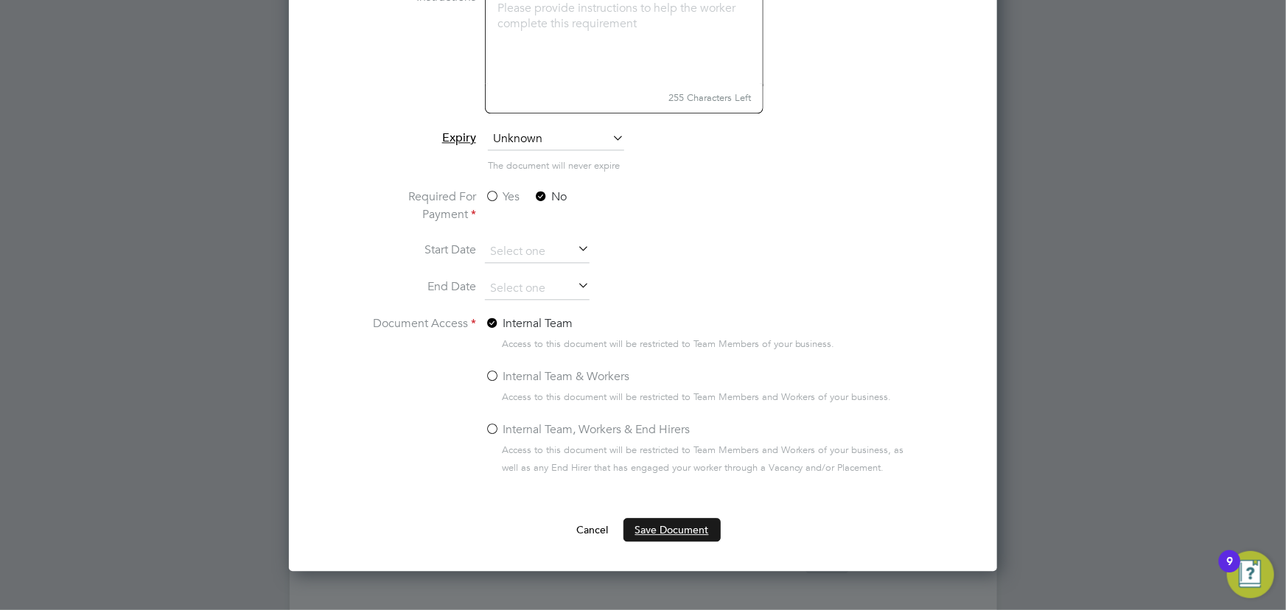
click at [643, 530] on button "Save Document" at bounding box center [672, 530] width 97 height 24
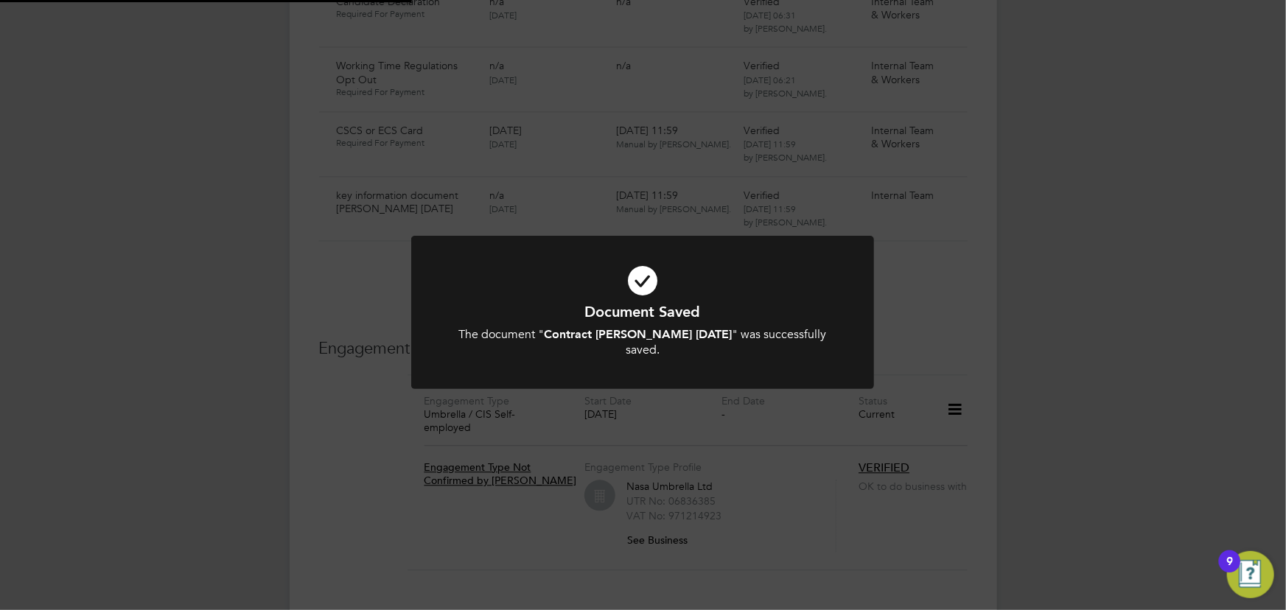
scroll to position [1474, 0]
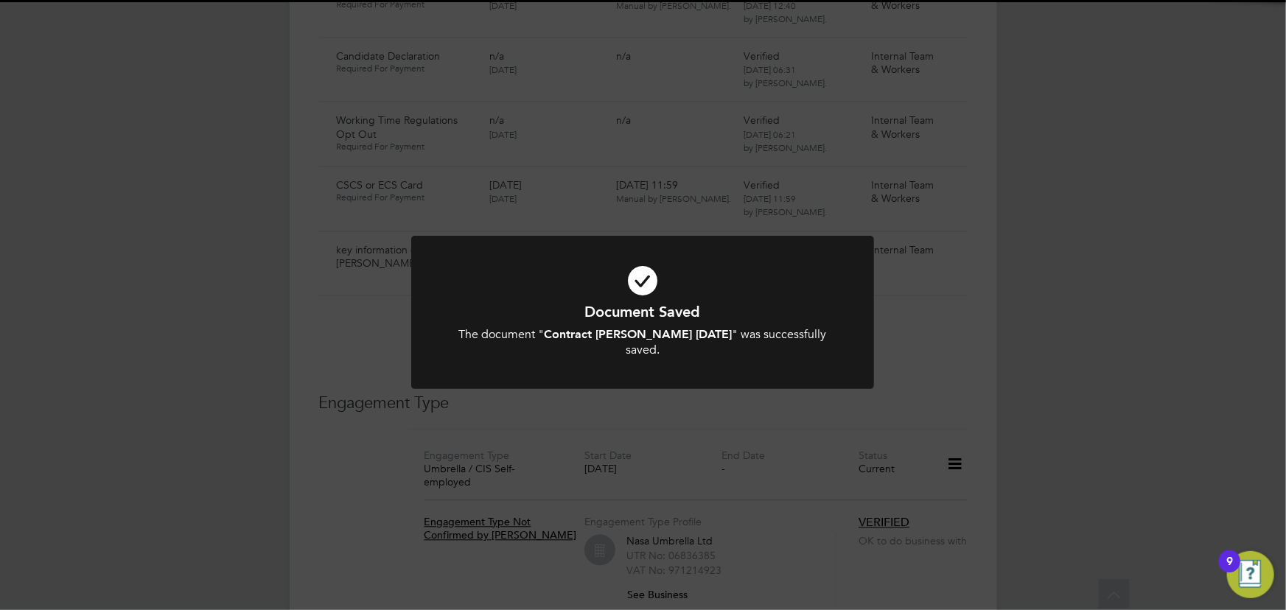
click at [1165, 354] on div "Document Saved The document " Contract Wingate 18.08.25 " was successfully save…" at bounding box center [643, 305] width 1286 height 610
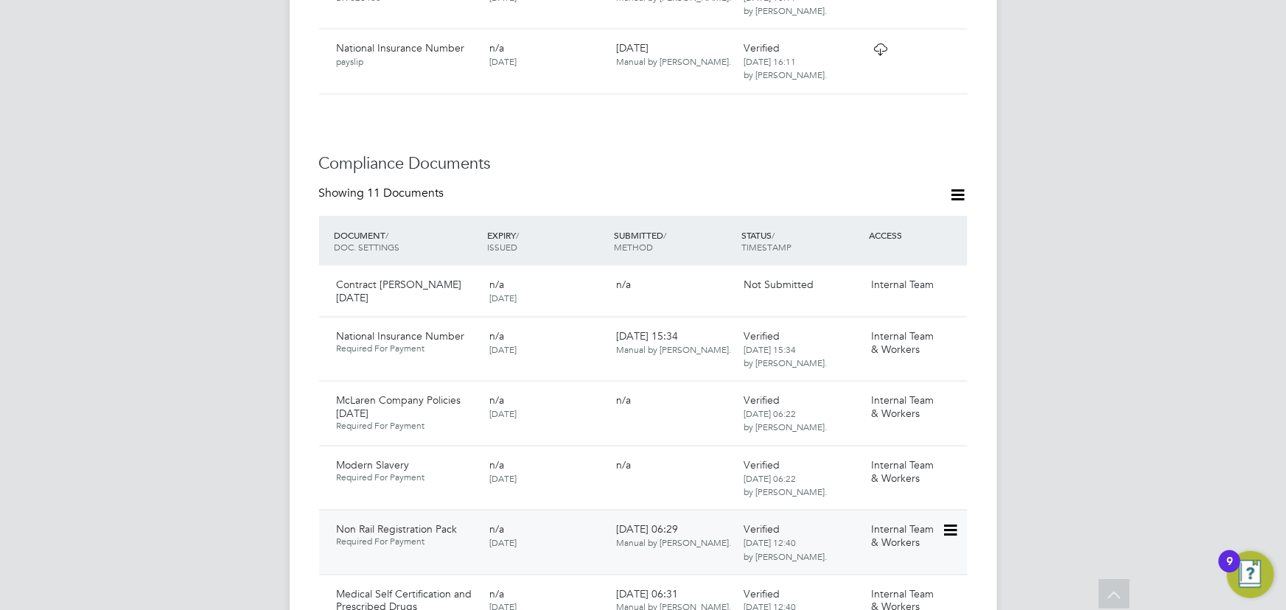
scroll to position [803, 0]
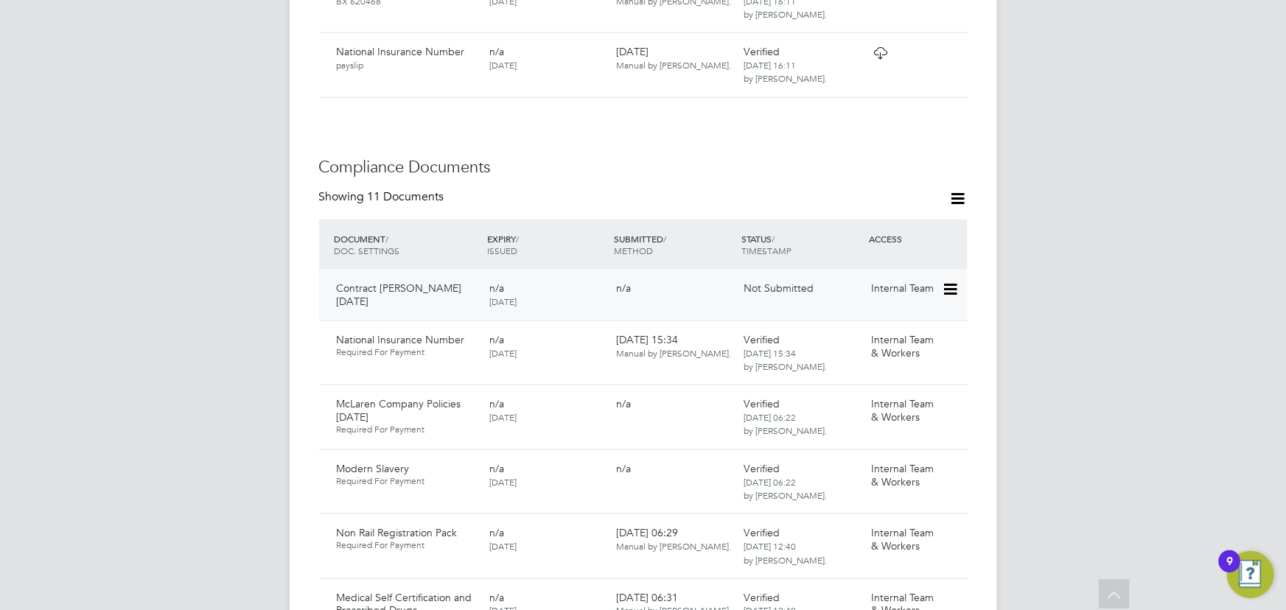
click at [951, 281] on icon at bounding box center [949, 290] width 15 height 18
click at [918, 315] on li "Submit Document" at bounding box center [905, 314] width 103 height 21
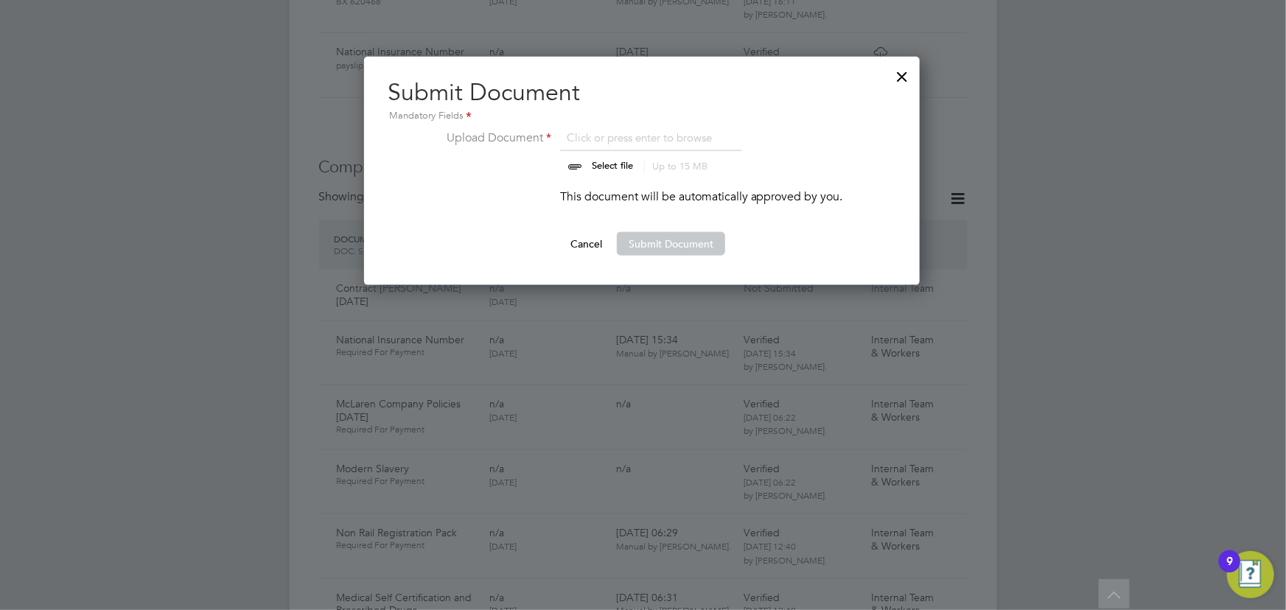
click at [619, 161] on input "file" at bounding box center [626, 151] width 231 height 44
type input "C:\fakepath\Complete_with_Docusign_Candidate_Terms_CIS_J (7).pdf"
click at [654, 237] on button "Submit Document" at bounding box center [671, 244] width 108 height 24
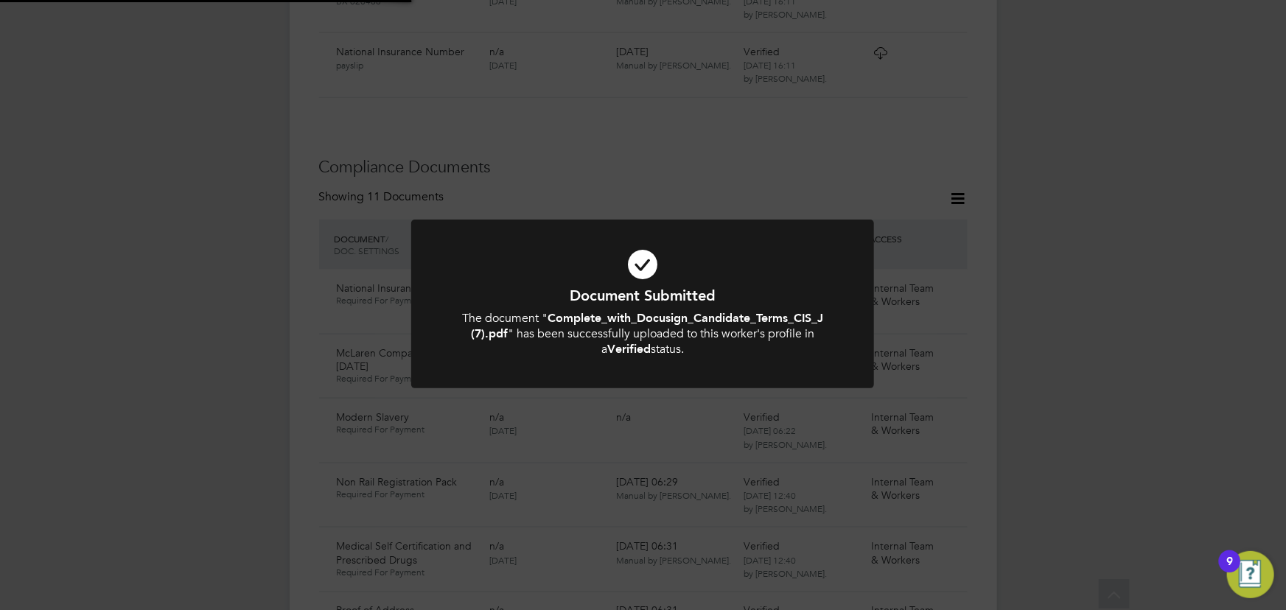
click at [1221, 282] on div "Document Submitted The document " Complete_with_Docusign_Candidate_Terms_CIS_J …" at bounding box center [643, 305] width 1286 height 610
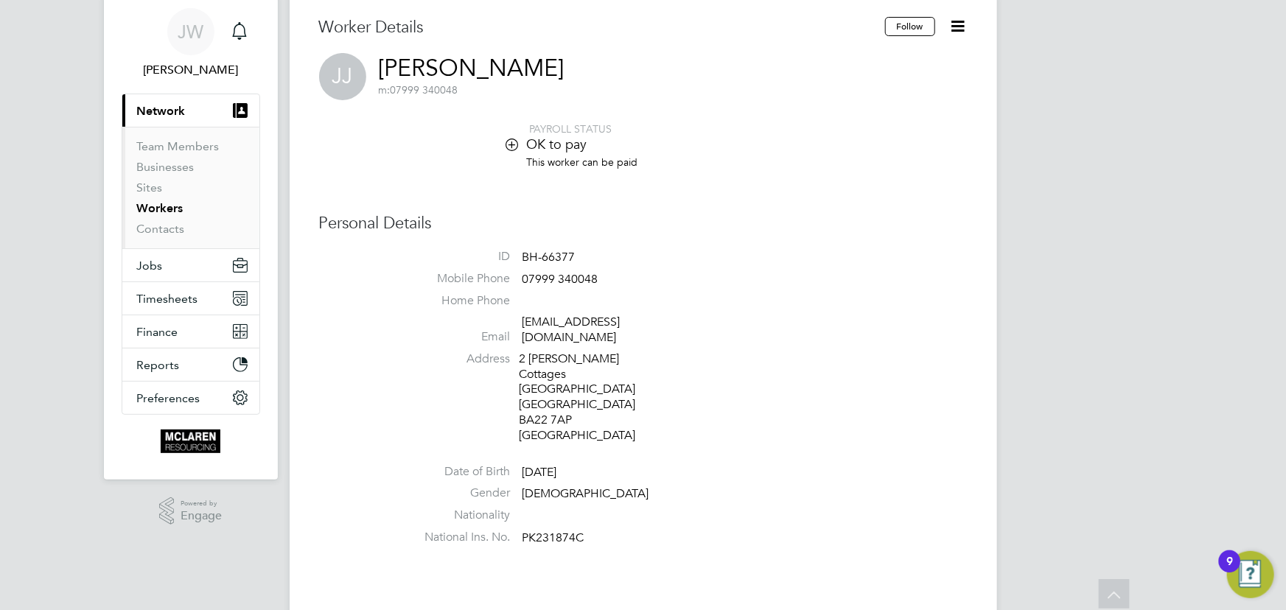
scroll to position [0, 0]
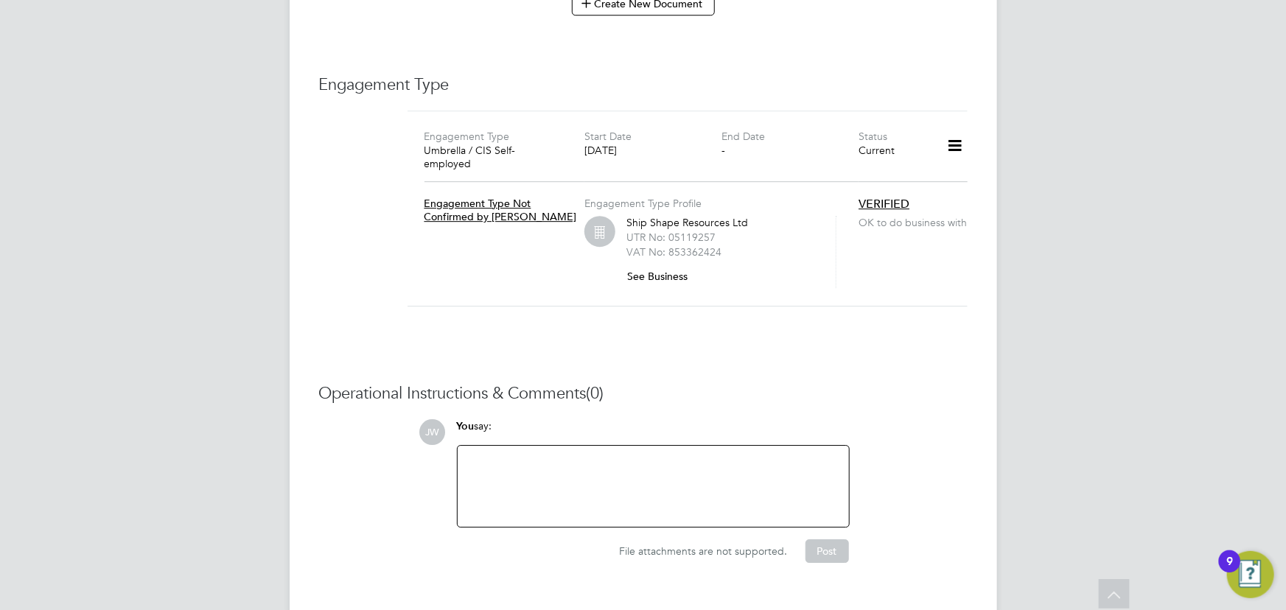
scroll to position [4658, 0]
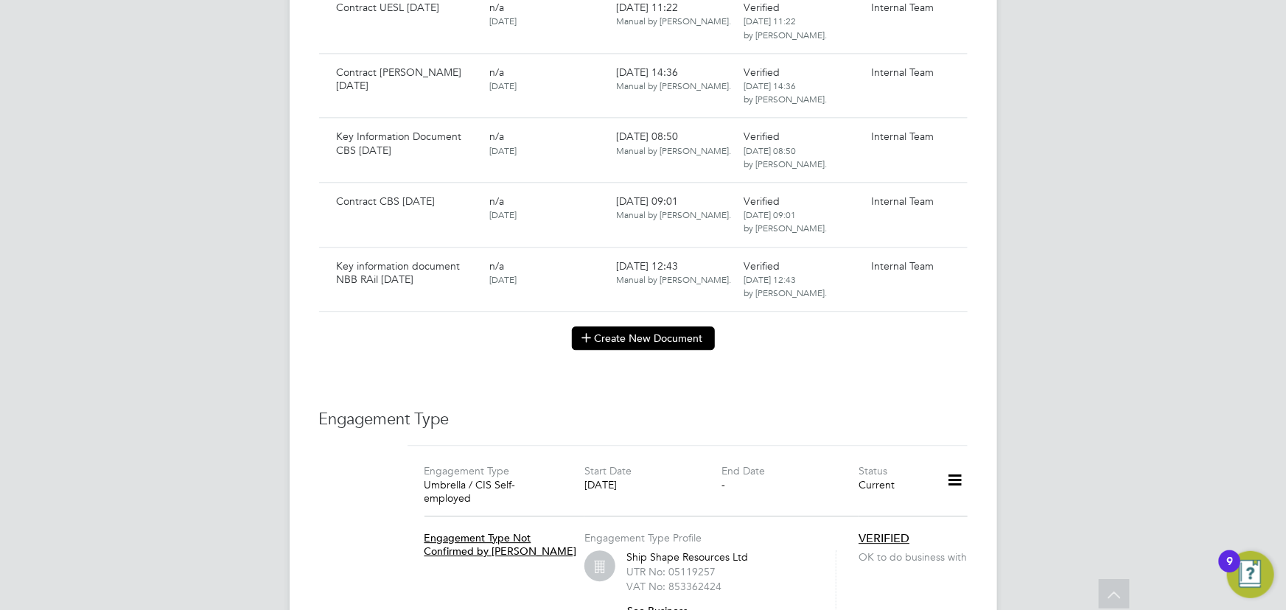
click at [620, 327] on button "Create New Document" at bounding box center [643, 339] width 143 height 24
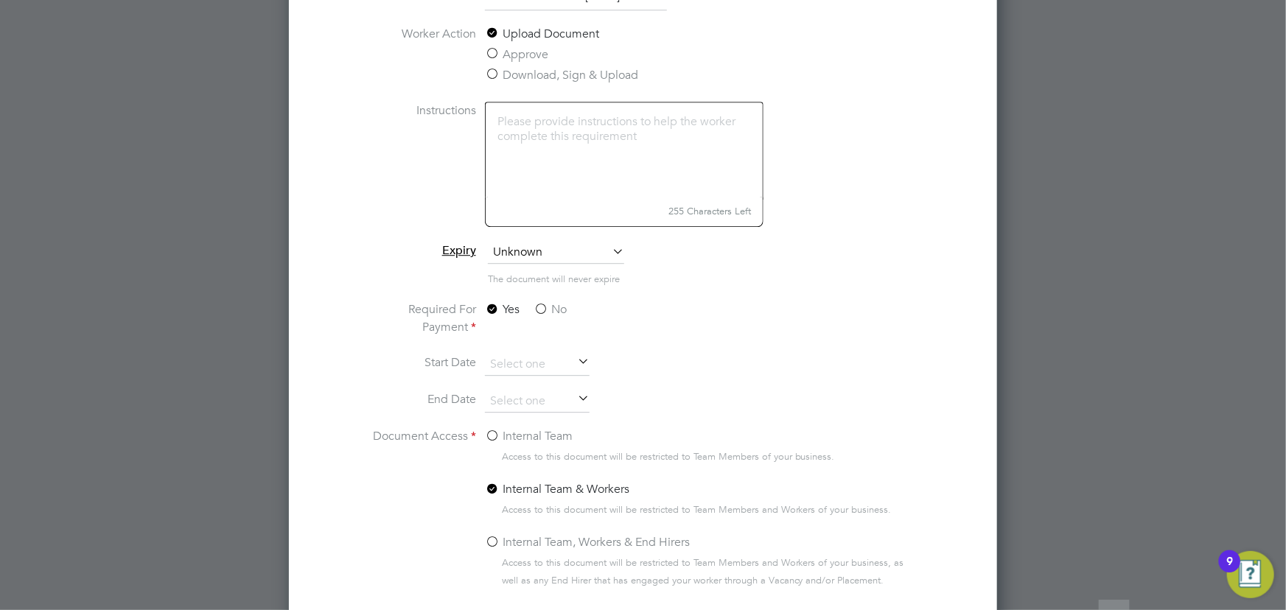
scroll to position [4925, 0]
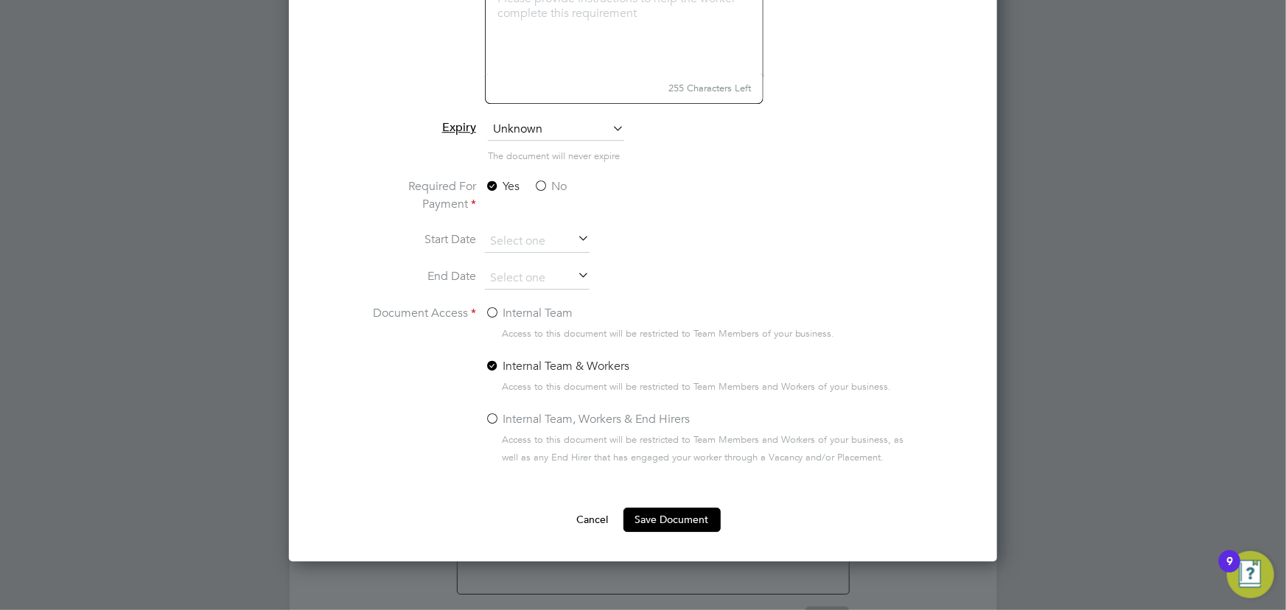
type input "Contract NBB Rail 27.08.25"
click at [542, 186] on label "No" at bounding box center [550, 187] width 33 height 18
click at [0, 0] on input "No" at bounding box center [0, 0] width 0 height 0
click at [534, 315] on label "Internal Team" at bounding box center [529, 313] width 88 height 18
click at [0, 0] on input "Internal Team" at bounding box center [0, 0] width 0 height 0
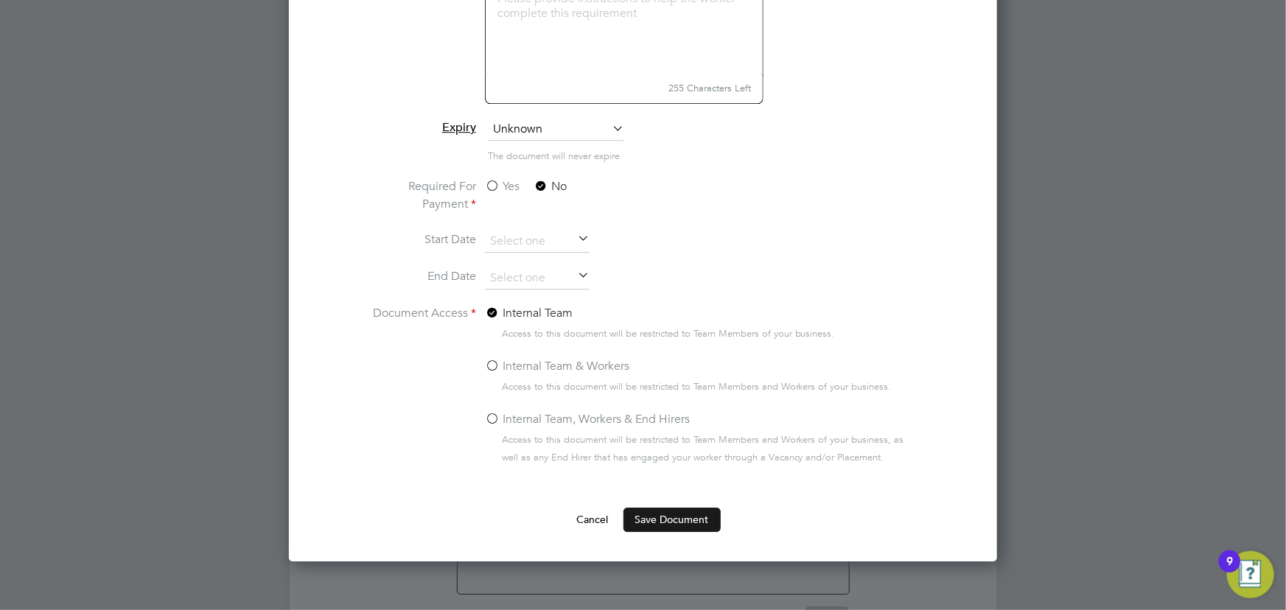
click at [665, 513] on button "Save Document" at bounding box center [672, 520] width 97 height 24
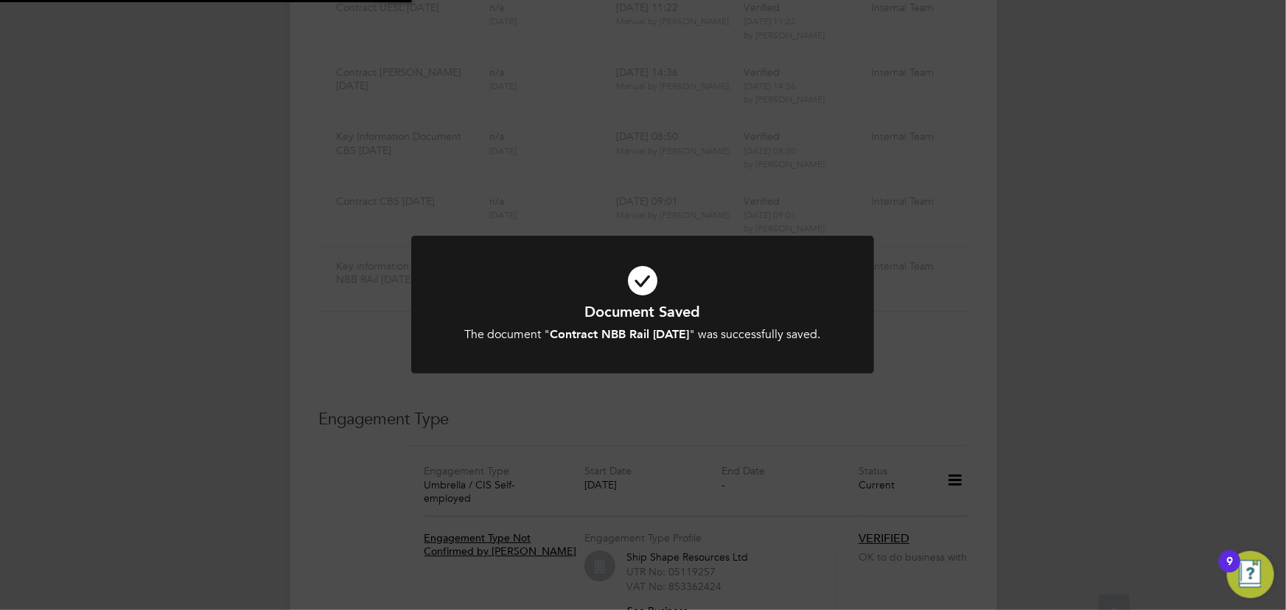
click at [1159, 310] on div "Document Saved The document " Contract NBB Rail 27.08.25 " was successfully sav…" at bounding box center [643, 305] width 1286 height 610
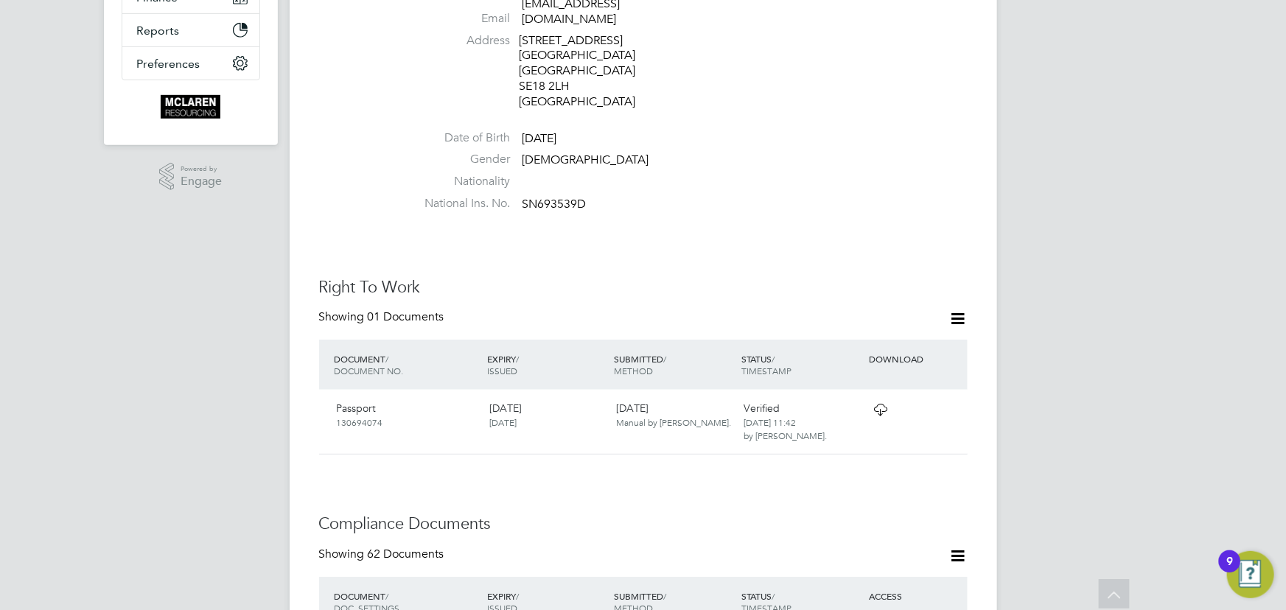
scroll to position [784, 0]
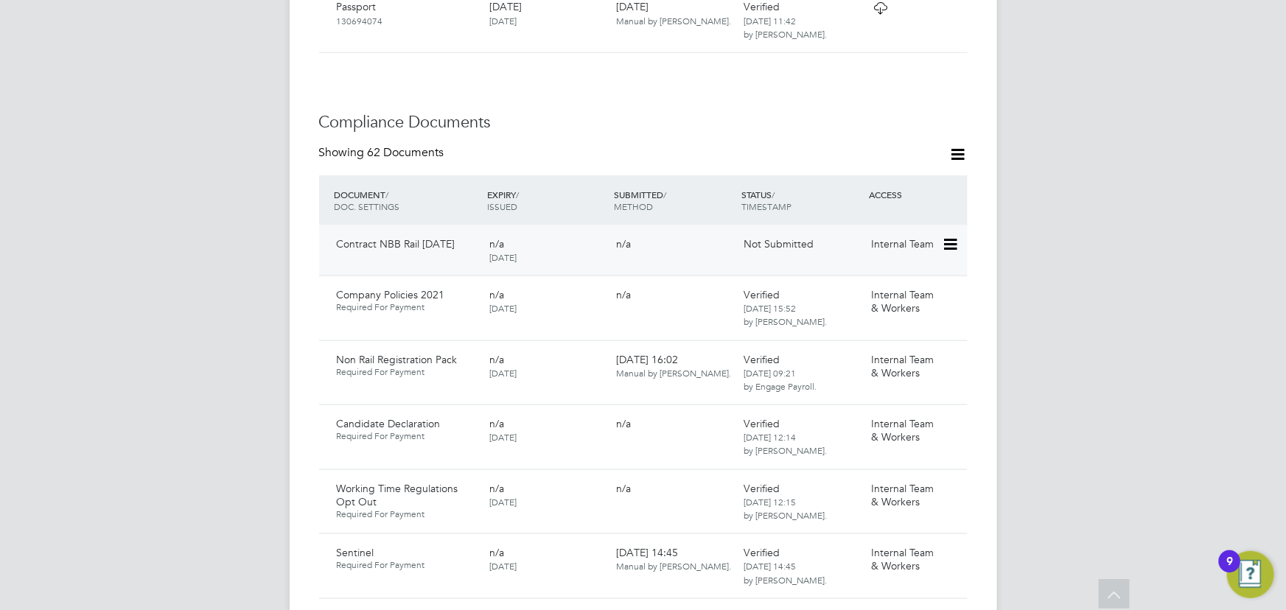
click at [950, 236] on icon at bounding box center [949, 245] width 15 height 18
click at [906, 287] on li "Submit Document" at bounding box center [905, 285] width 103 height 21
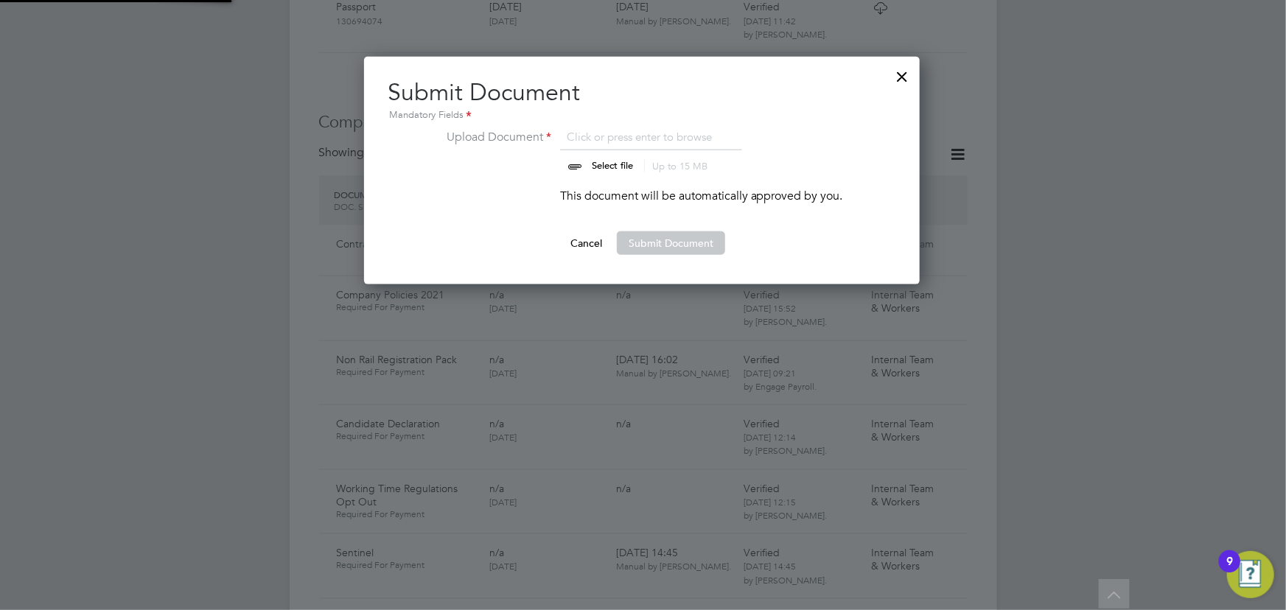
scroll to position [228, 557]
click at [619, 160] on input "file" at bounding box center [626, 150] width 231 height 44
type input "C:\fakepath\Complete_with_Docusign_Candidate_Terms_CIS_O (3).pdf"
click at [650, 238] on button "Submit Document" at bounding box center [671, 243] width 108 height 24
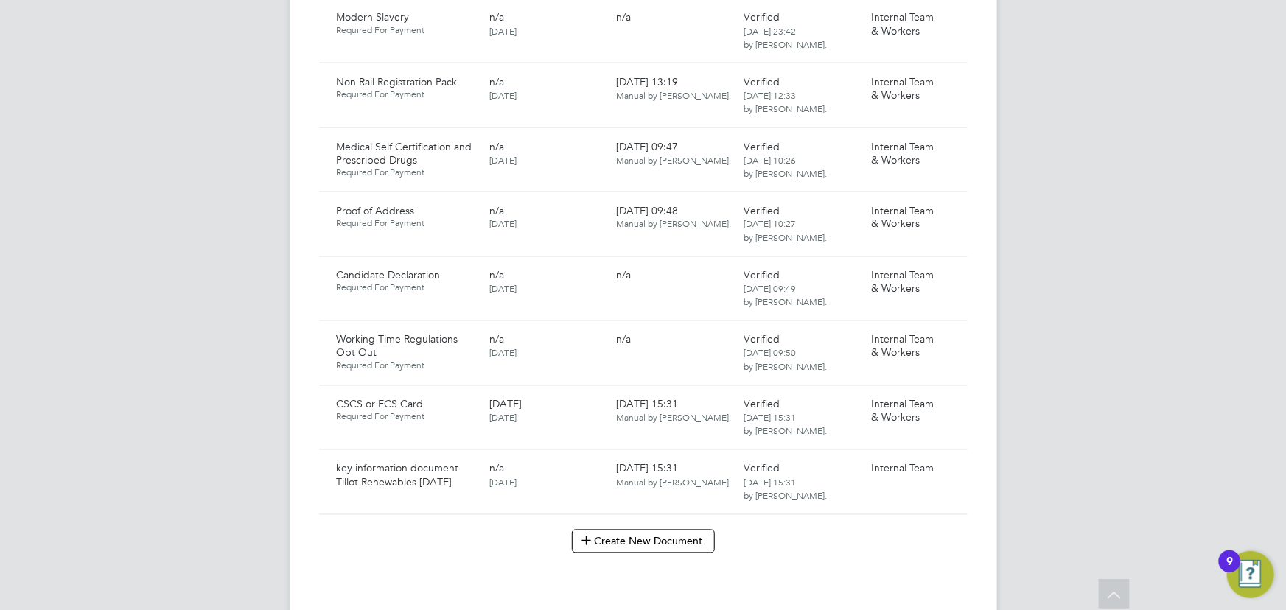
scroll to position [1407, 0]
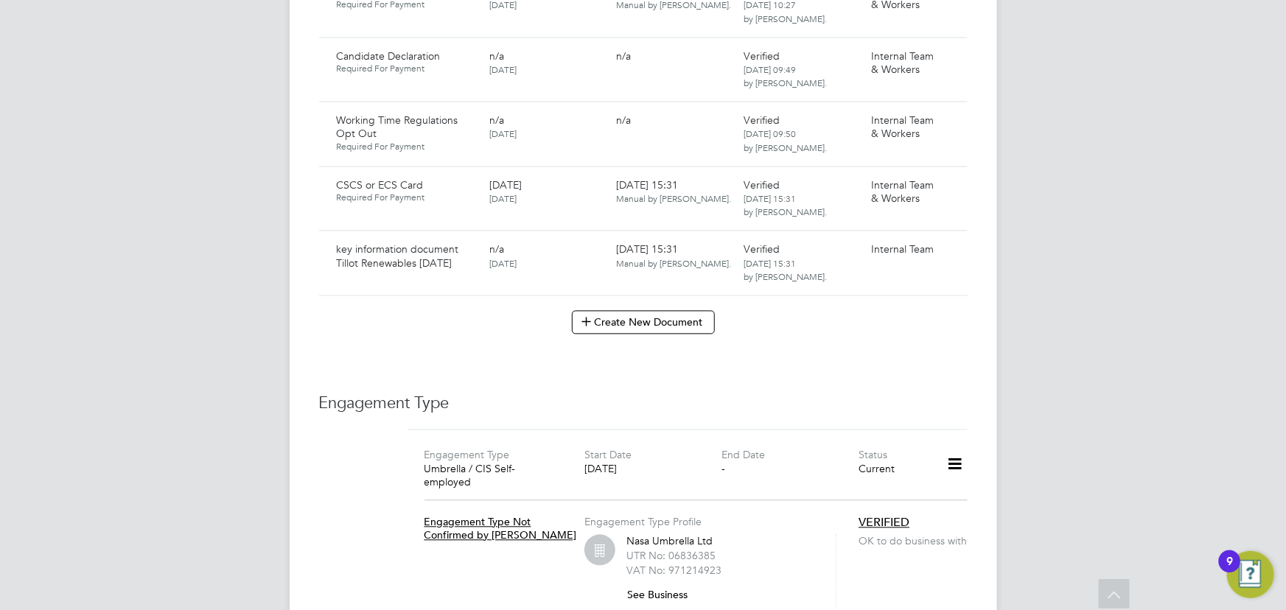
click at [685, 315] on button "Create New Document" at bounding box center [643, 323] width 143 height 24
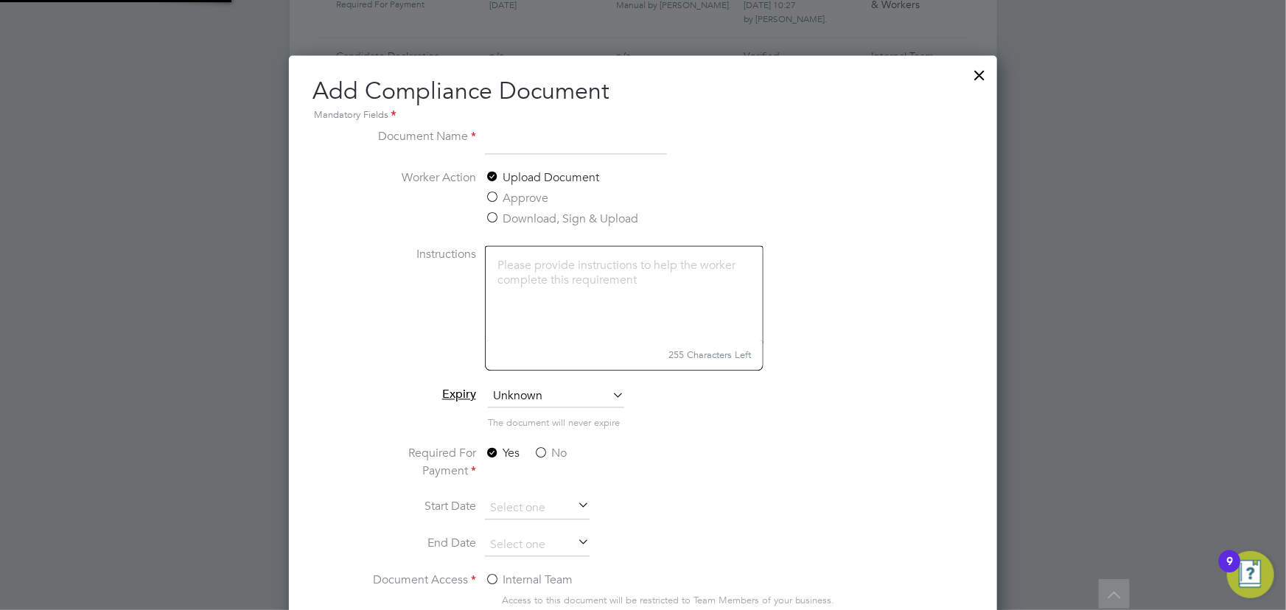
scroll to position [771, 708]
drag, startPoint x: 540, startPoint y: 136, endPoint x: 650, endPoint y: 129, distance: 110.0
click at [649, 130] on input "Contract [MEDICAL_DATA] Group 31.0" at bounding box center [576, 141] width 182 height 27
drag, startPoint x: 576, startPoint y: 144, endPoint x: 573, endPoint y: 122, distance: 22.2
click at [576, 144] on input "Contract" at bounding box center [576, 141] width 182 height 27
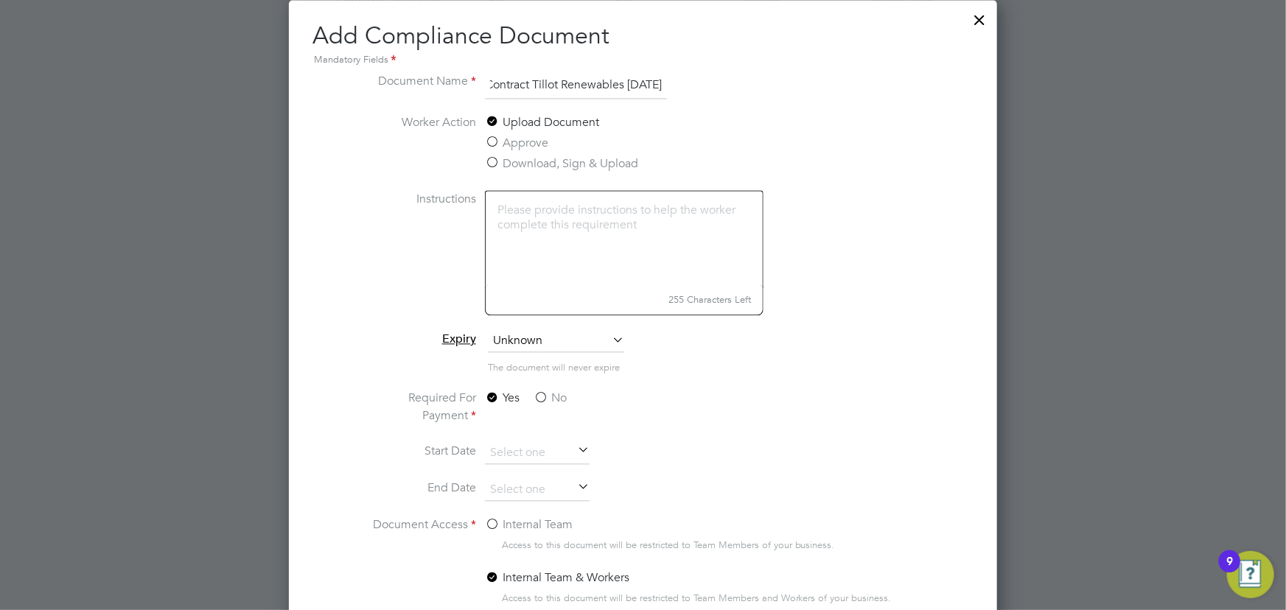
scroll to position [1540, 0]
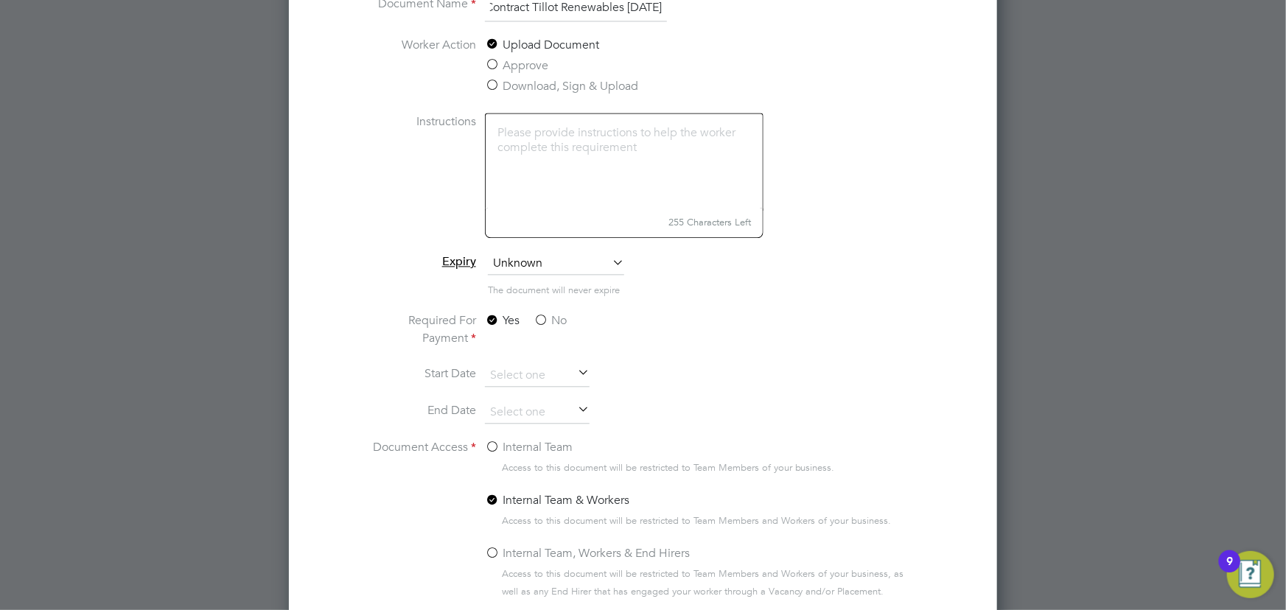
type input "Contract Tillot Renewables [DATE]"
click at [566, 316] on label "No" at bounding box center [550, 321] width 33 height 18
click at [0, 0] on input "No" at bounding box center [0, 0] width 0 height 0
click at [538, 451] on label "Internal Team" at bounding box center [529, 448] width 88 height 18
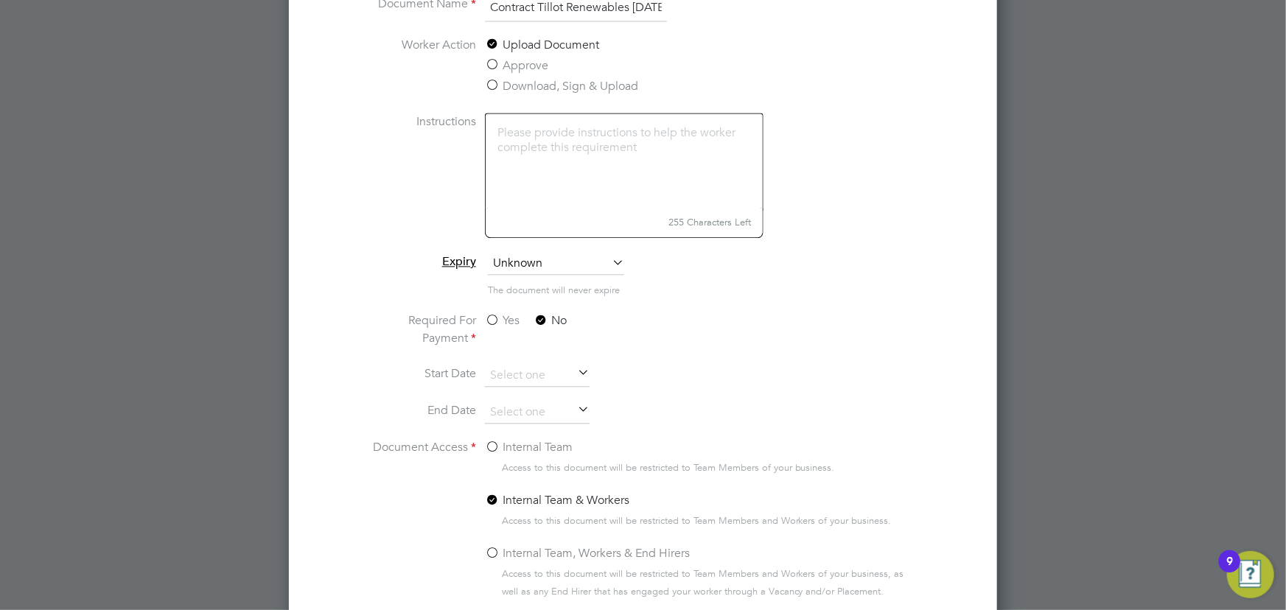
click at [0, 0] on input "Internal Team" at bounding box center [0, 0] width 0 height 0
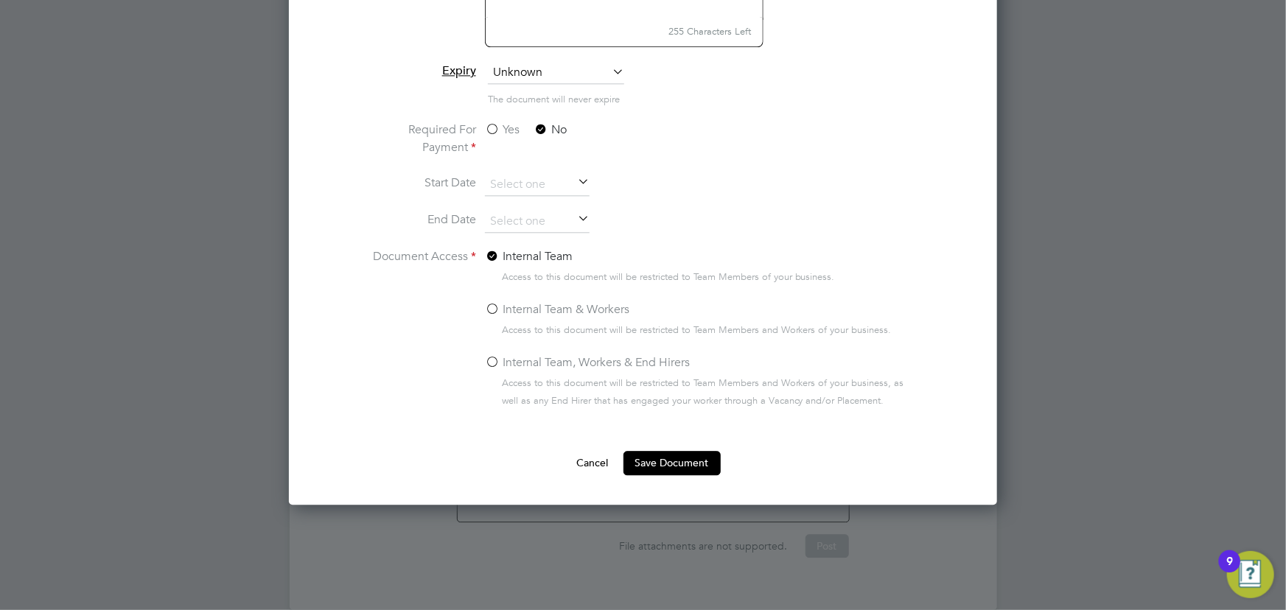
click at [685, 455] on button "Save Document" at bounding box center [672, 463] width 97 height 24
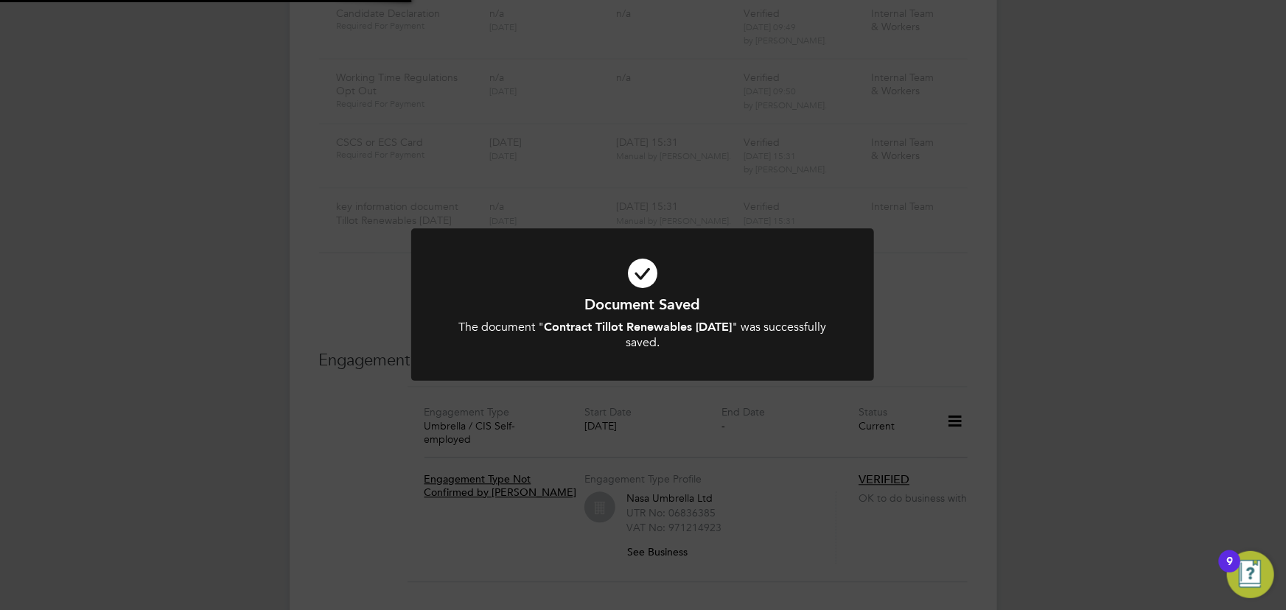
scroll to position [1407, 0]
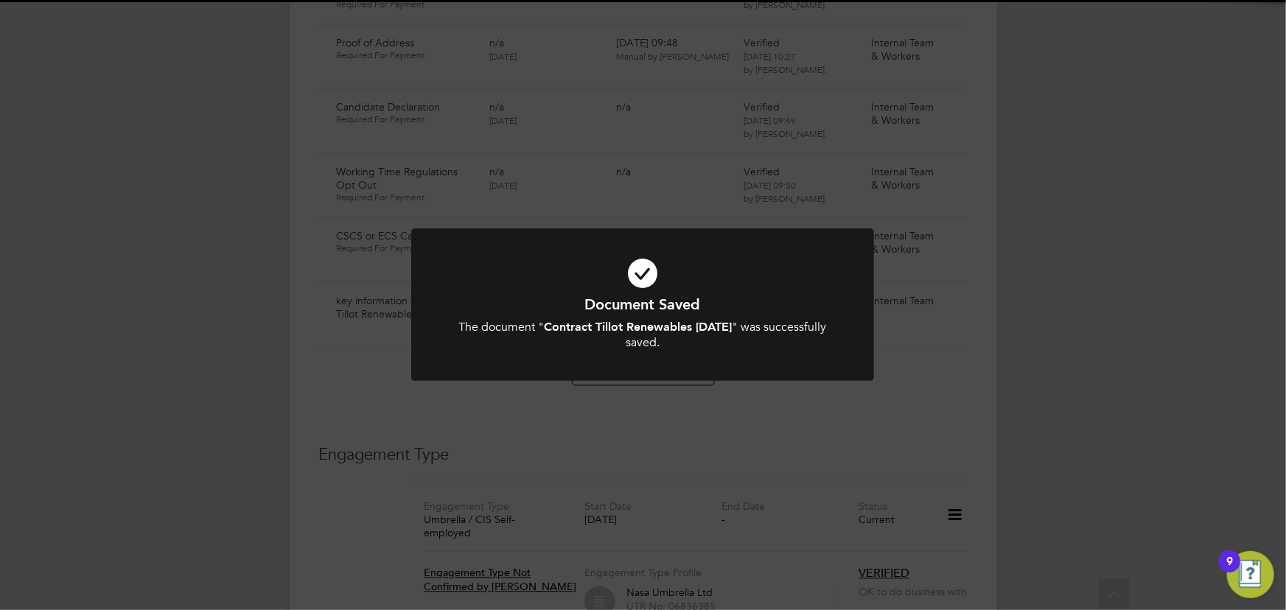
click at [1008, 338] on div "Document Saved The document " Contract Tillot Renewables [DATE] " was successfu…" at bounding box center [643, 305] width 1286 height 610
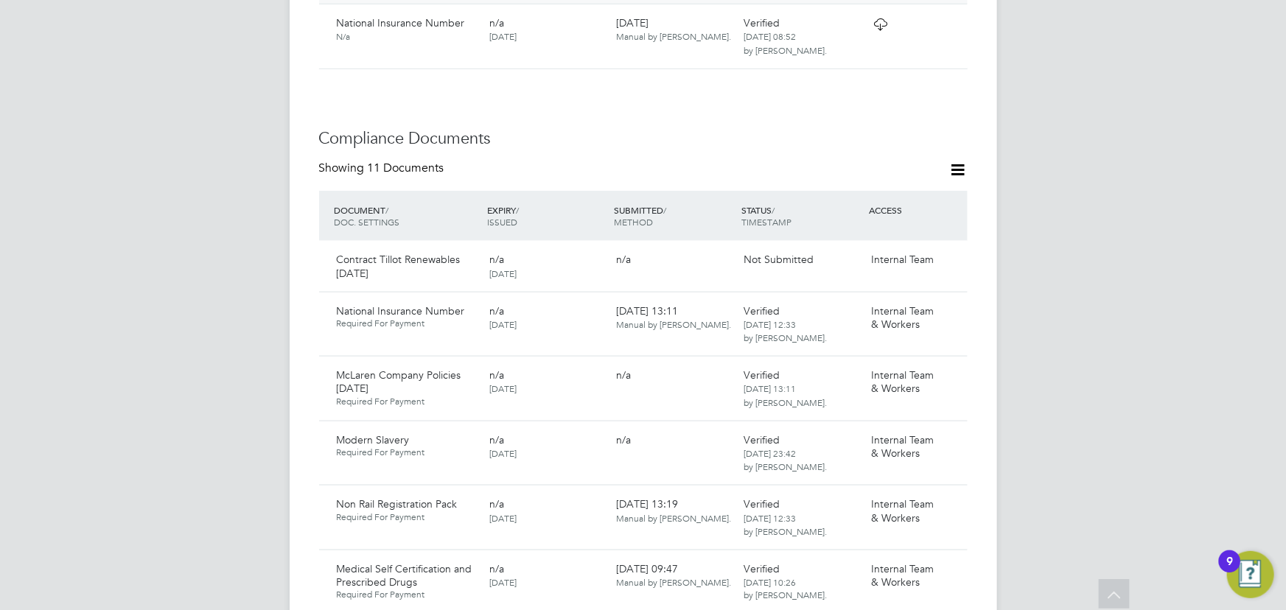
scroll to position [938, 0]
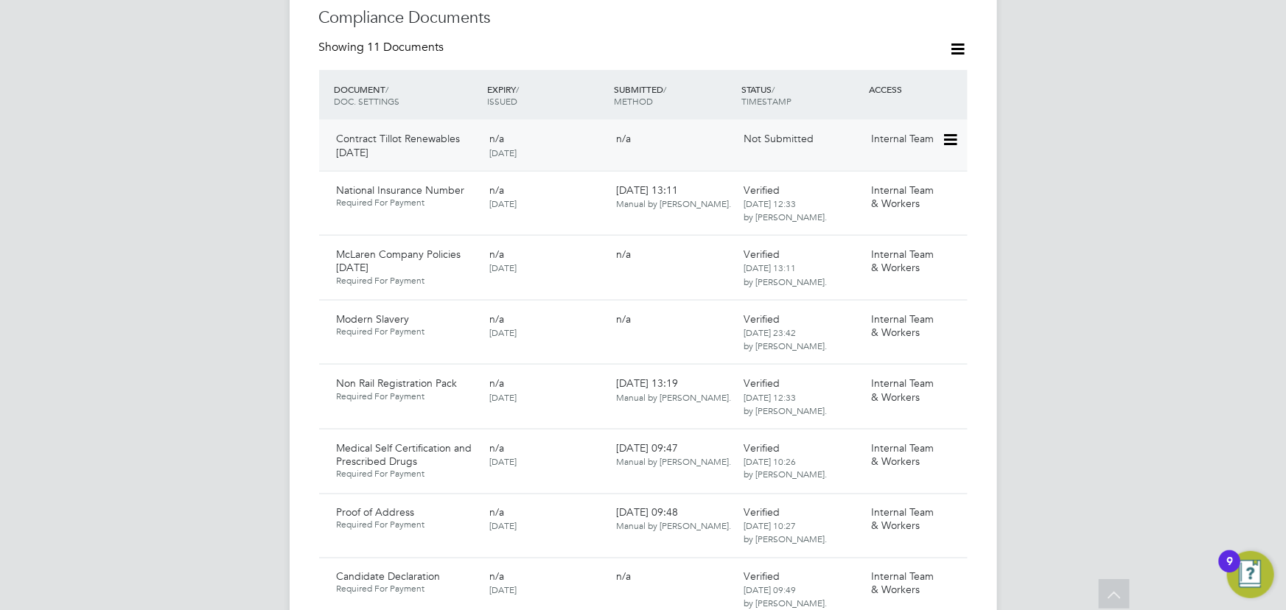
click at [952, 131] on icon at bounding box center [949, 140] width 15 height 18
click at [904, 179] on li "Submit Document" at bounding box center [905, 180] width 103 height 21
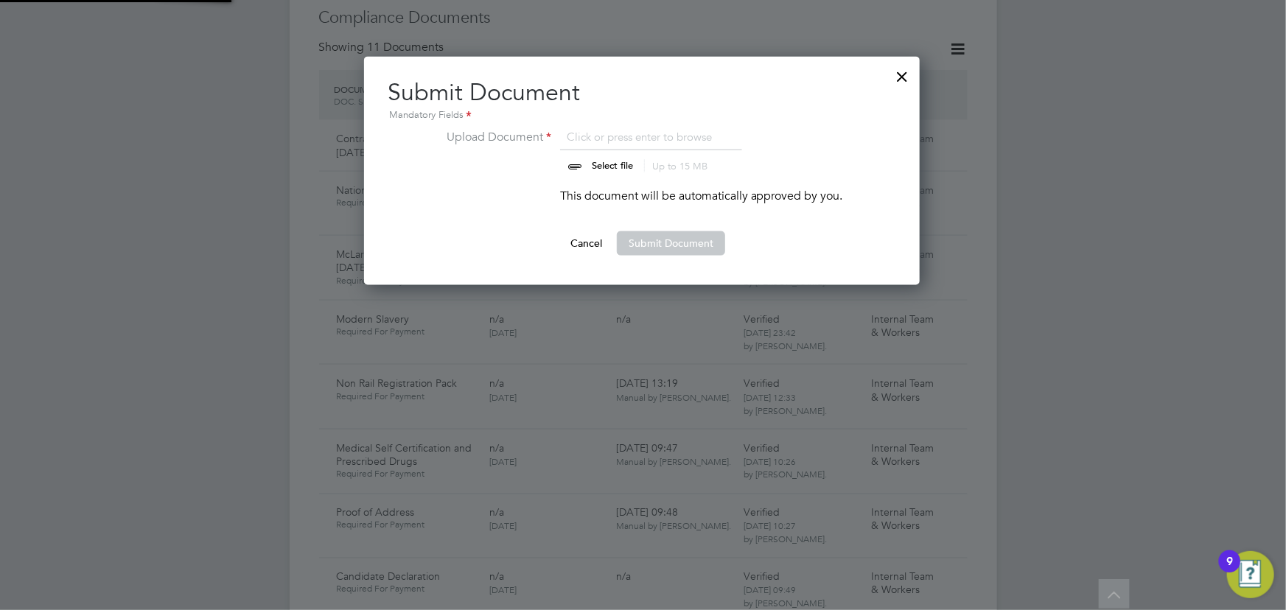
scroll to position [228, 557]
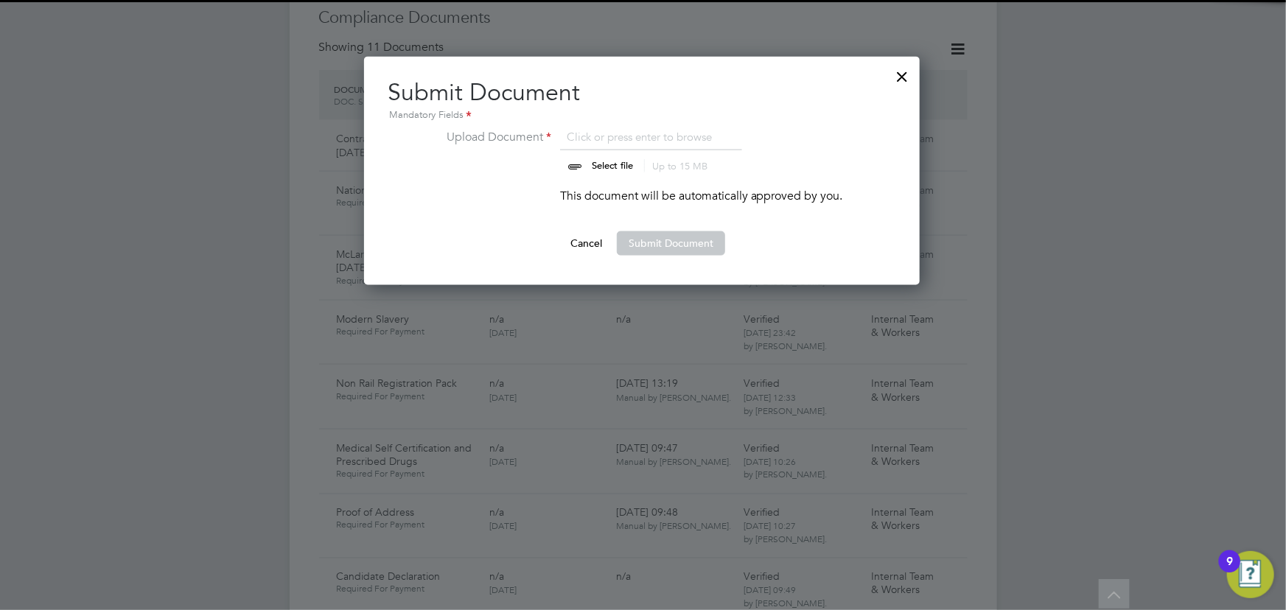
click at [612, 161] on input "file" at bounding box center [626, 150] width 231 height 44
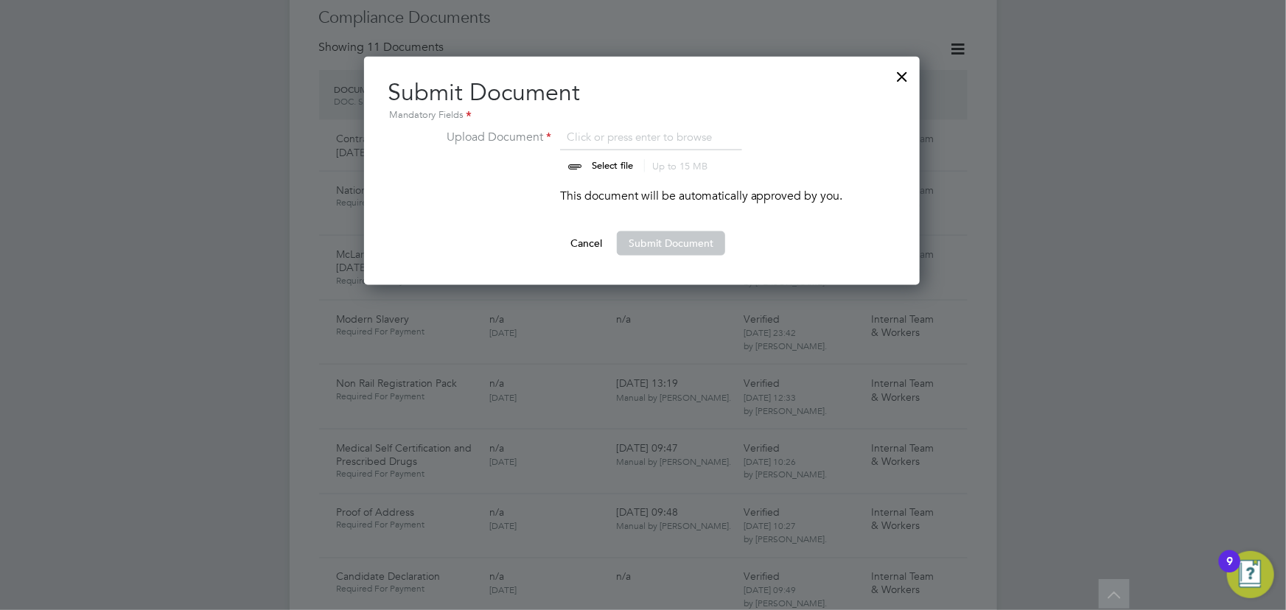
type input "C:\fakepath\Complete_with_Docusign_Candidate_Terms_CIS_N (5).pdf"
click at [646, 244] on button "Submit Document" at bounding box center [671, 243] width 108 height 24
